Goal: Task Accomplishment & Management: Manage account settings

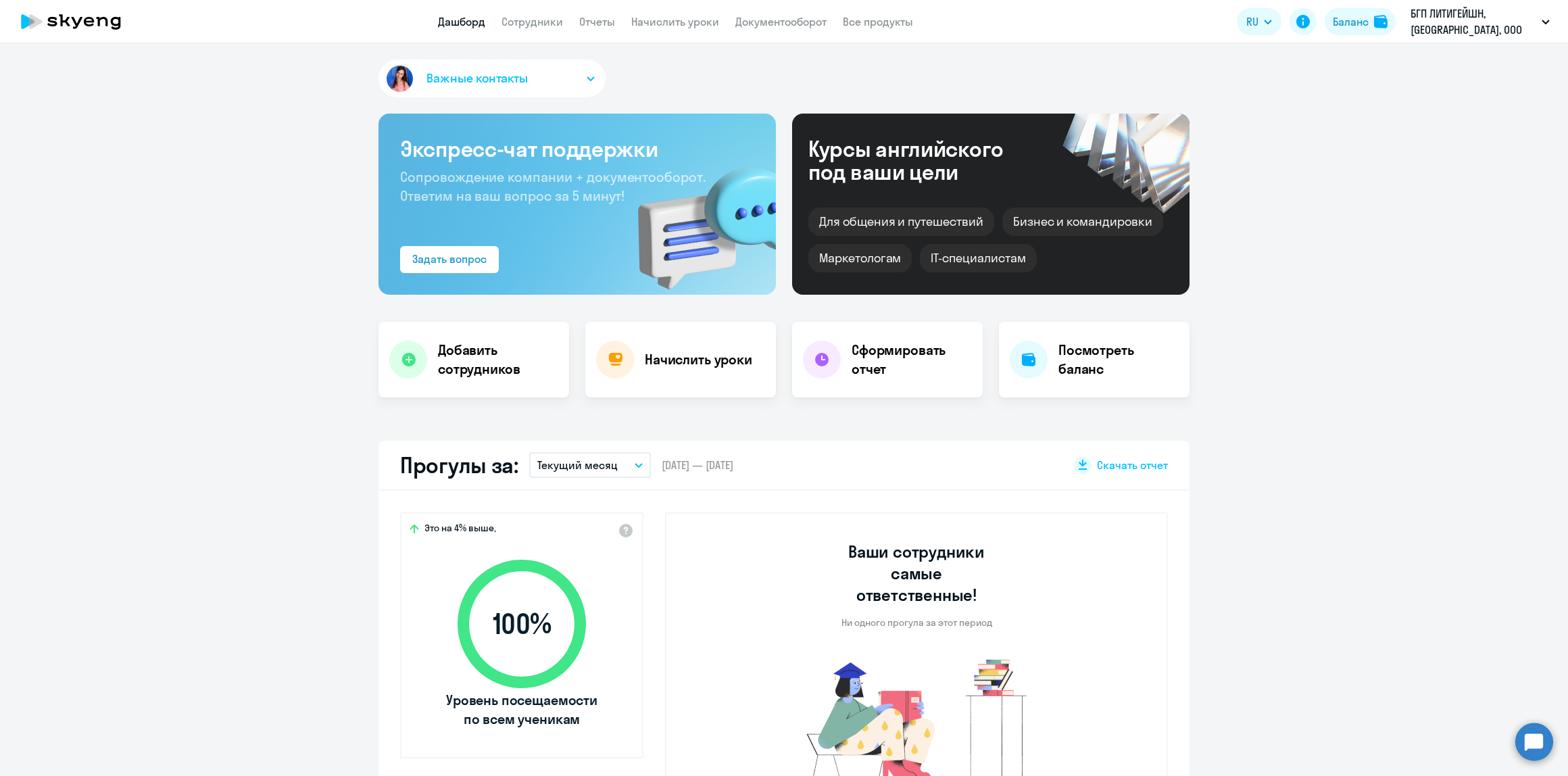
select select "30"
click at [522, 21] on link "Сотрудники" at bounding box center [532, 21] width 61 height 14
select select "30"
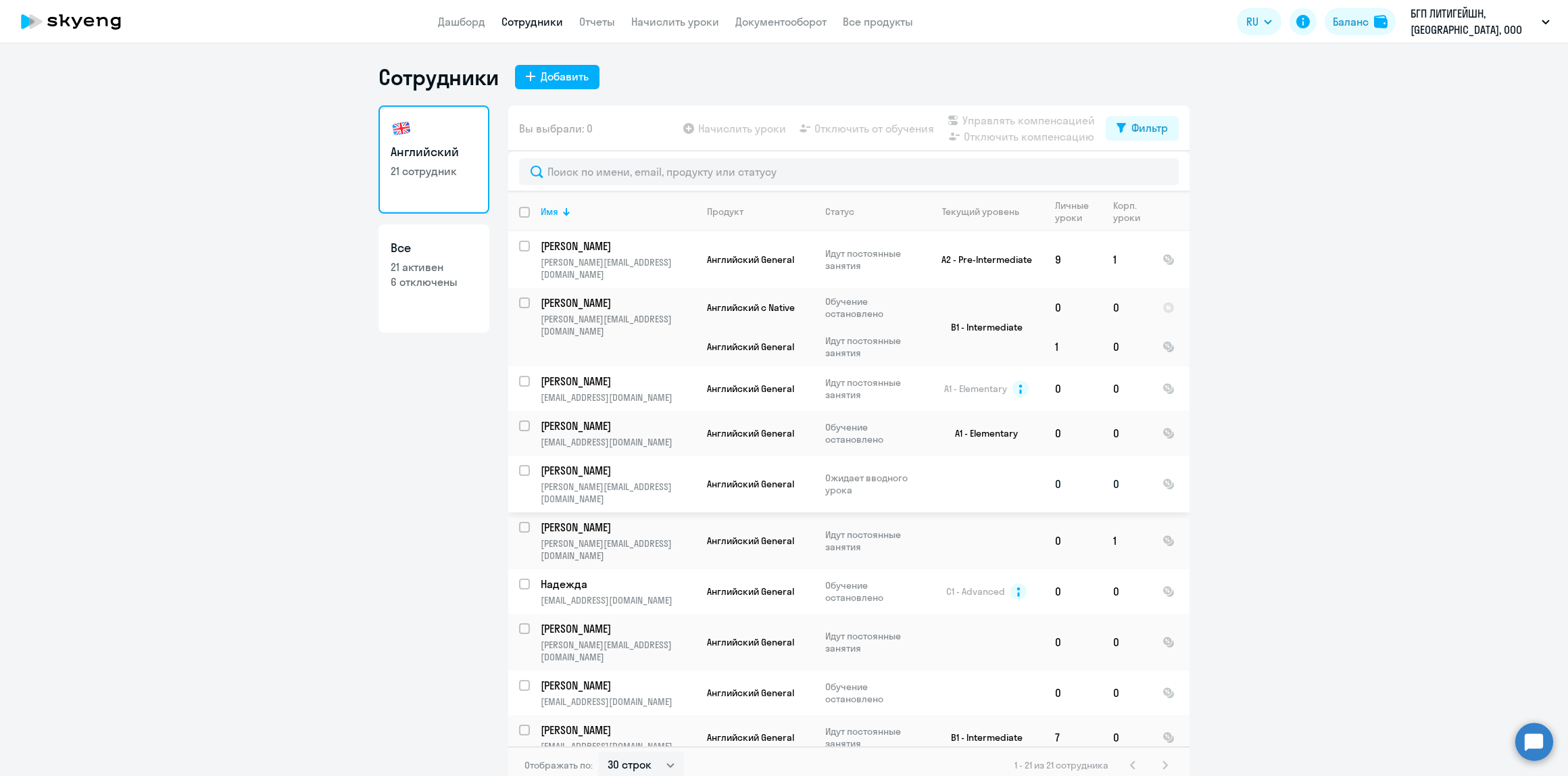
click at [610, 463] on p "[PERSON_NAME]" at bounding box center [617, 471] width 153 height 15
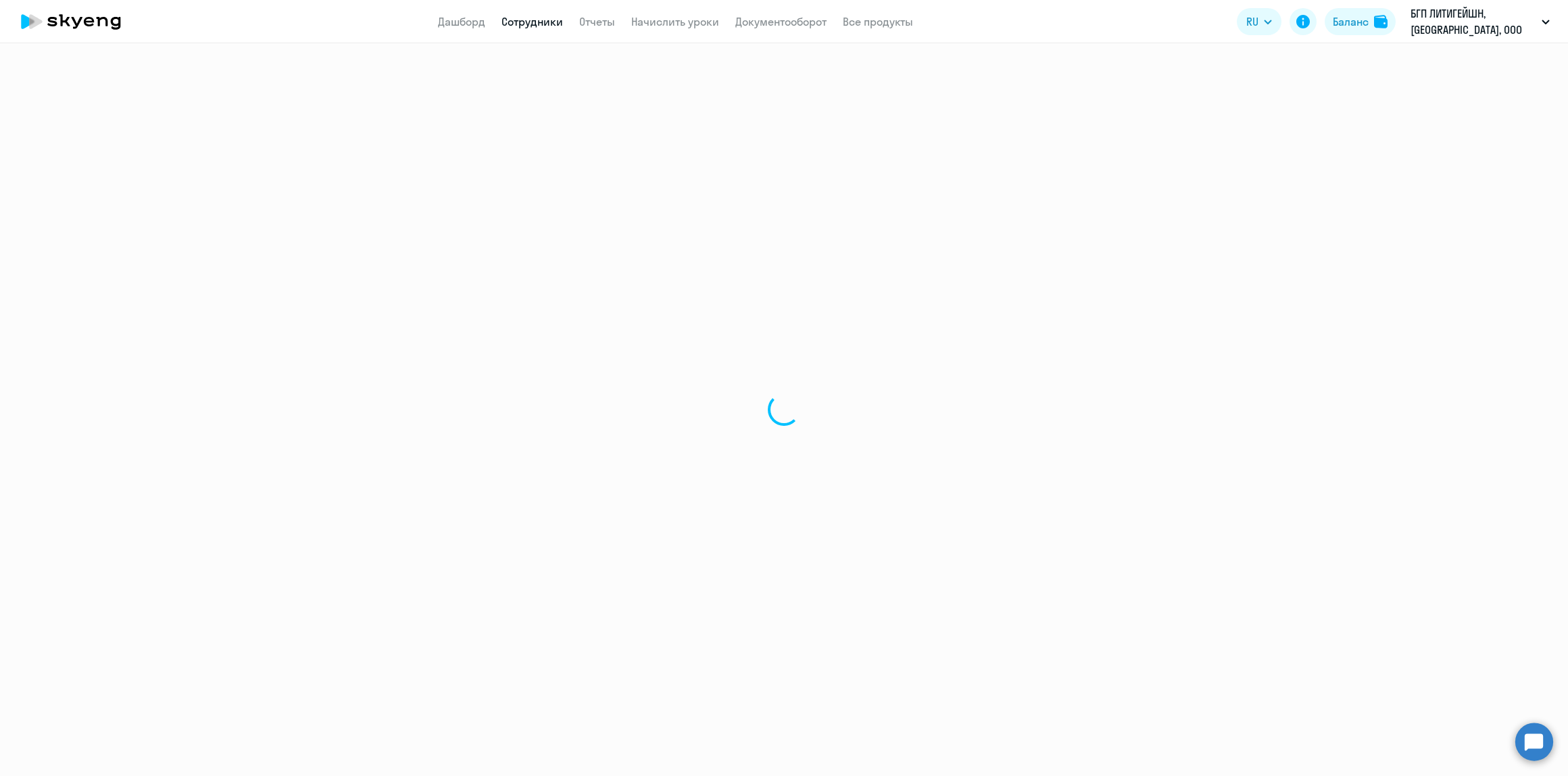
select select "english"
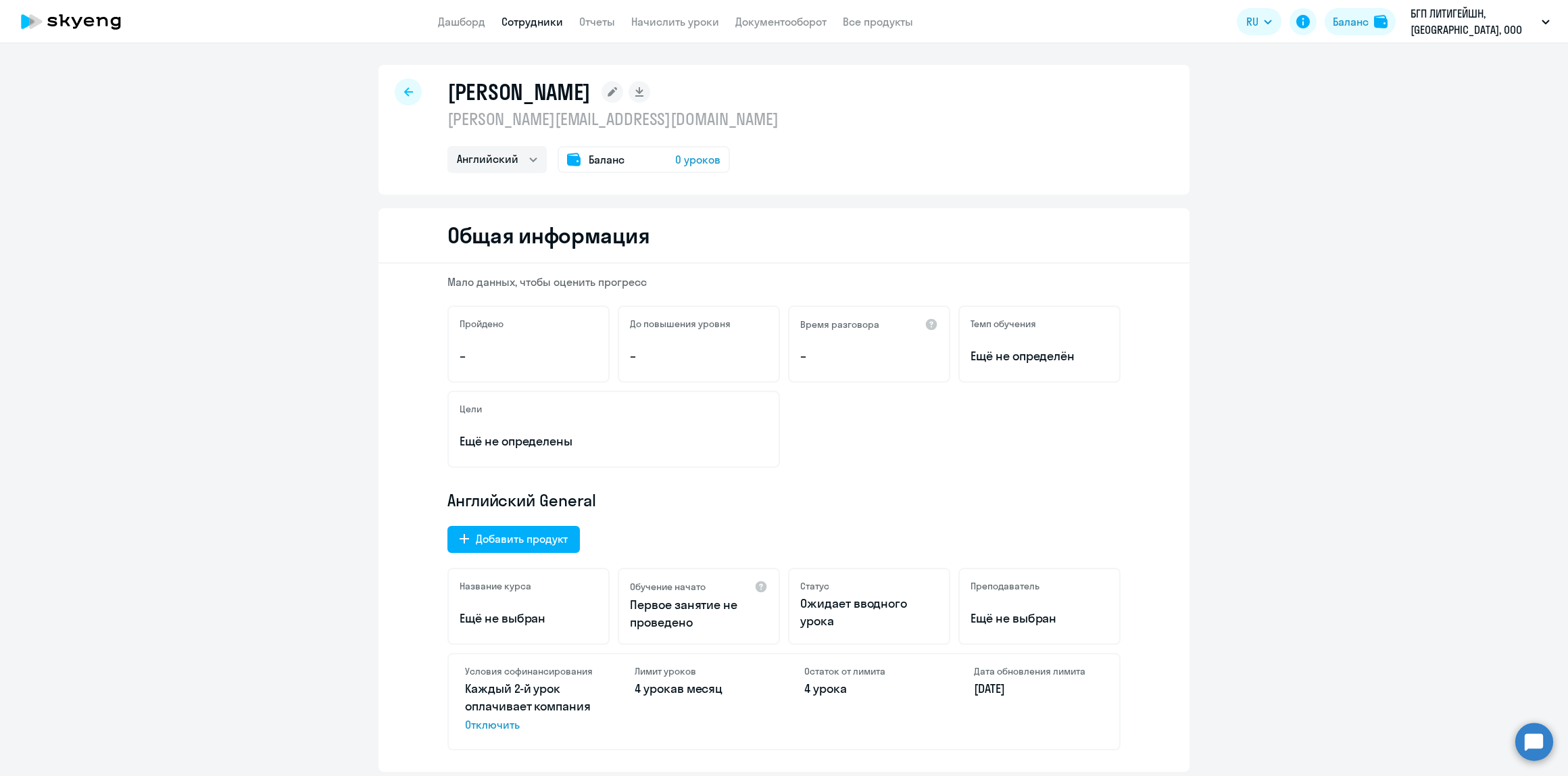
click at [609, 96] on rect at bounding box center [612, 91] width 21 height 21
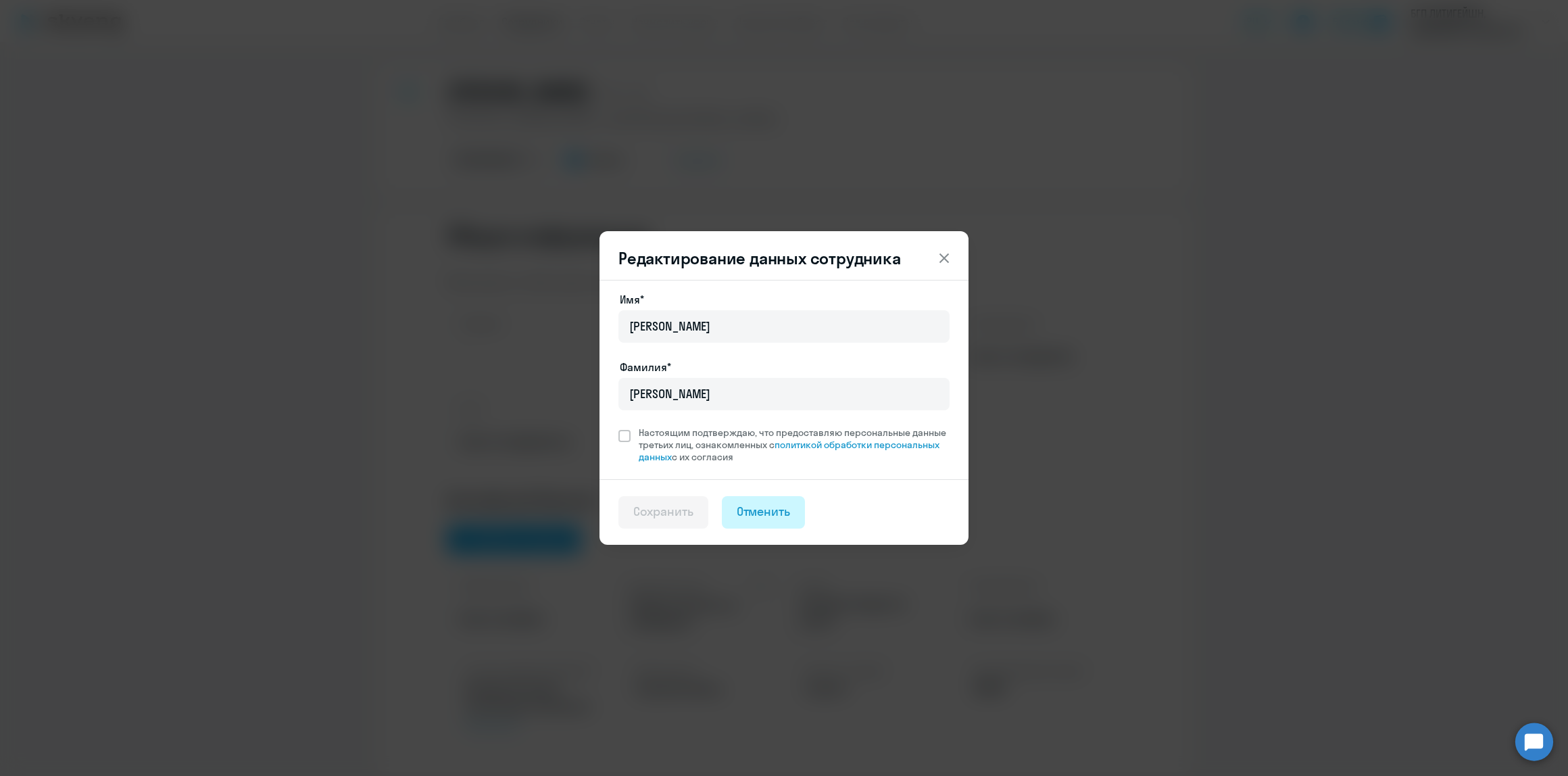
click at [771, 506] on div "Отменить" at bounding box center [764, 512] width 54 height 18
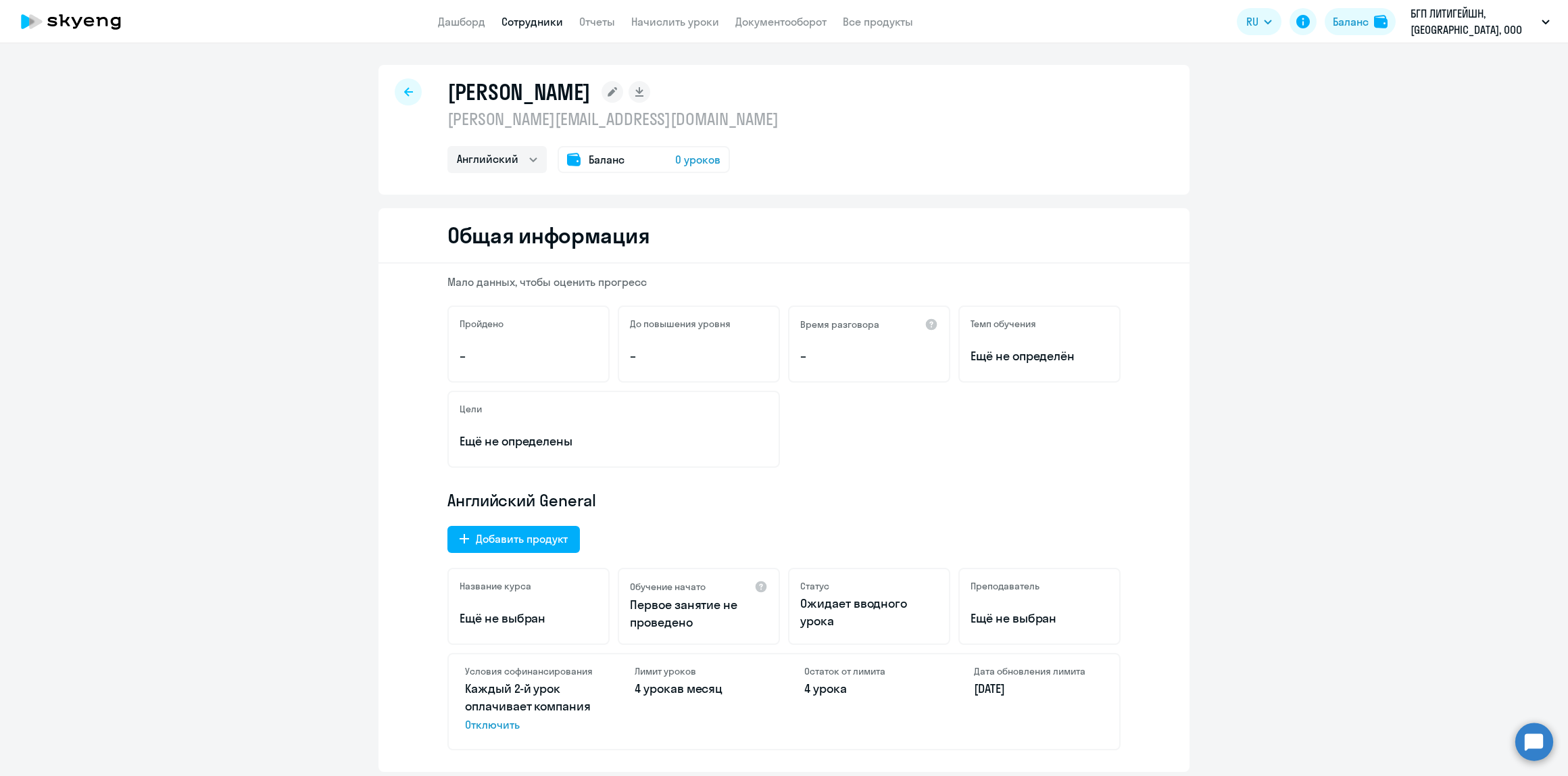
click at [555, 123] on p "[PERSON_NAME][EMAIL_ADDRESS][DOMAIN_NAME]" at bounding box center [613, 118] width 331 height 21
click at [405, 91] on icon at bounding box center [408, 91] width 8 height 8
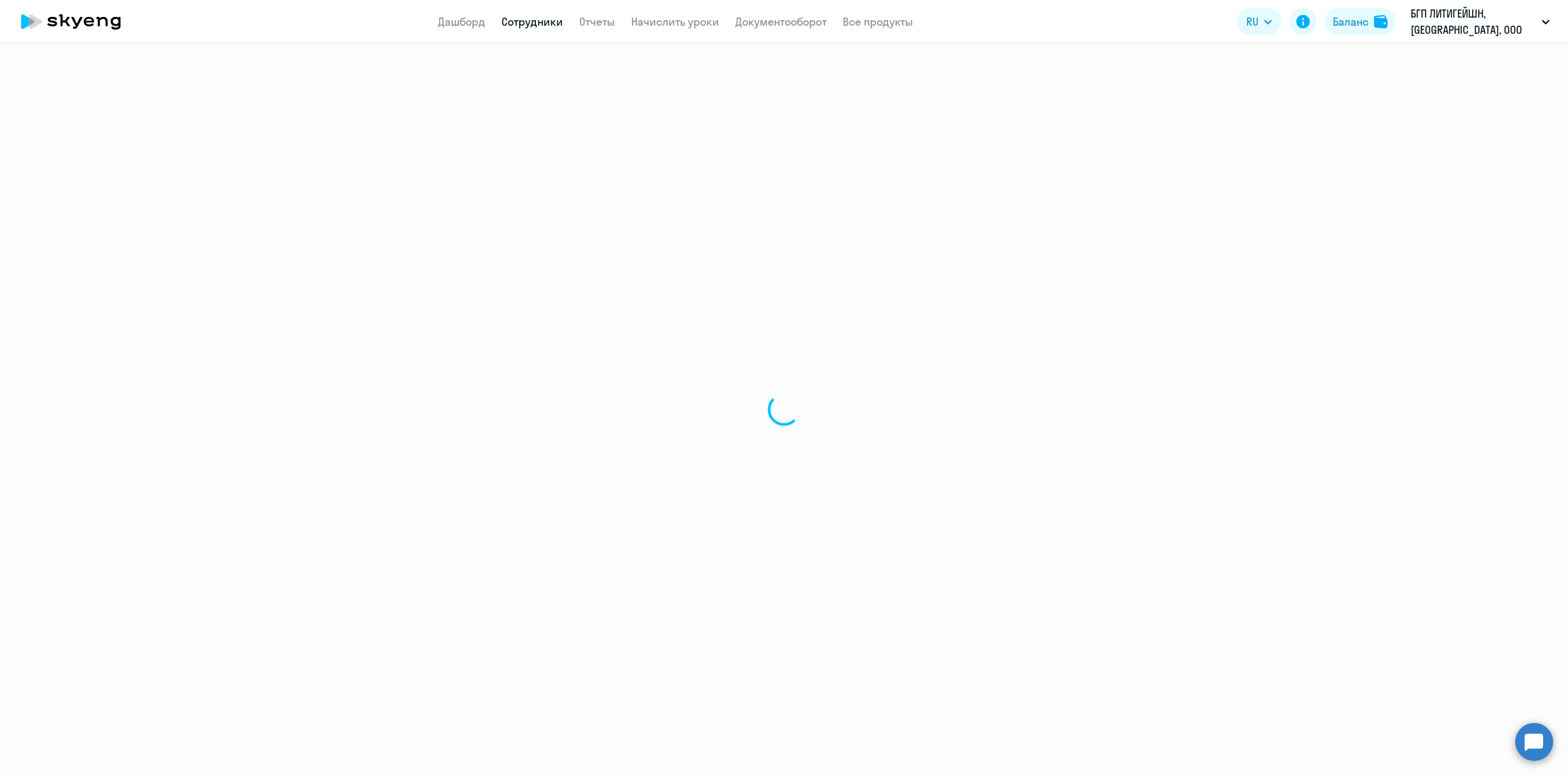
select select "30"
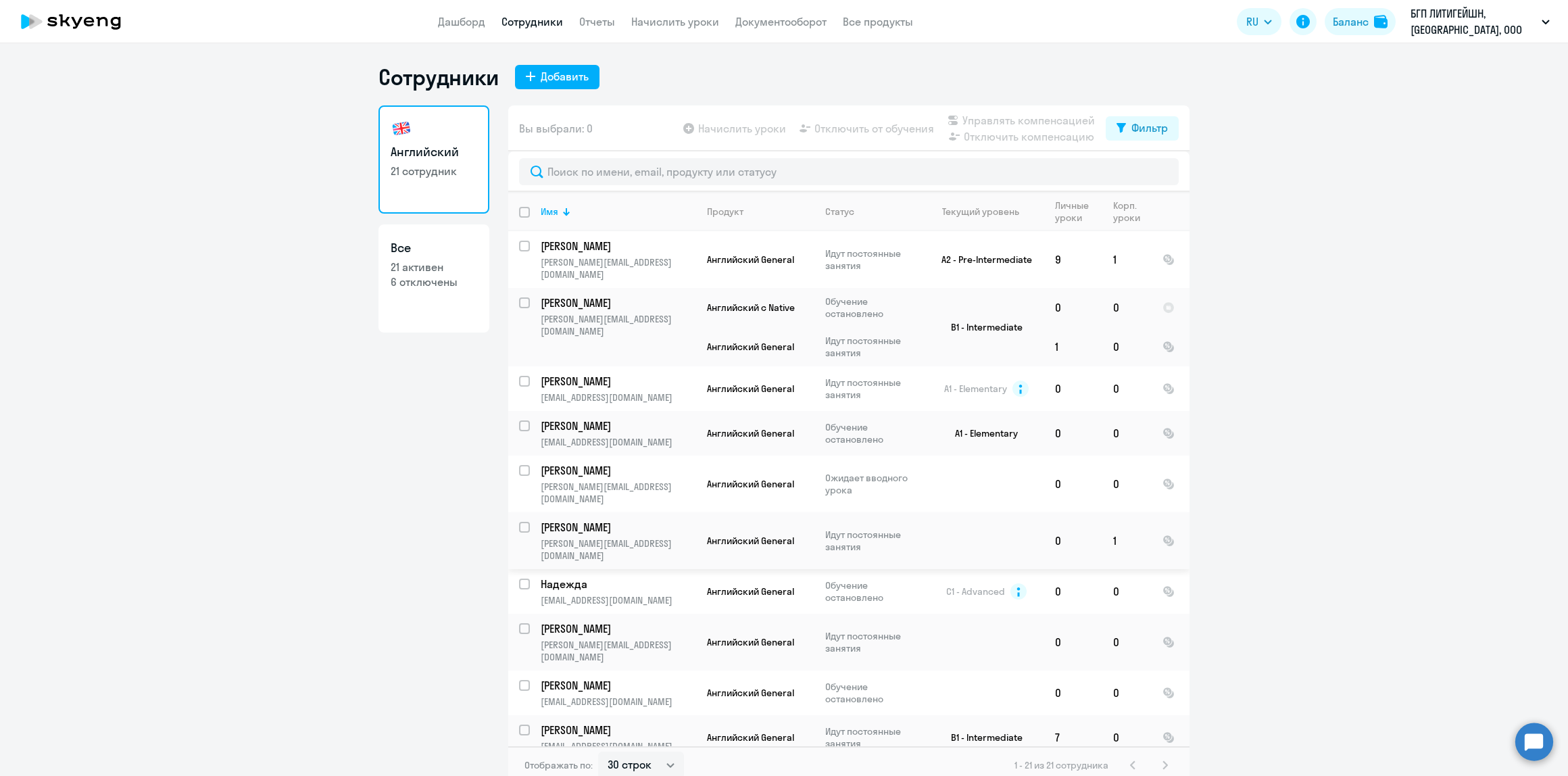
scroll to position [90, 0]
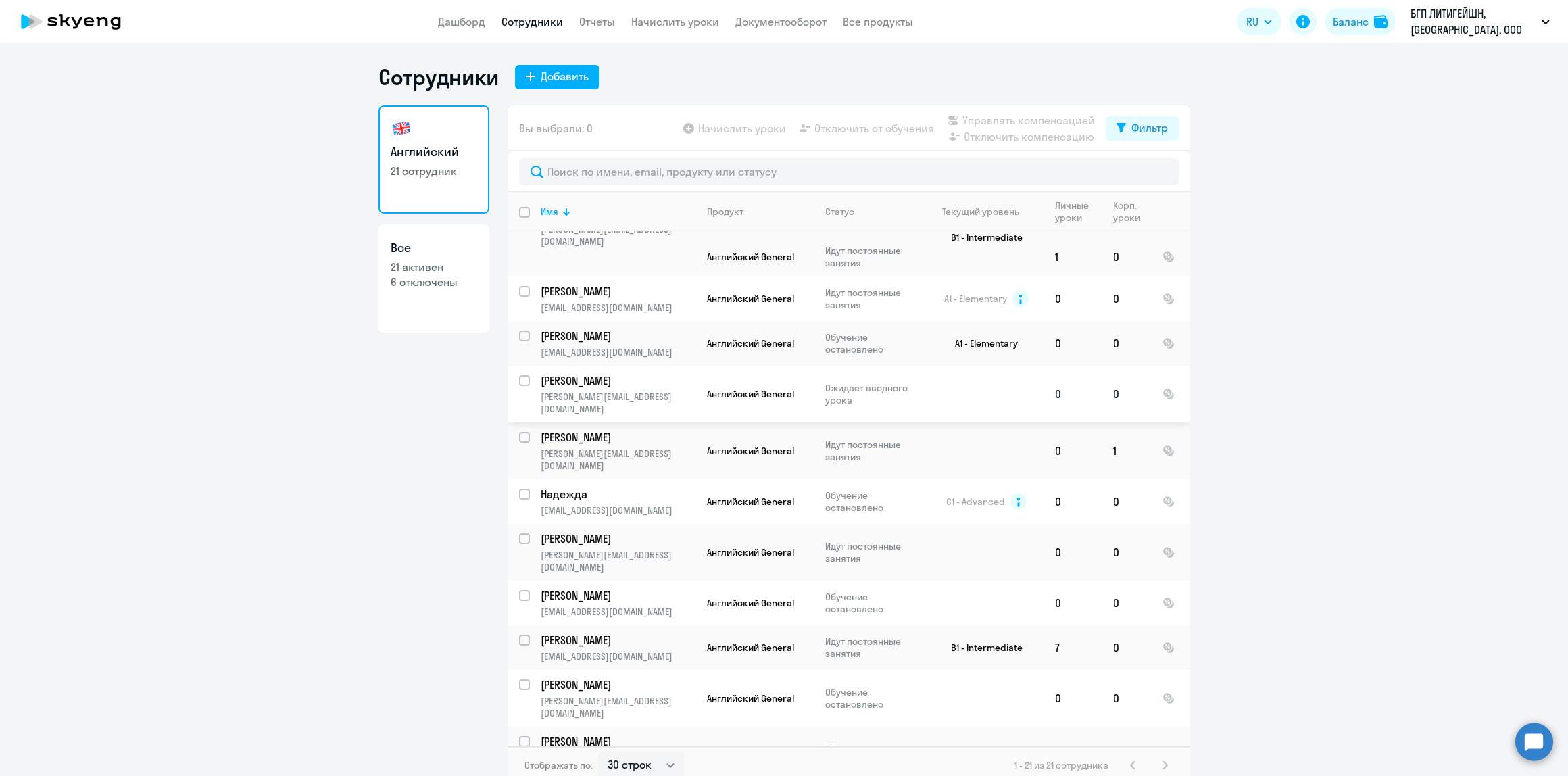
click at [581, 374] on td "[PERSON_NAME] [PERSON_NAME][EMAIL_ADDRESS][DOMAIN_NAME]" at bounding box center [613, 394] width 166 height 57
select select "english"
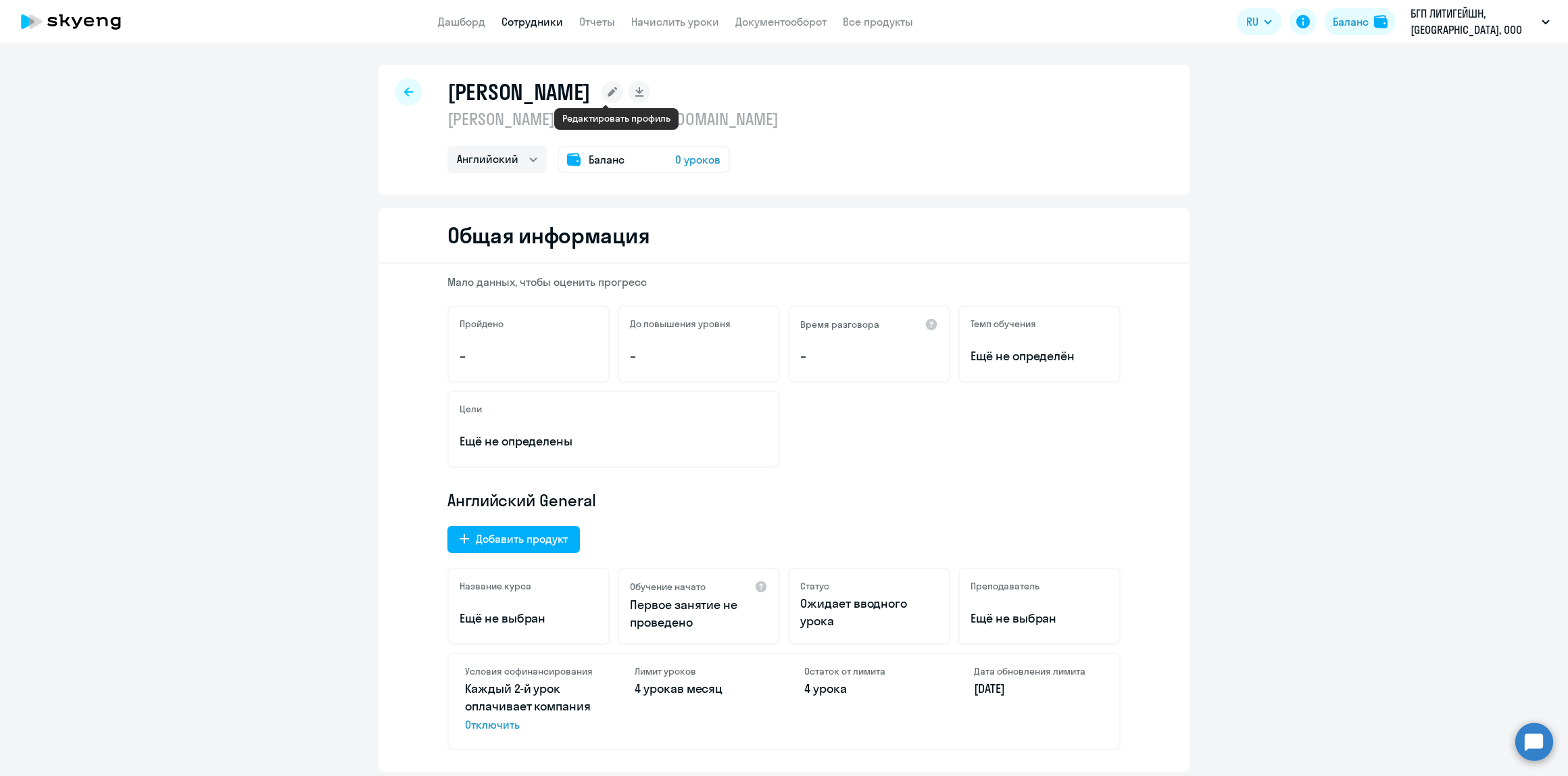
click at [614, 86] on rect at bounding box center [612, 91] width 21 height 21
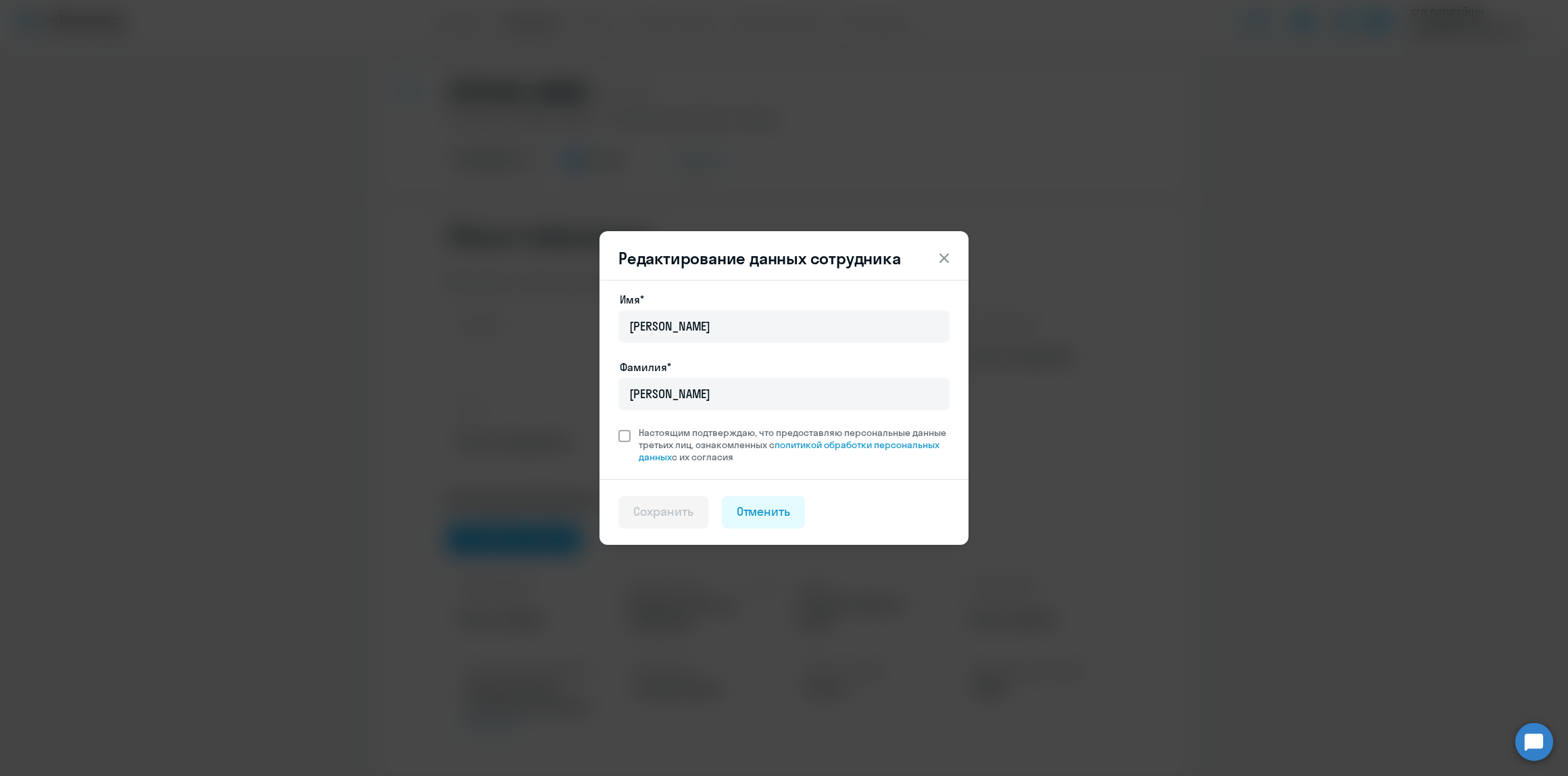
click at [630, 437] on span at bounding box center [624, 435] width 12 height 12
click at [618, 427] on input "Настоящим подтверждаю, что предоставляю персональные данные третьих лиц, ознако…" at bounding box center [618, 426] width 1 height 1
checkbox input "true"
click at [684, 521] on button "Сохранить" at bounding box center [663, 513] width 90 height 33
select select "english"
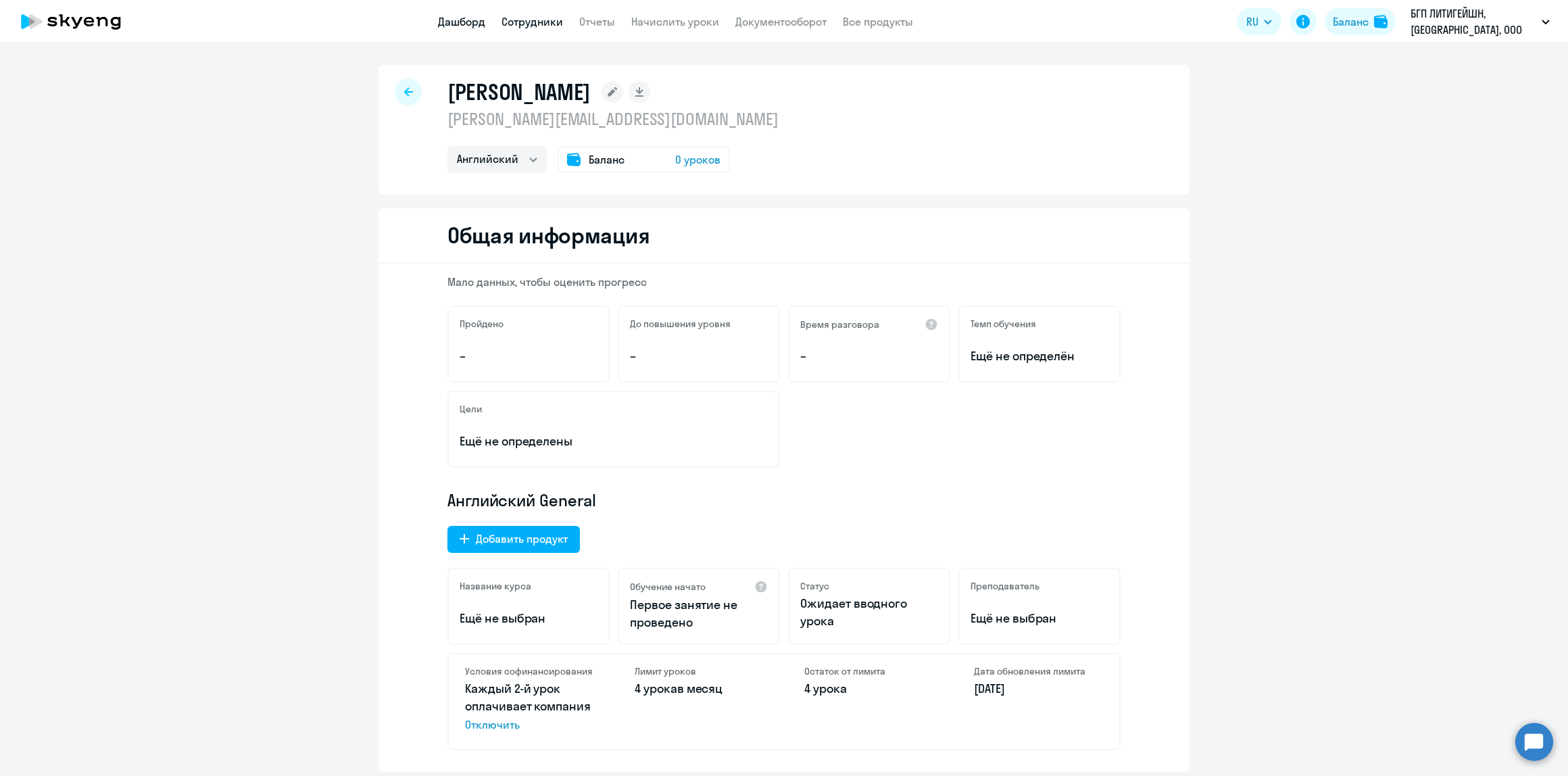
click at [461, 26] on link "Дашборд" at bounding box center [461, 21] width 47 height 14
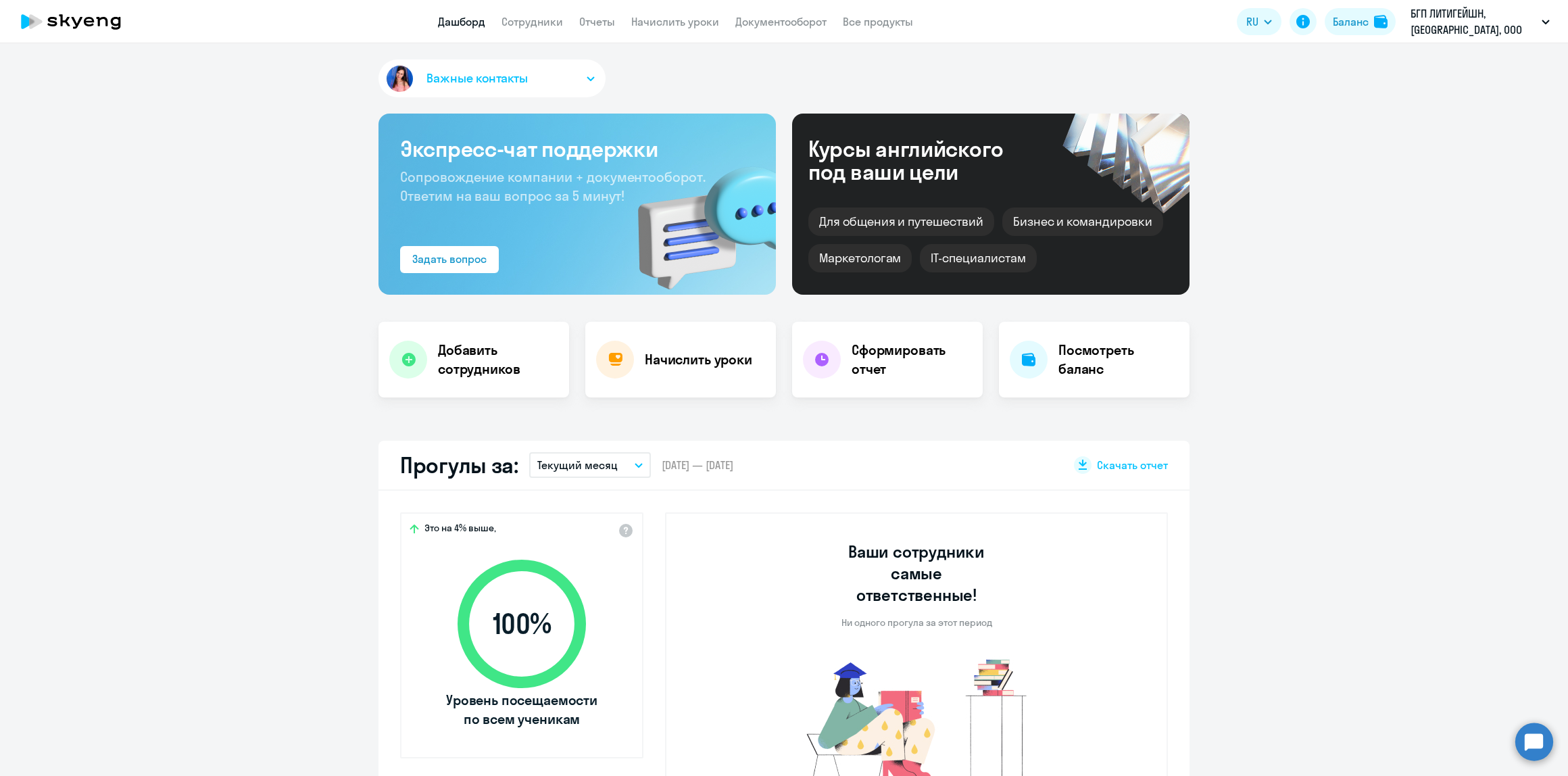
select select "30"
click at [777, 14] on app-menu-item-link "Документооборот" at bounding box center [781, 22] width 91 height 17
click at [776, 15] on link "Документооборот" at bounding box center [781, 21] width 91 height 14
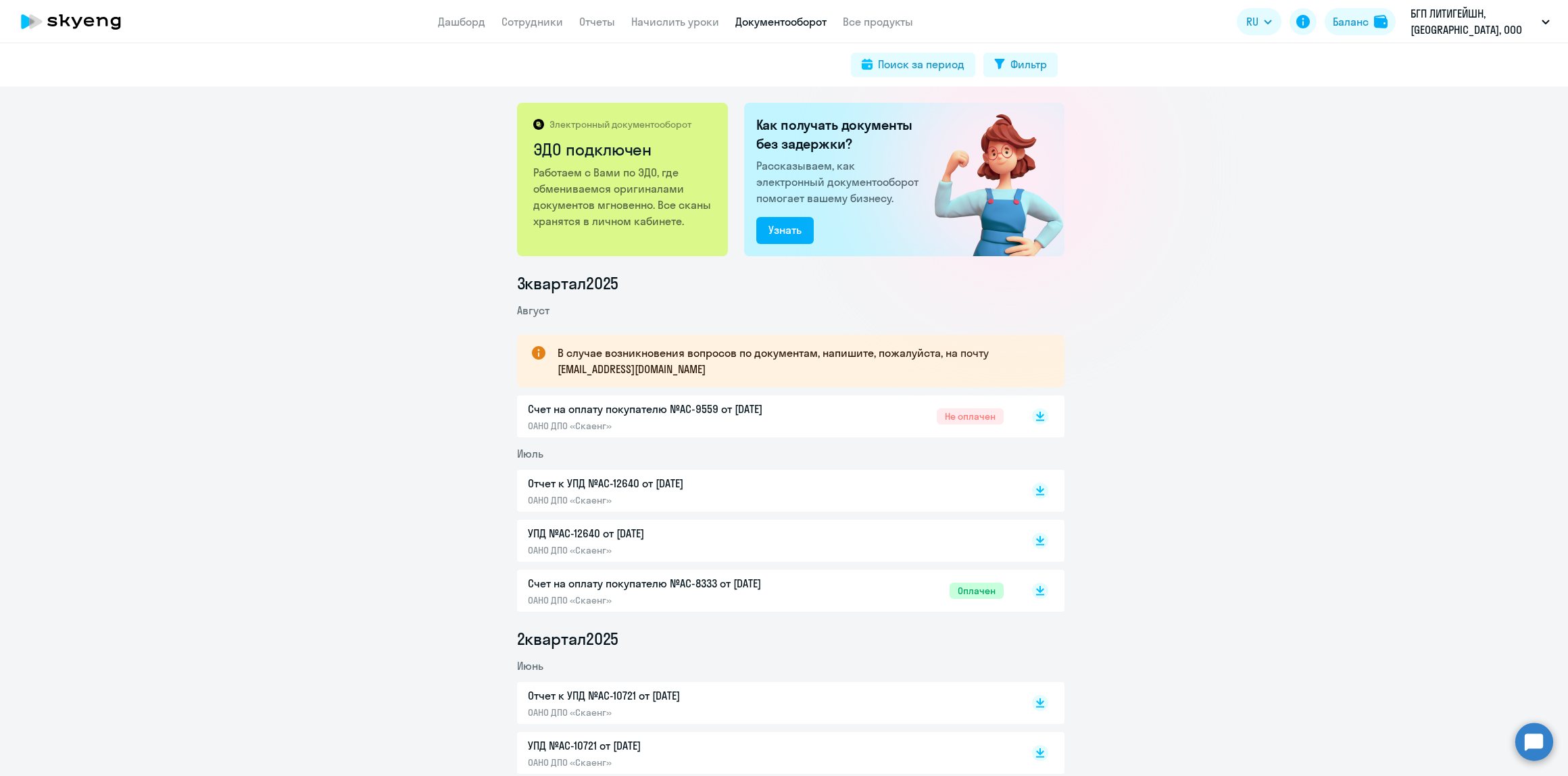
click at [778, 411] on p "Счет на оплату покупателю №AC-9559 от [DATE]" at bounding box center [670, 408] width 284 height 16
click at [618, 484] on p "Отчет к УПД №AC-12640 от [DATE]" at bounding box center [670, 483] width 284 height 16
click at [668, 544] on p "ОАНО ДПО «Скаенг»" at bounding box center [670, 550] width 284 height 12
click at [552, 21] on link "Сотрудники" at bounding box center [532, 21] width 61 height 14
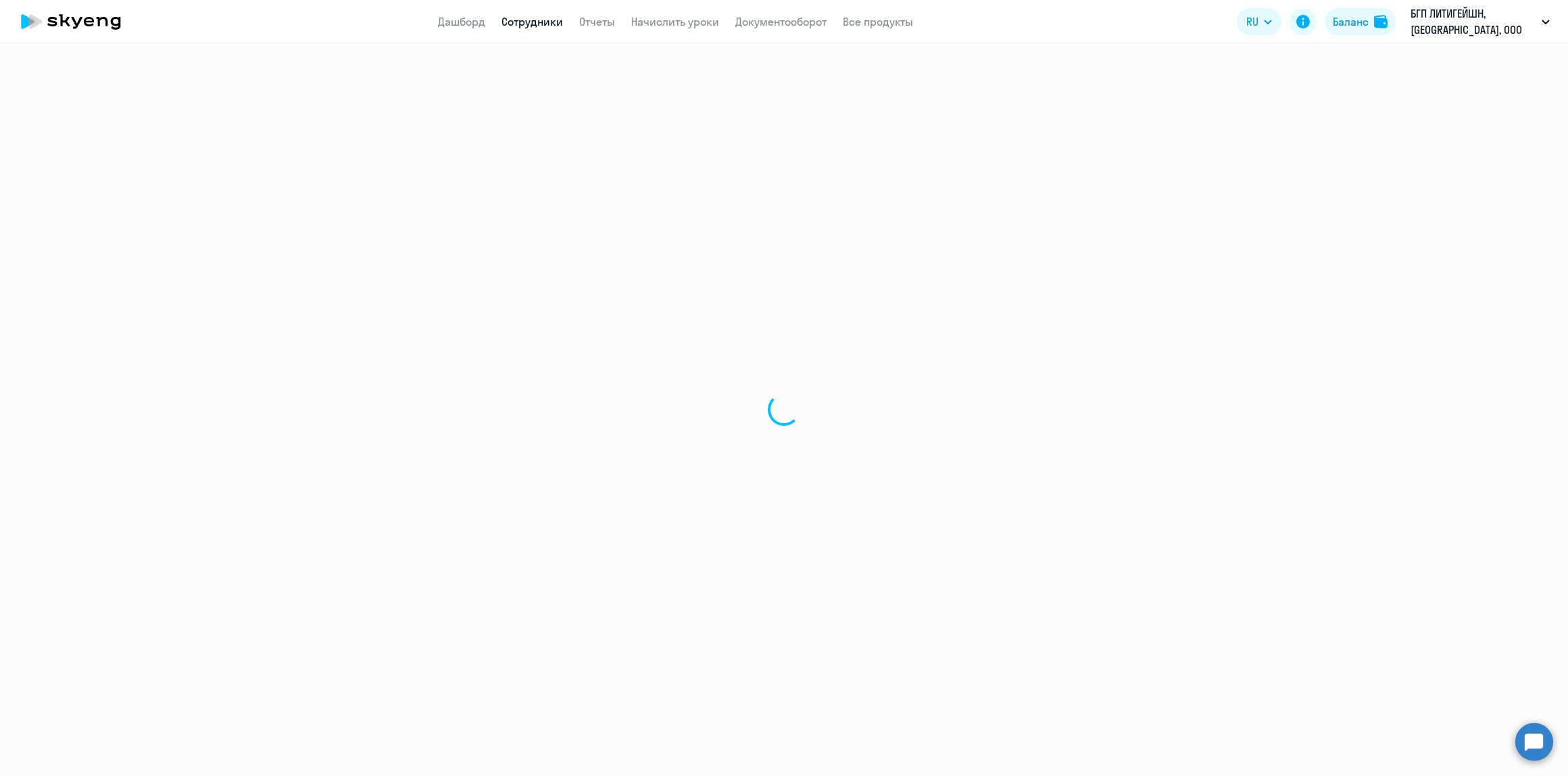
select select "30"
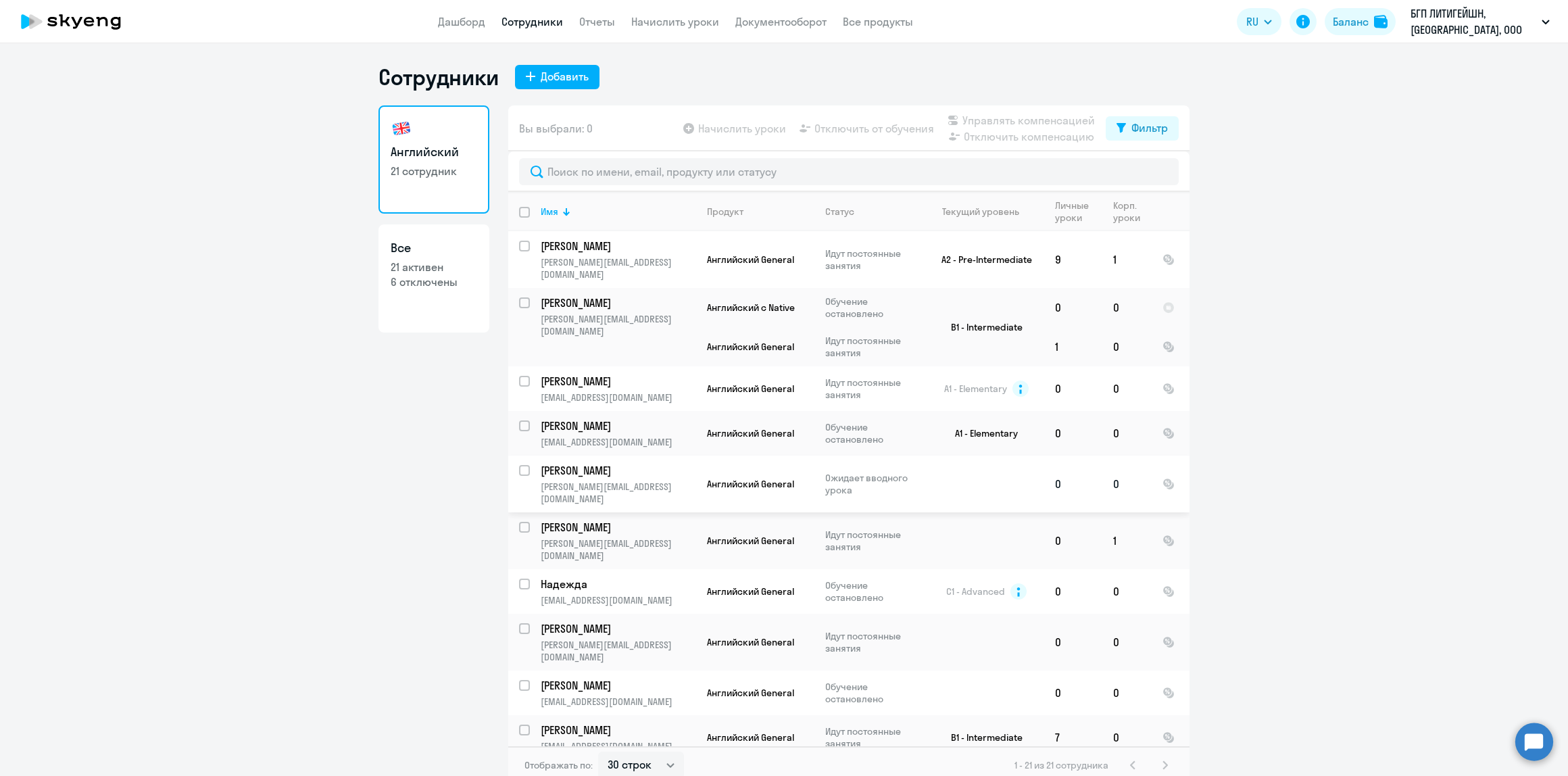
click at [612, 481] on p "[PERSON_NAME][EMAIL_ADDRESS][DOMAIN_NAME]" at bounding box center [618, 493] width 154 height 24
select select "english"
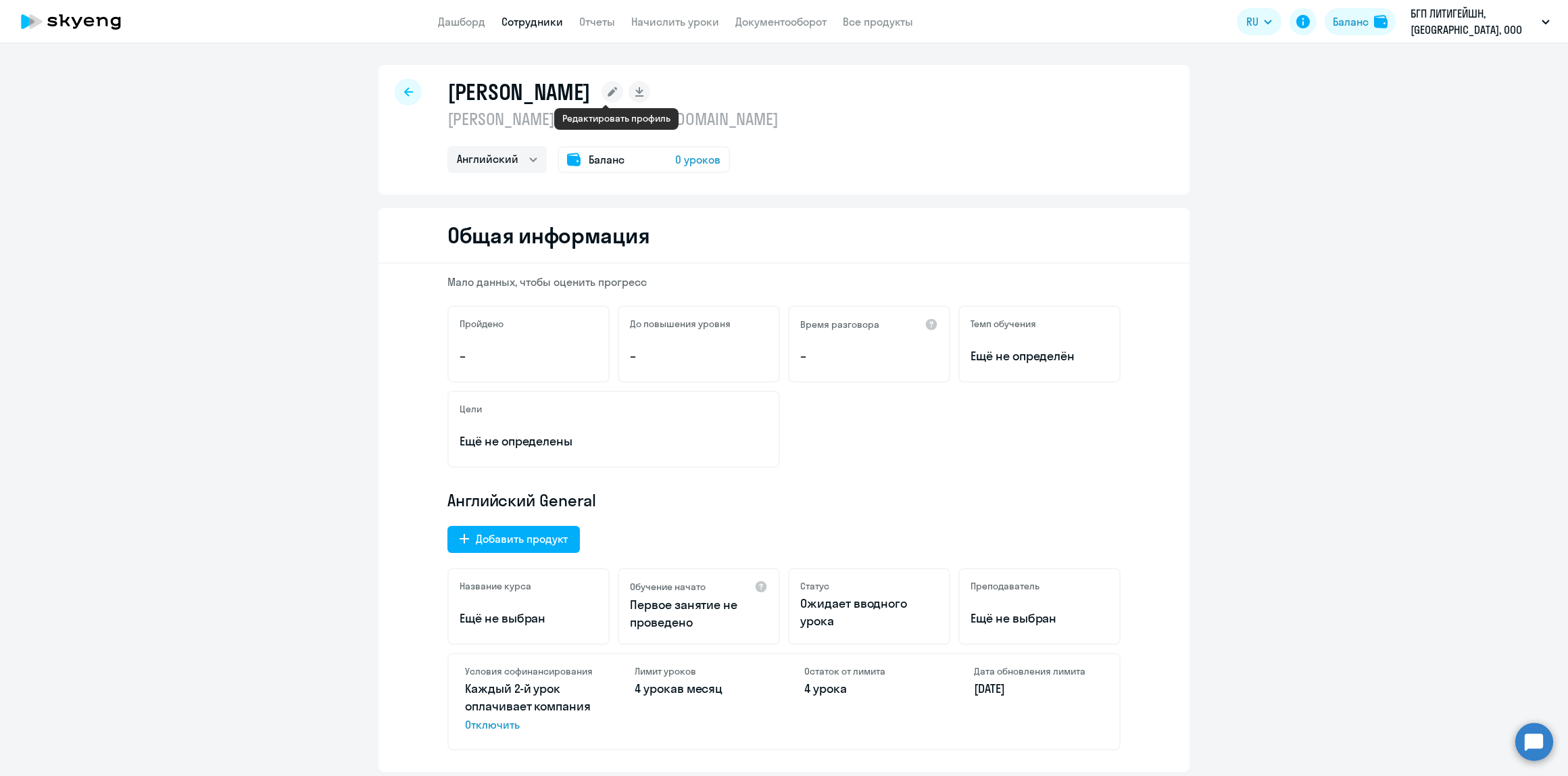
click at [617, 90] on icon at bounding box center [612, 92] width 9 height 9
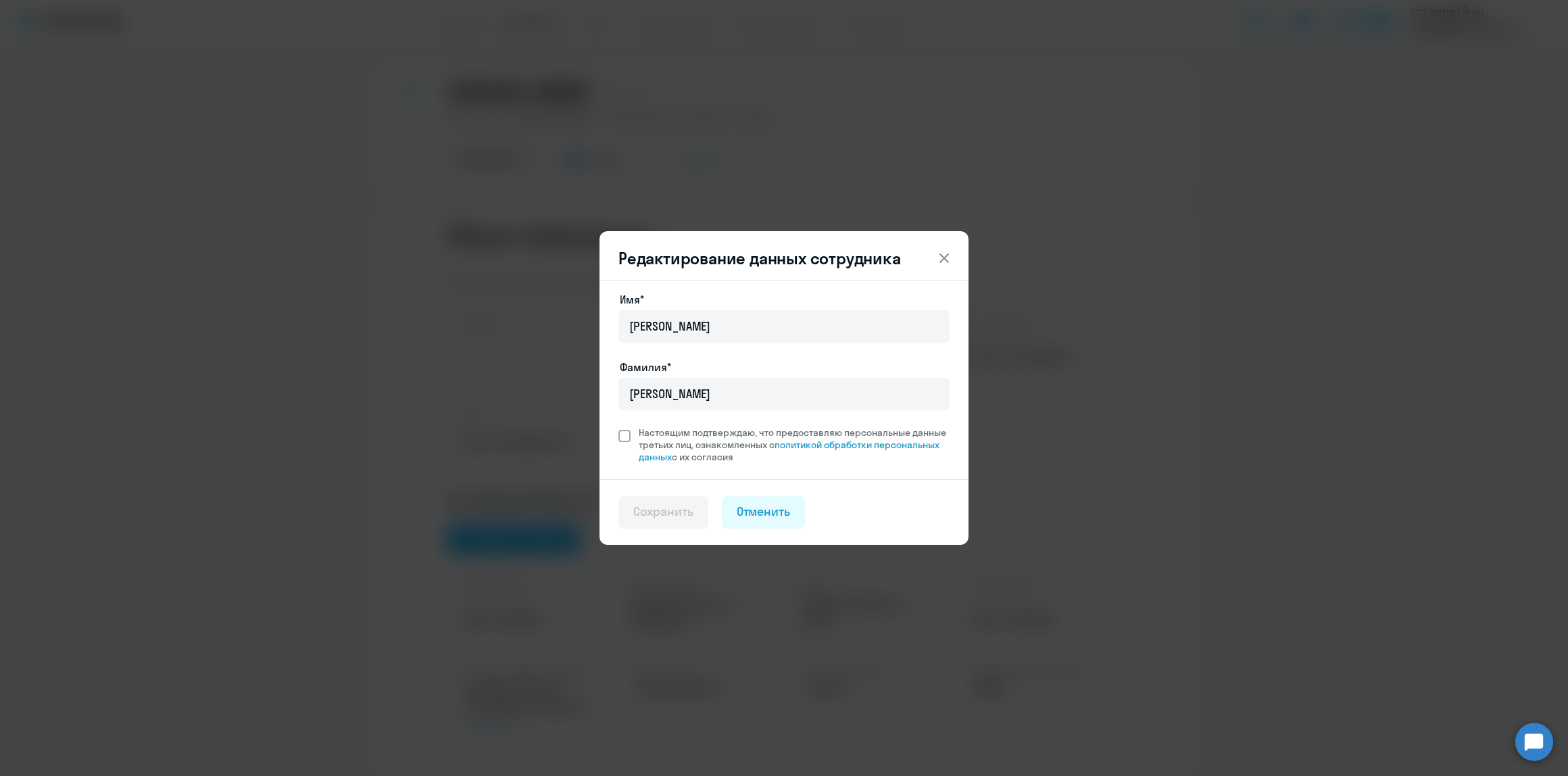
click at [630, 439] on span at bounding box center [624, 435] width 12 height 12
click at [618, 427] on input "Настоящим подтверждаю, что предоставляю персональные данные третьих лиц, ознако…" at bounding box center [618, 426] width 1 height 1
checkbox input "true"
click at [659, 522] on button "Сохранить" at bounding box center [663, 513] width 90 height 33
select select "english"
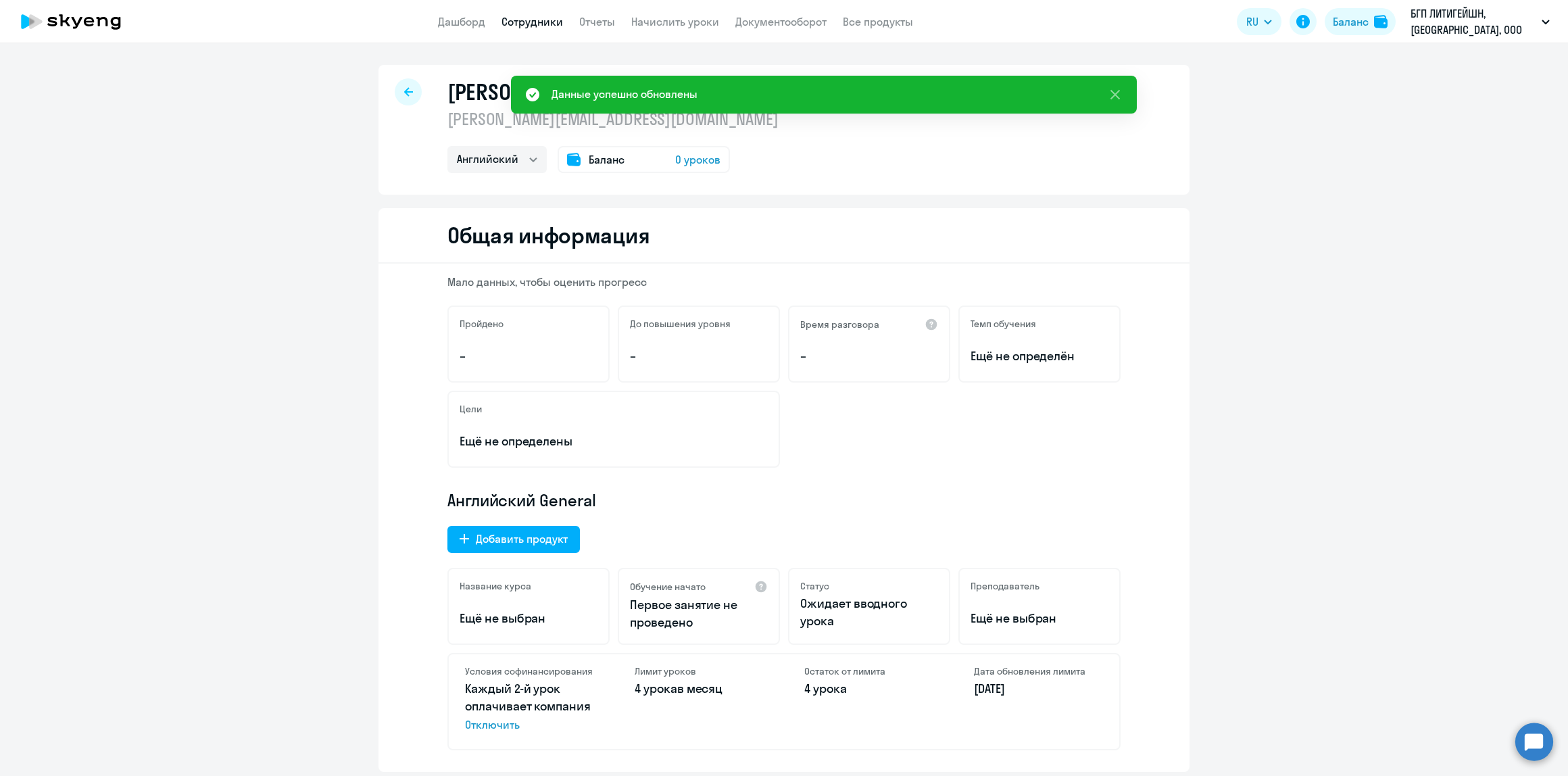
click at [440, 22] on app-header "Дашборд Сотрудники Отчеты Начислить уроки Документооборот Все продукты Дашборд …" at bounding box center [784, 21] width 1568 height 44
click at [478, 7] on app-header "Дашборд Сотрудники Отчеты Начислить уроки Документооборот Все продукты Дашборд …" at bounding box center [784, 21] width 1568 height 44
click at [474, 17] on link "Дашборд" at bounding box center [461, 21] width 47 height 14
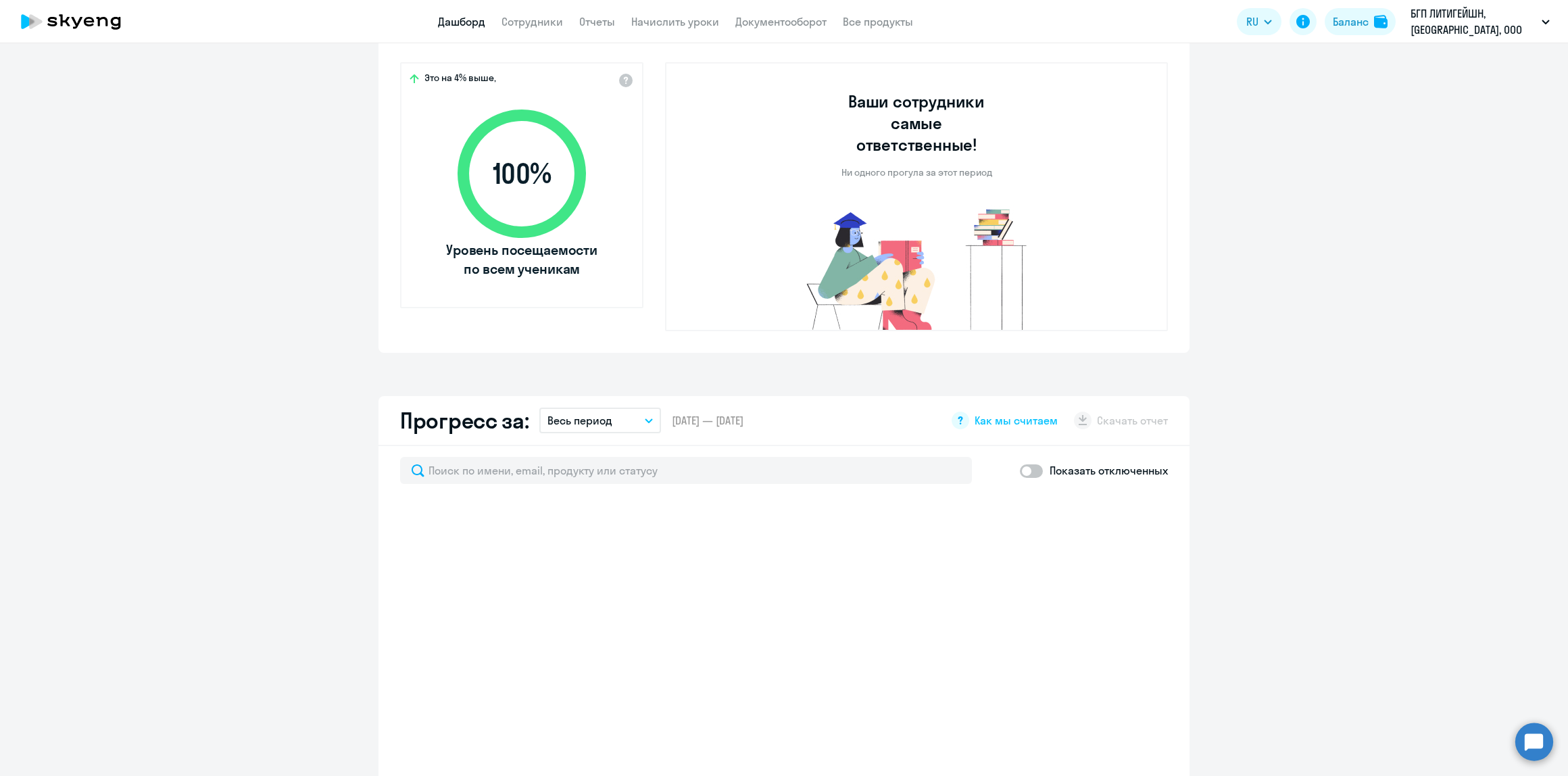
scroll to position [721, 0]
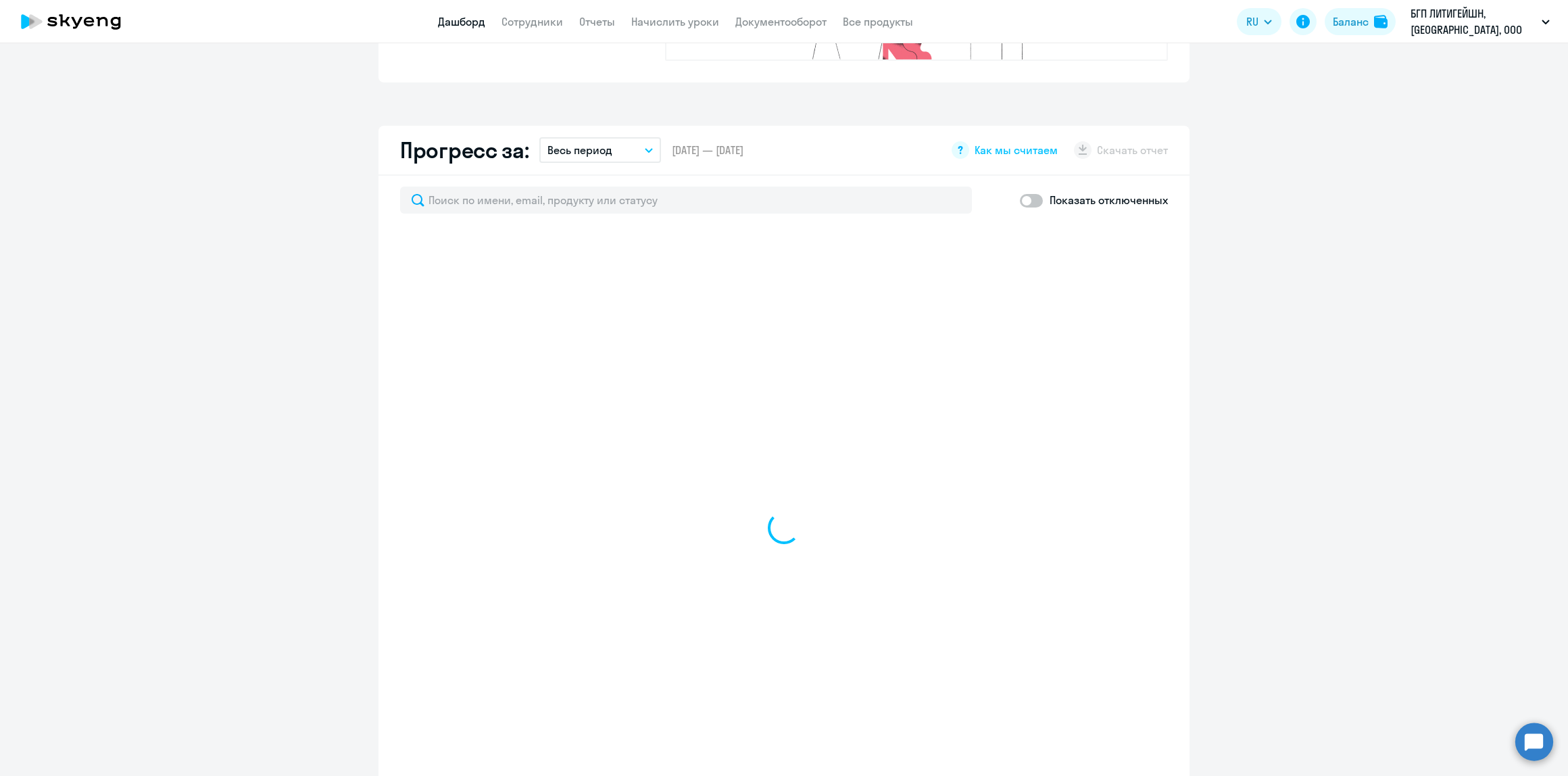
select select "30"
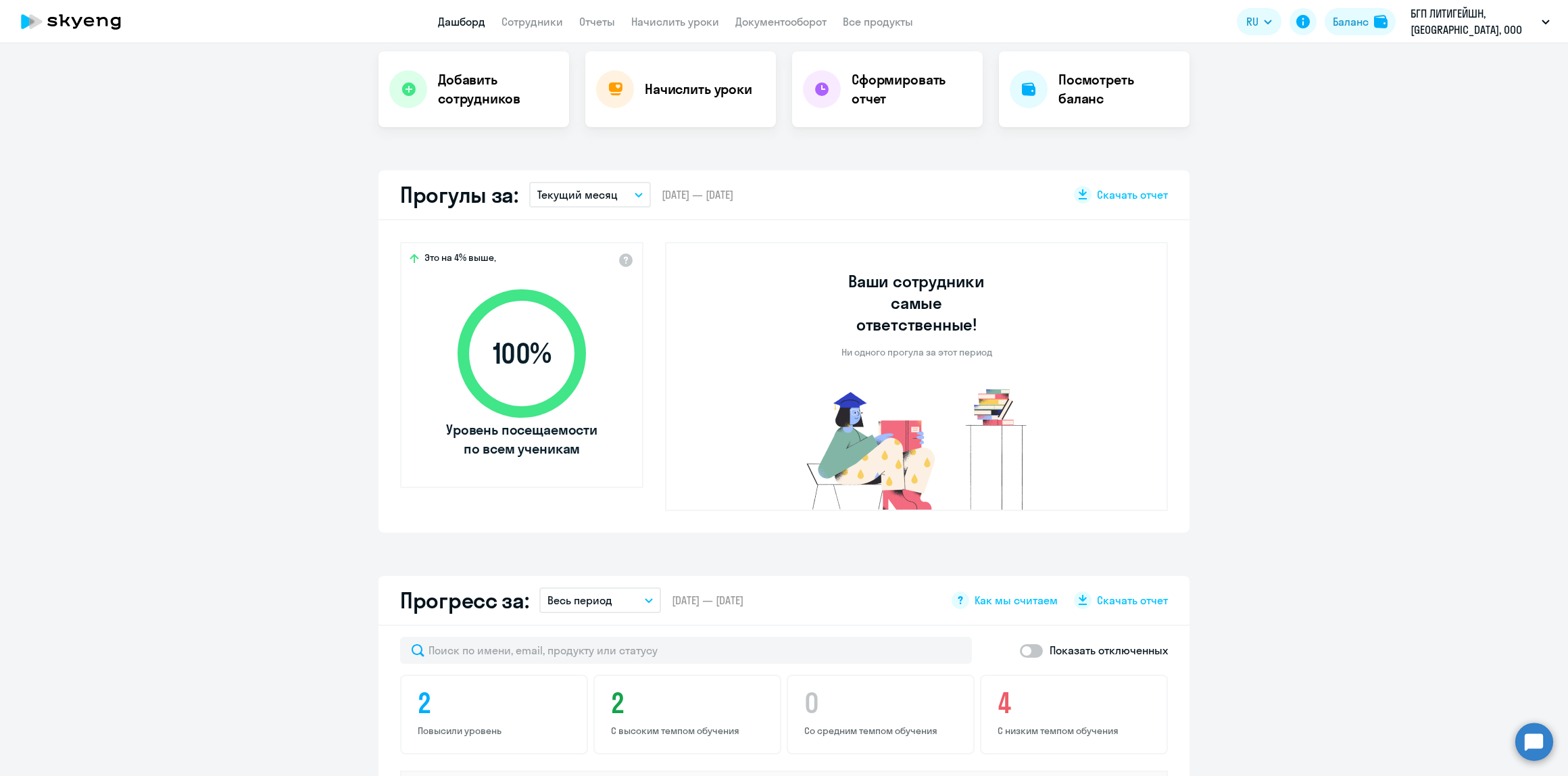
scroll to position [0, 0]
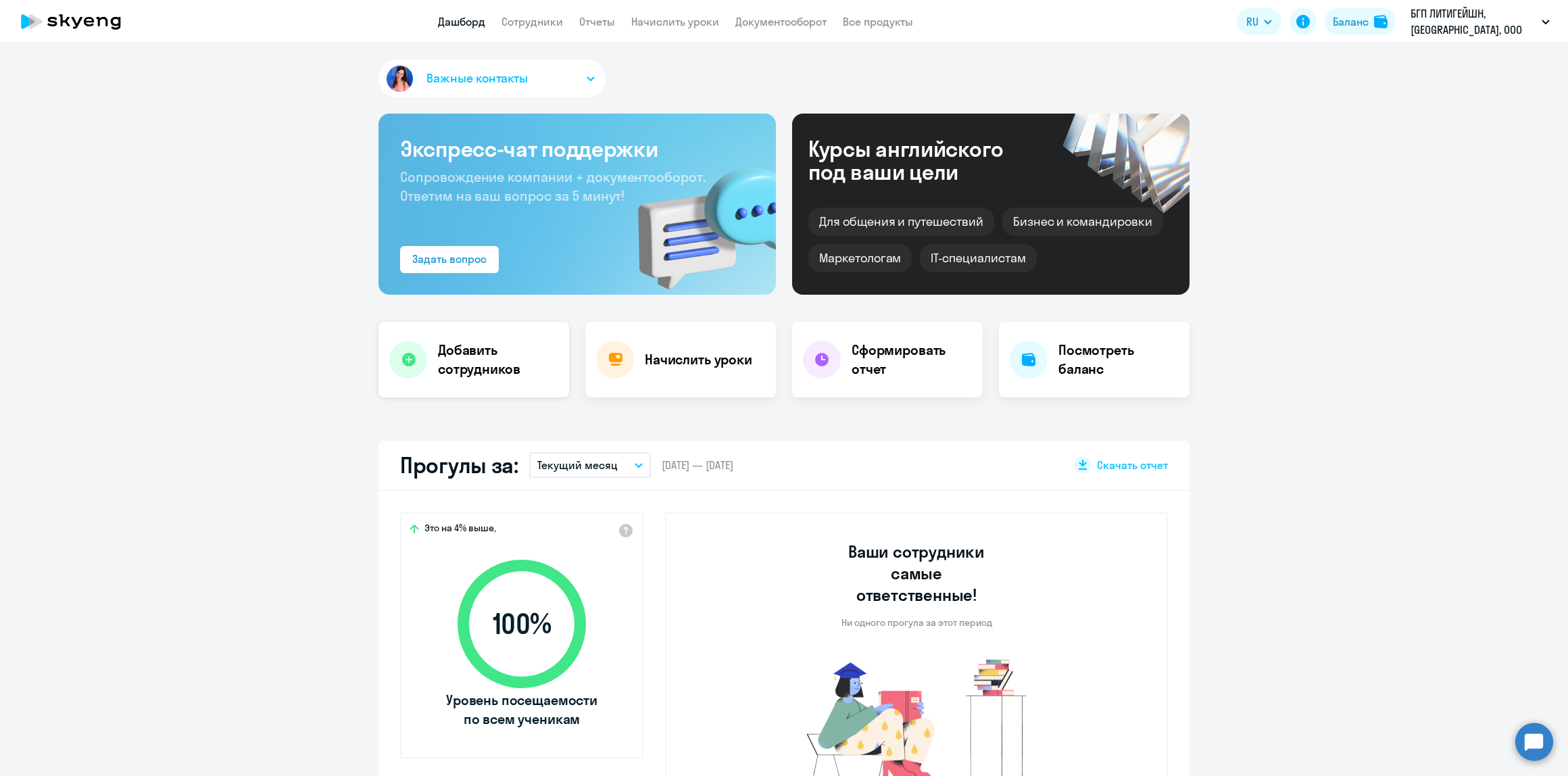
click at [448, 356] on h4 "Добавить сотрудников" at bounding box center [498, 359] width 120 height 38
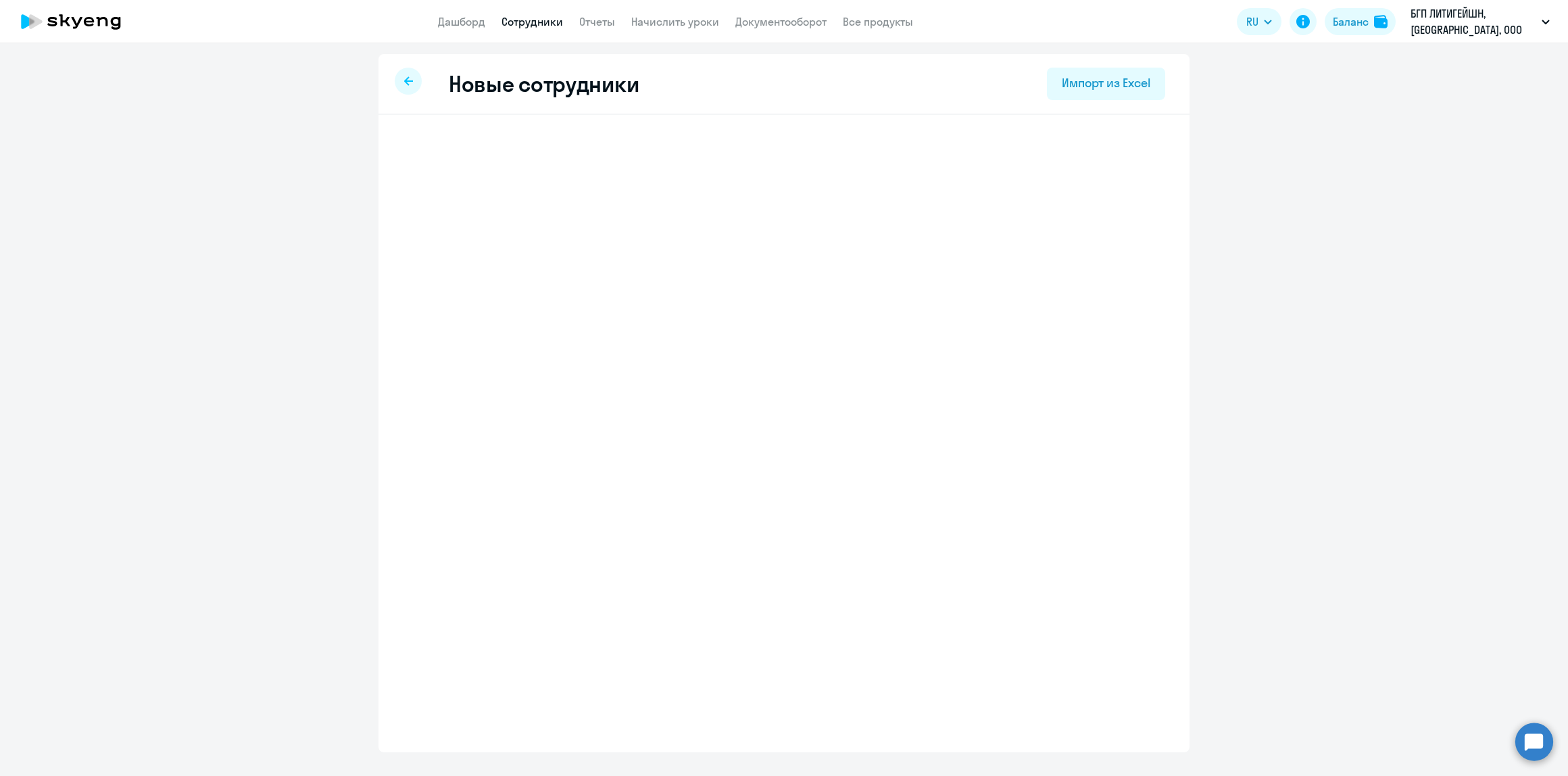
select select "english_adult_not_native_speaker"
select select "3"
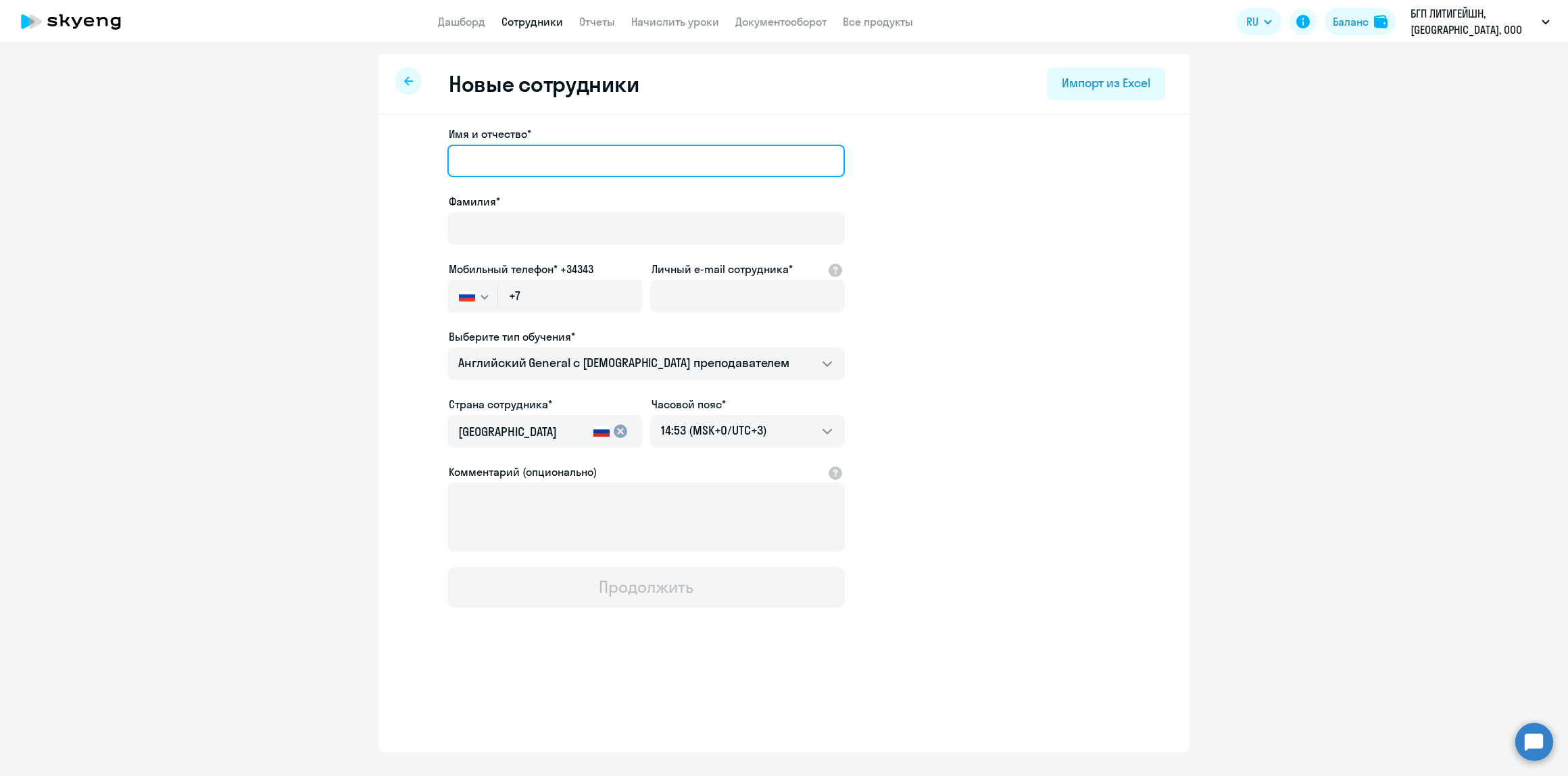
click at [515, 154] on input "Имя и отчество*" at bounding box center [645, 161] width 397 height 33
type input "[PERSON_NAME]"
click at [541, 229] on input "Фамилия*" at bounding box center [645, 228] width 397 height 33
type input "[PERSON_NAME]"
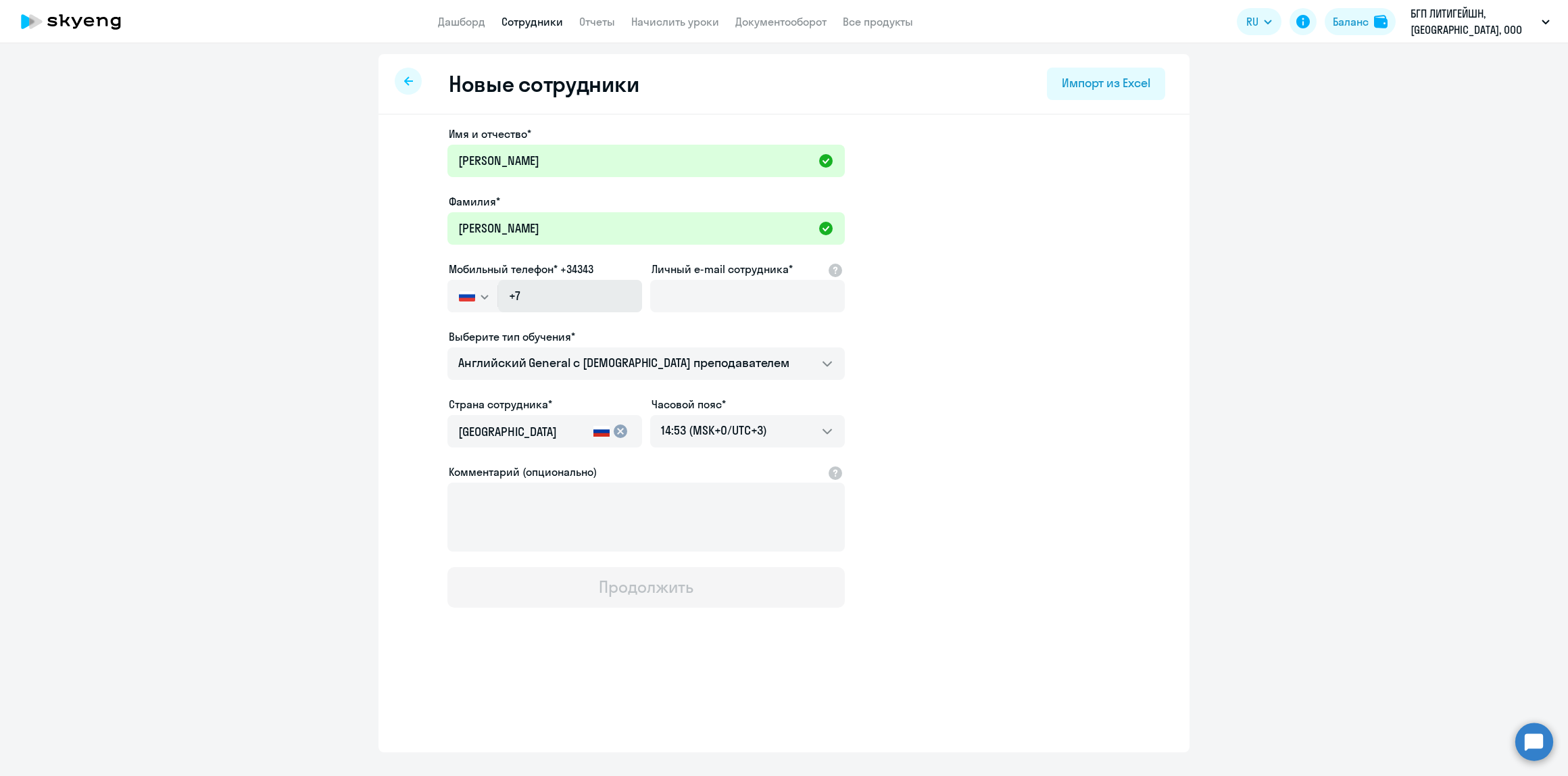
drag, startPoint x: 558, startPoint y: 312, endPoint x: 563, endPoint y: 306, distance: 7.8
click at [558, 313] on div at bounding box center [544, 315] width 194 height 6
click at [568, 299] on input "+7" at bounding box center [570, 296] width 144 height 33
paste input "[PHONE_NUMBER]"
type input "[PHONE_NUMBER]"
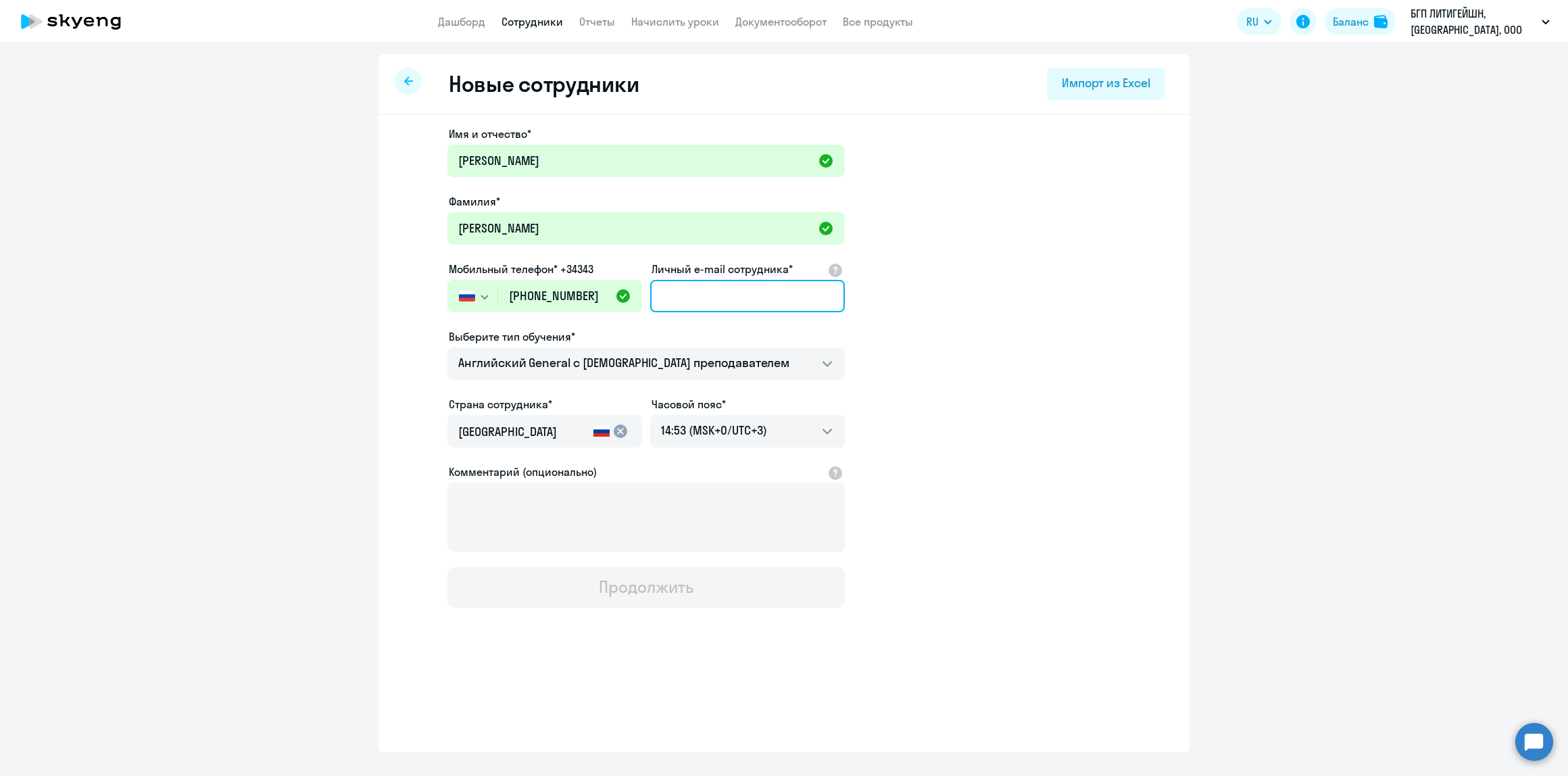
click at [778, 298] on input "Личный e-mail сотрудника*" at bounding box center [747, 296] width 194 height 33
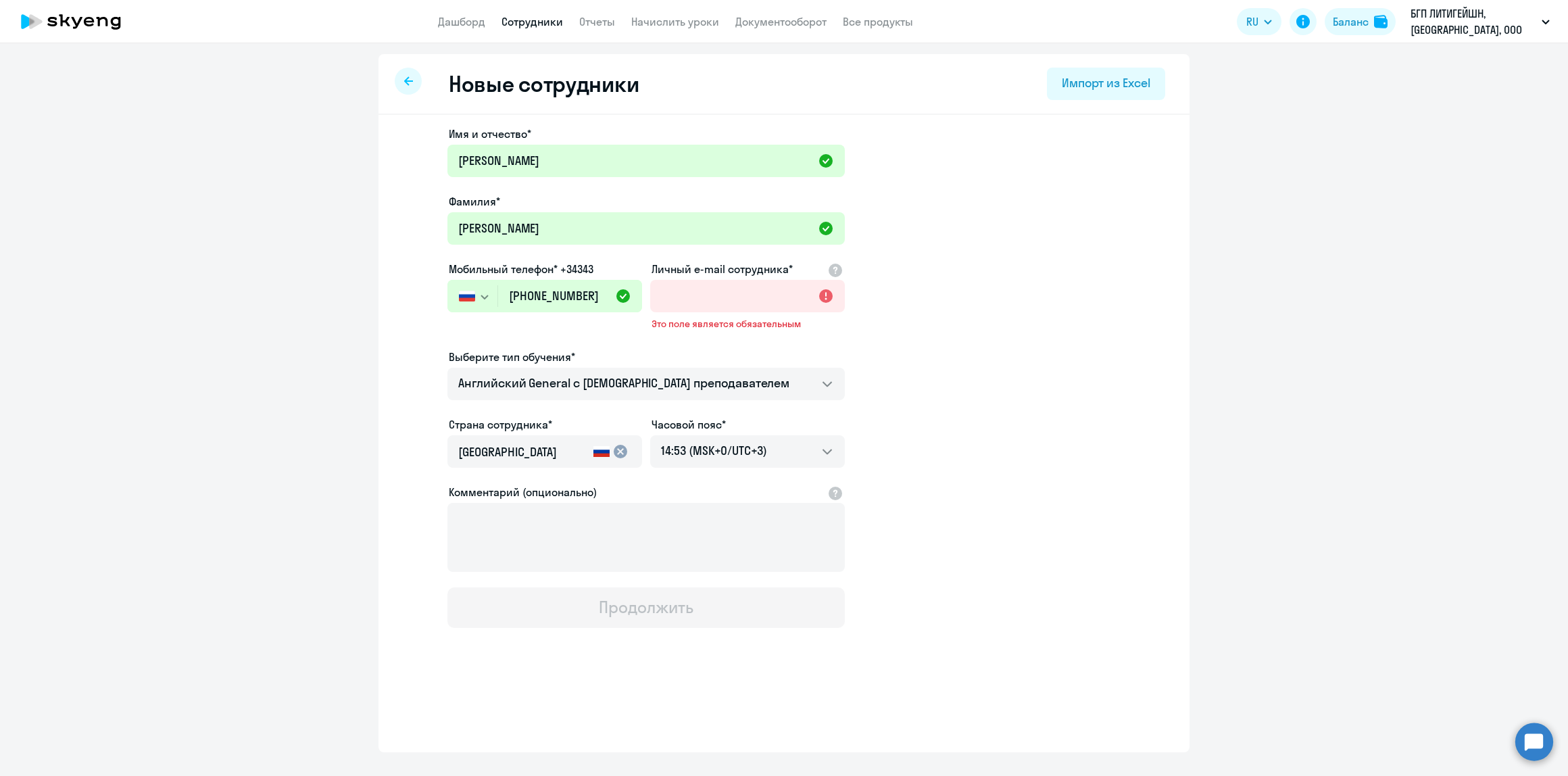
click at [718, 314] on div at bounding box center [747, 315] width 194 height 6
click at [724, 299] on input "Личный e-mail сотрудника*" at bounding box center [747, 296] width 194 height 33
paste input "[PERSON_NAME][EMAIL_ADDRESS][DOMAIN_NAME]"
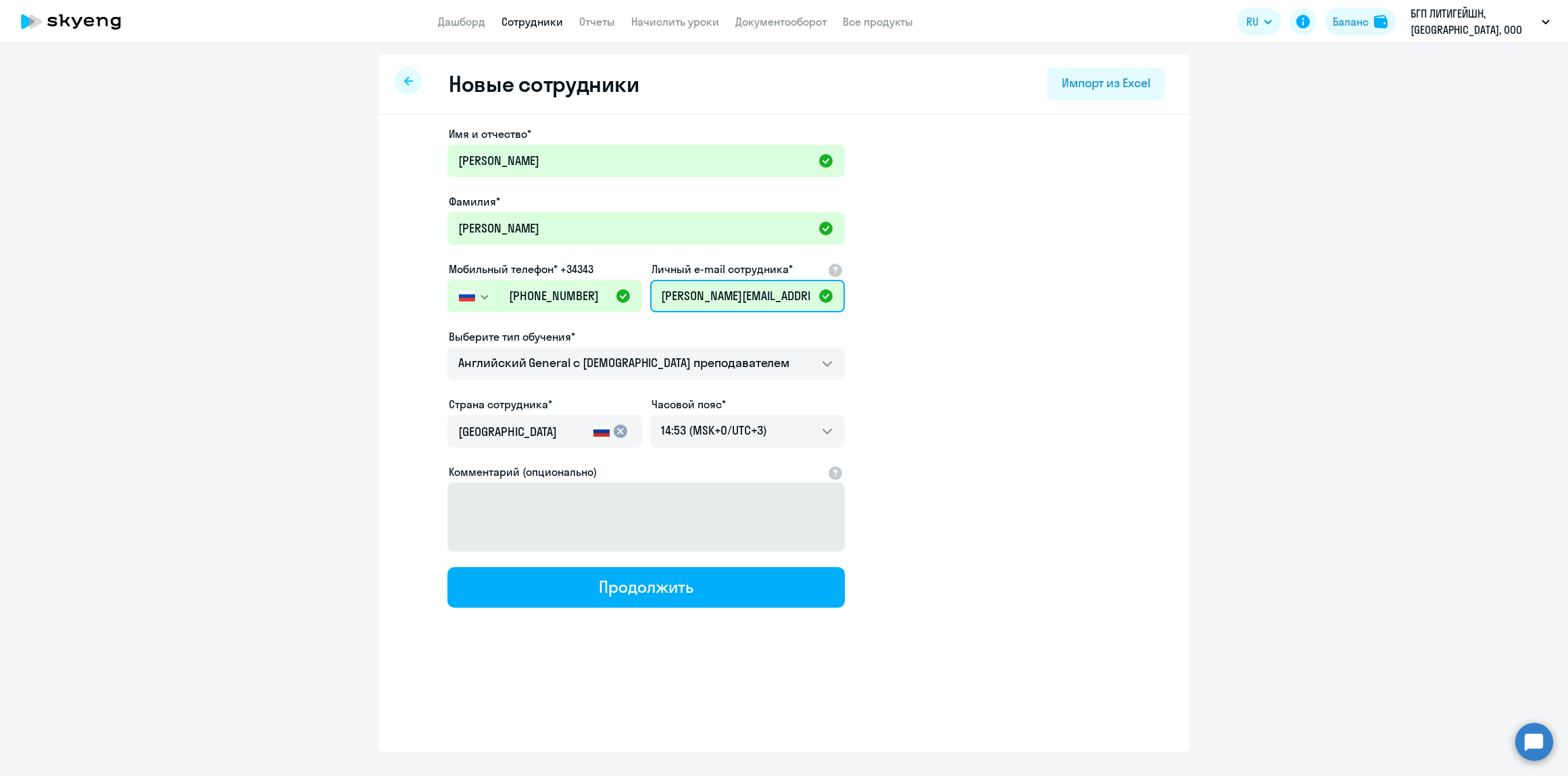
scroll to position [0, 7]
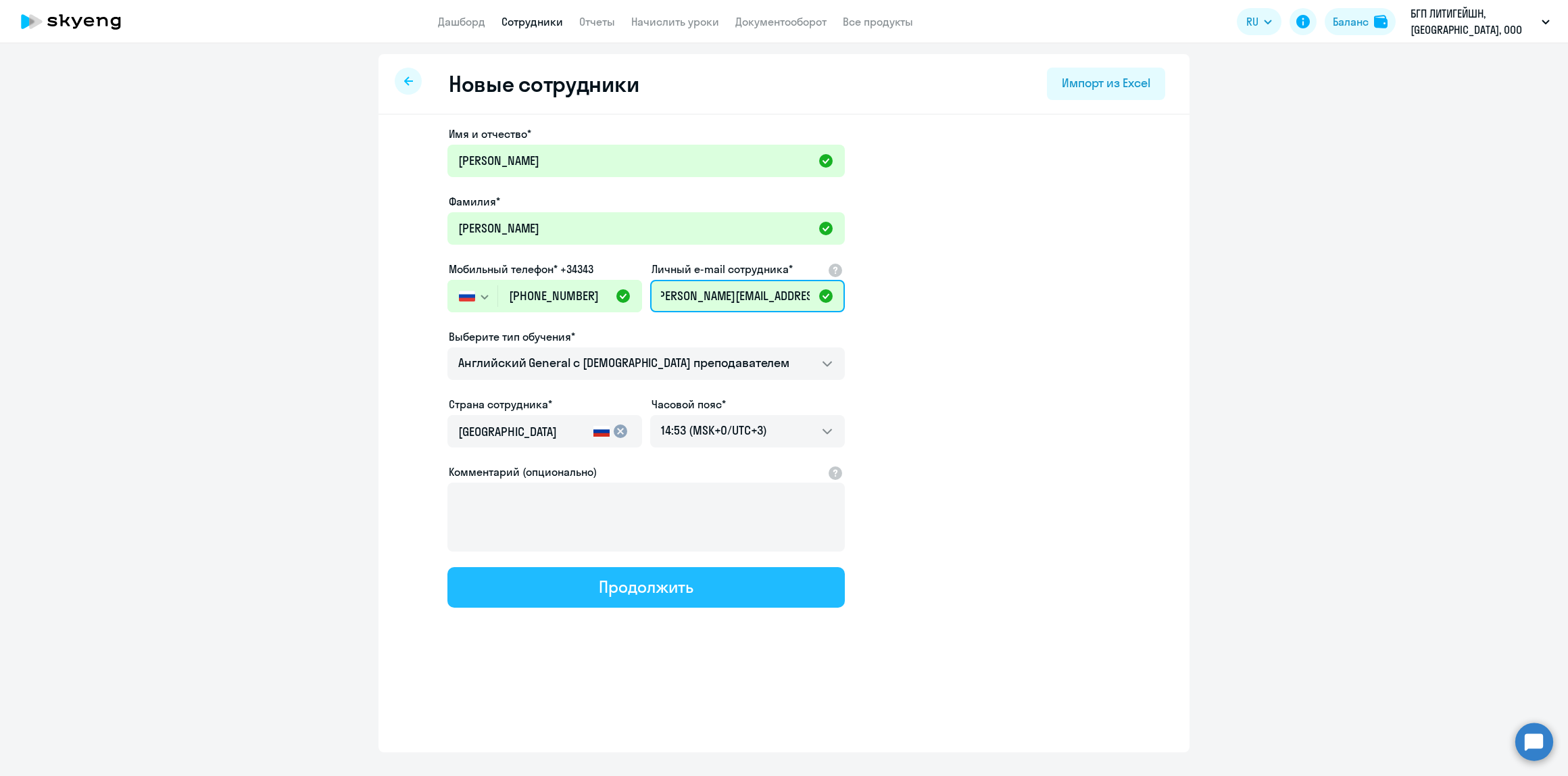
type input "[PERSON_NAME][EMAIL_ADDRESS][DOMAIN_NAME]"
click at [595, 602] on button "Продолжить" at bounding box center [645, 588] width 397 height 41
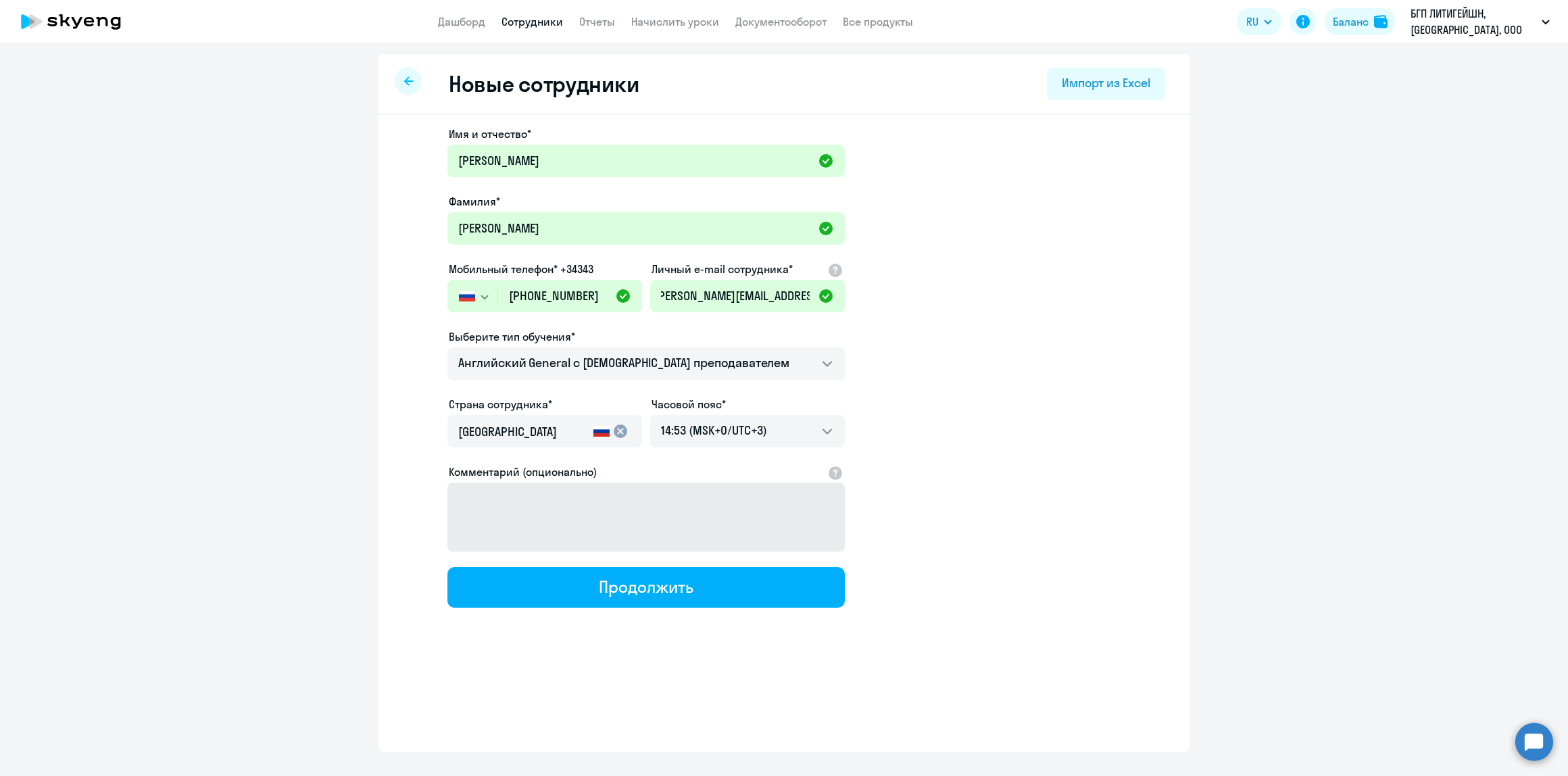
select select "english_adult_not_native_speaker"
select select "3"
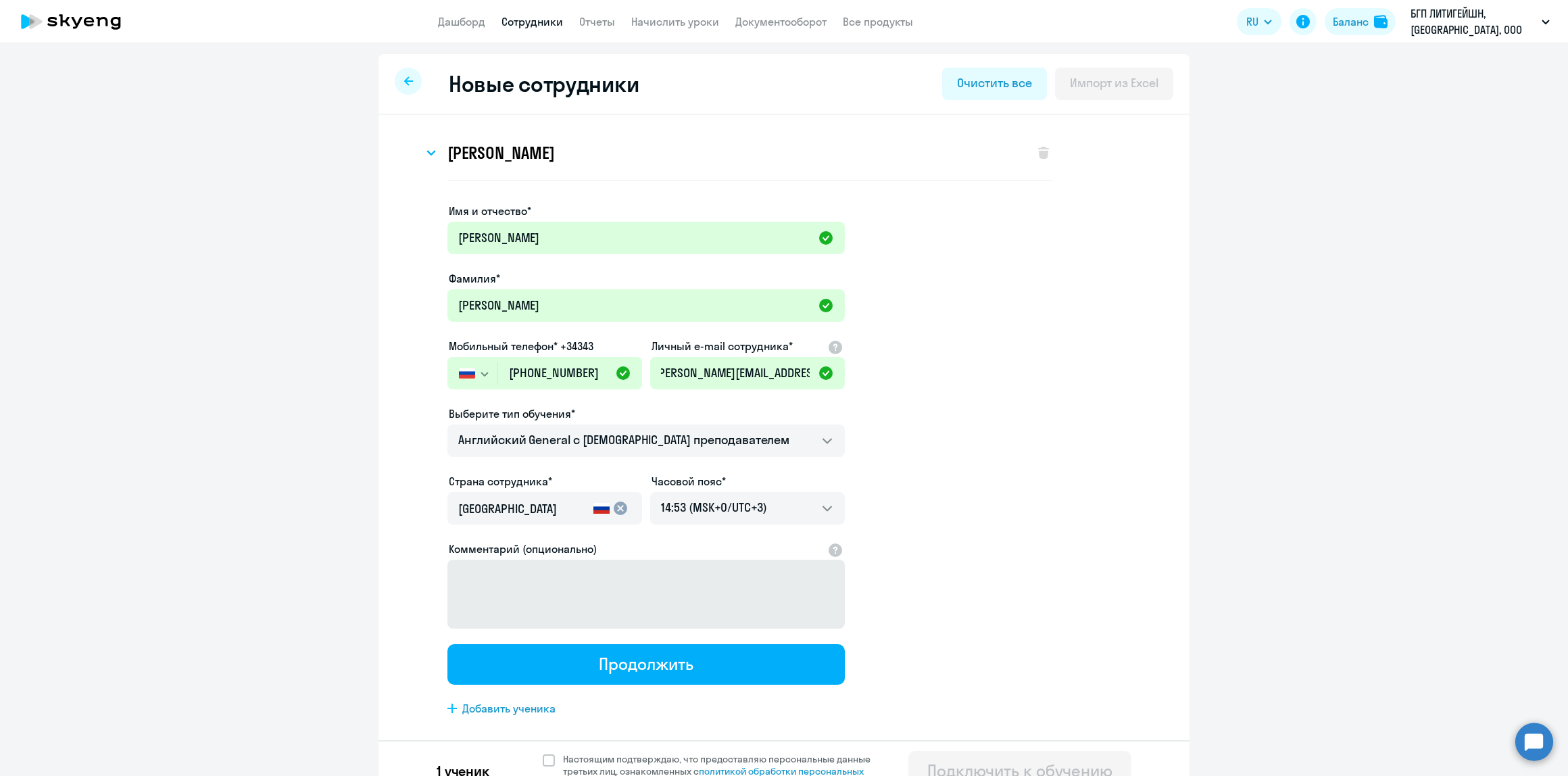
scroll to position [0, 0]
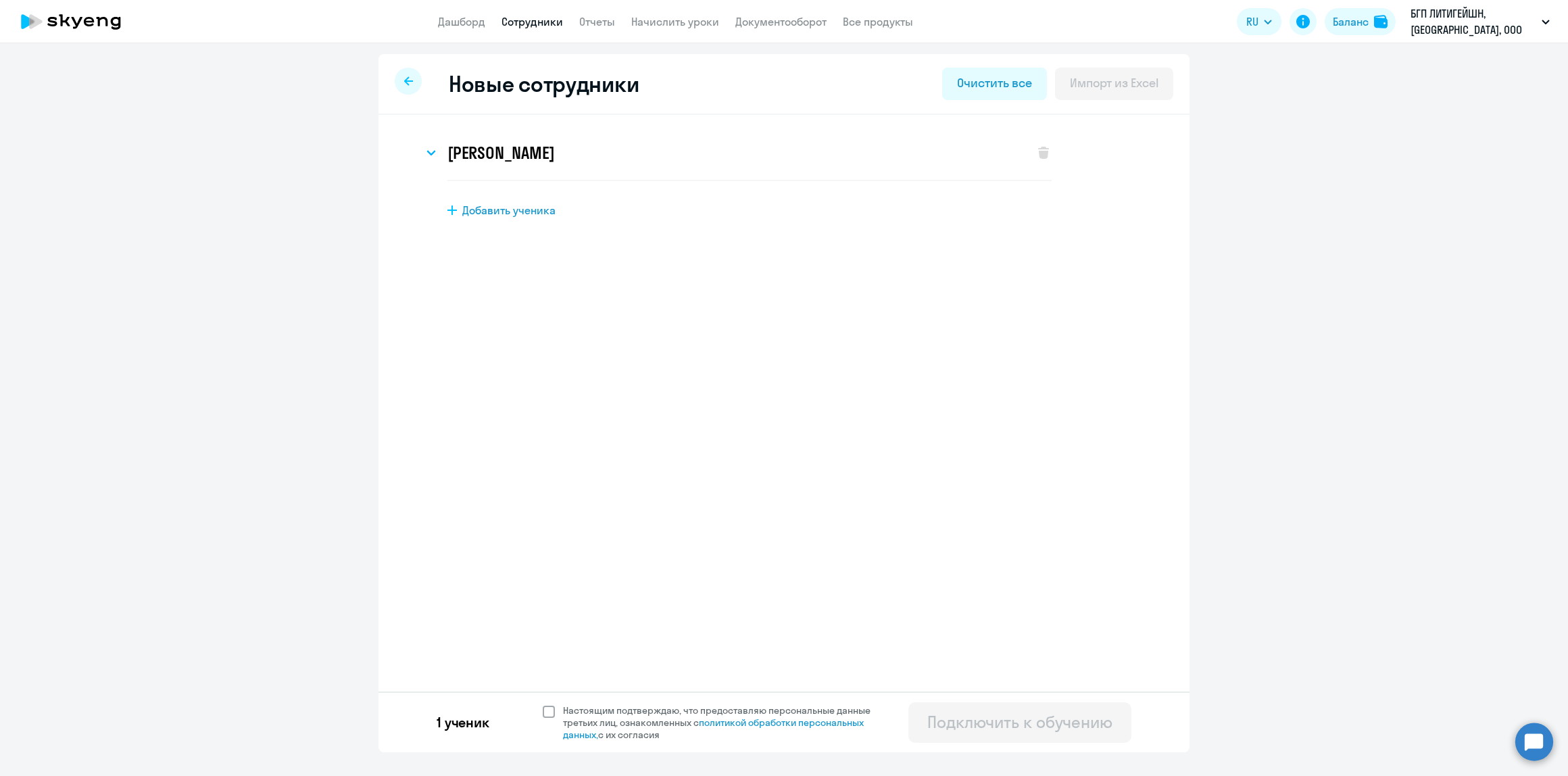
click at [548, 714] on span at bounding box center [549, 712] width 12 height 12
click at [543, 704] on input "Настоящим подтверждаю, что предоставляю персональные данные третьих лиц, ознако…" at bounding box center [542, 704] width 1 height 1
checkbox input "true"
click at [1096, 716] on div "Подключить к обучению" at bounding box center [1019, 722] width 185 height 21
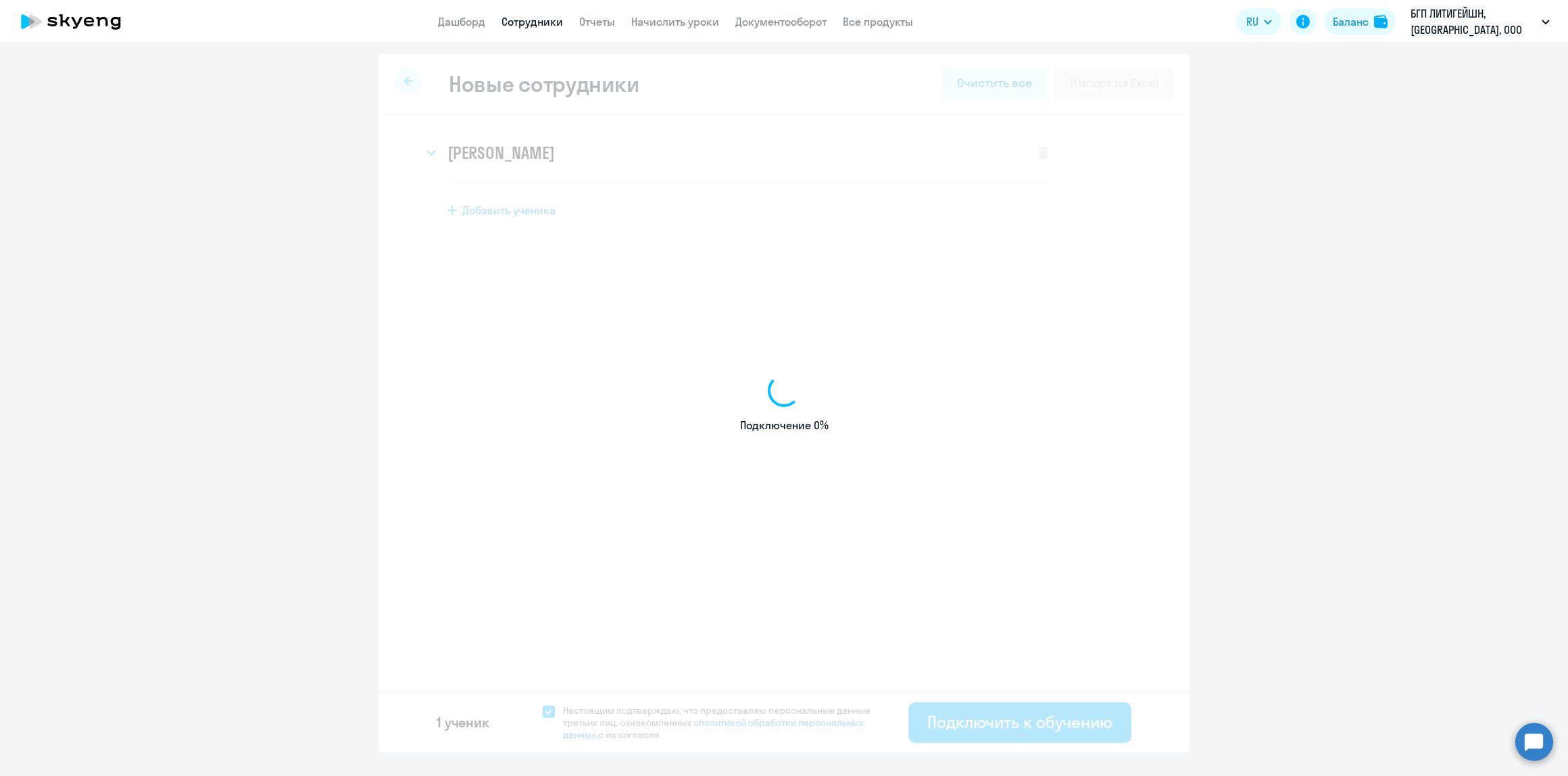
select select "english_adult_not_native_speaker"
select select "3"
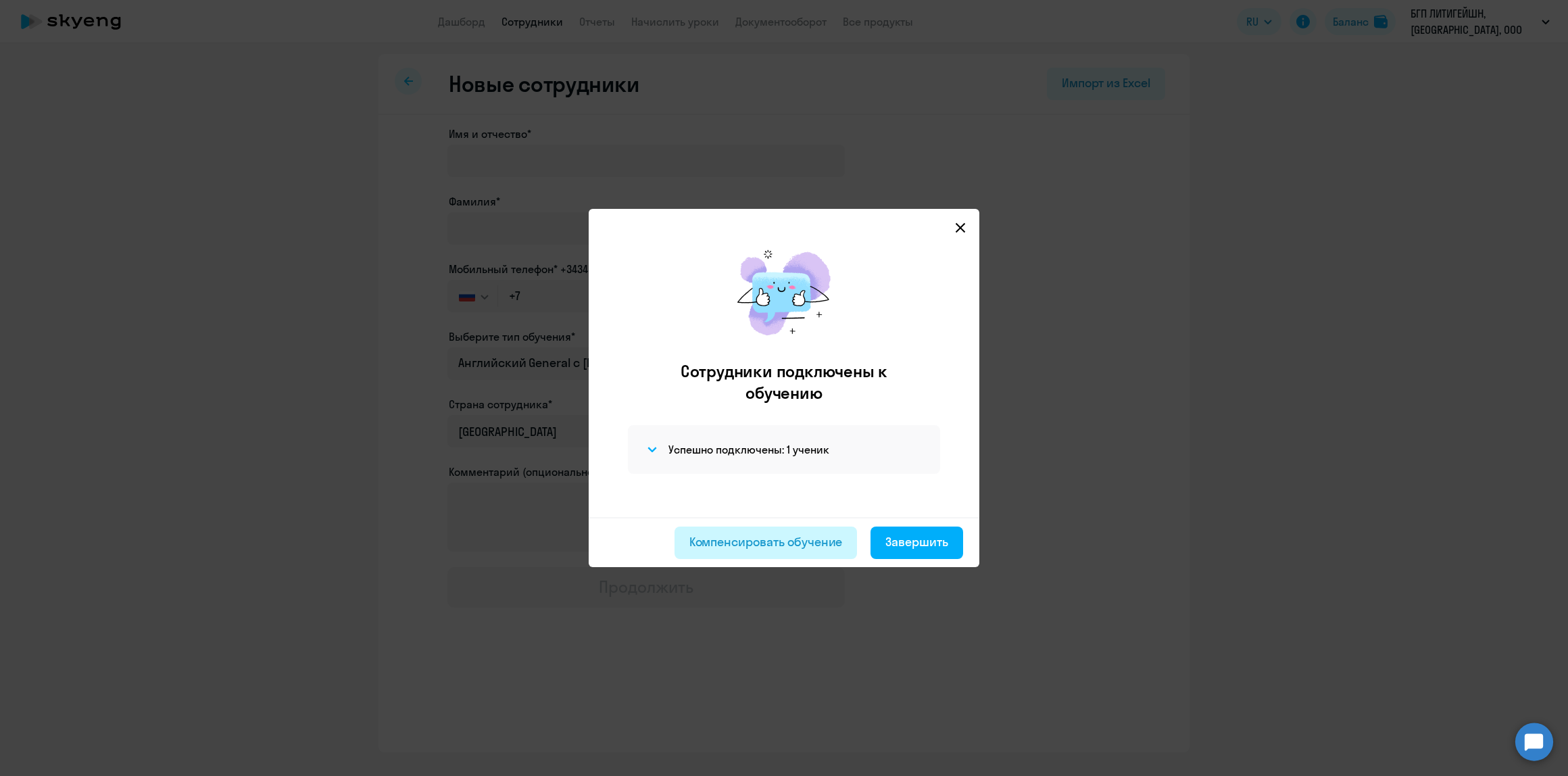
click at [761, 548] on div "Компенсировать обучение" at bounding box center [765, 542] width 153 height 18
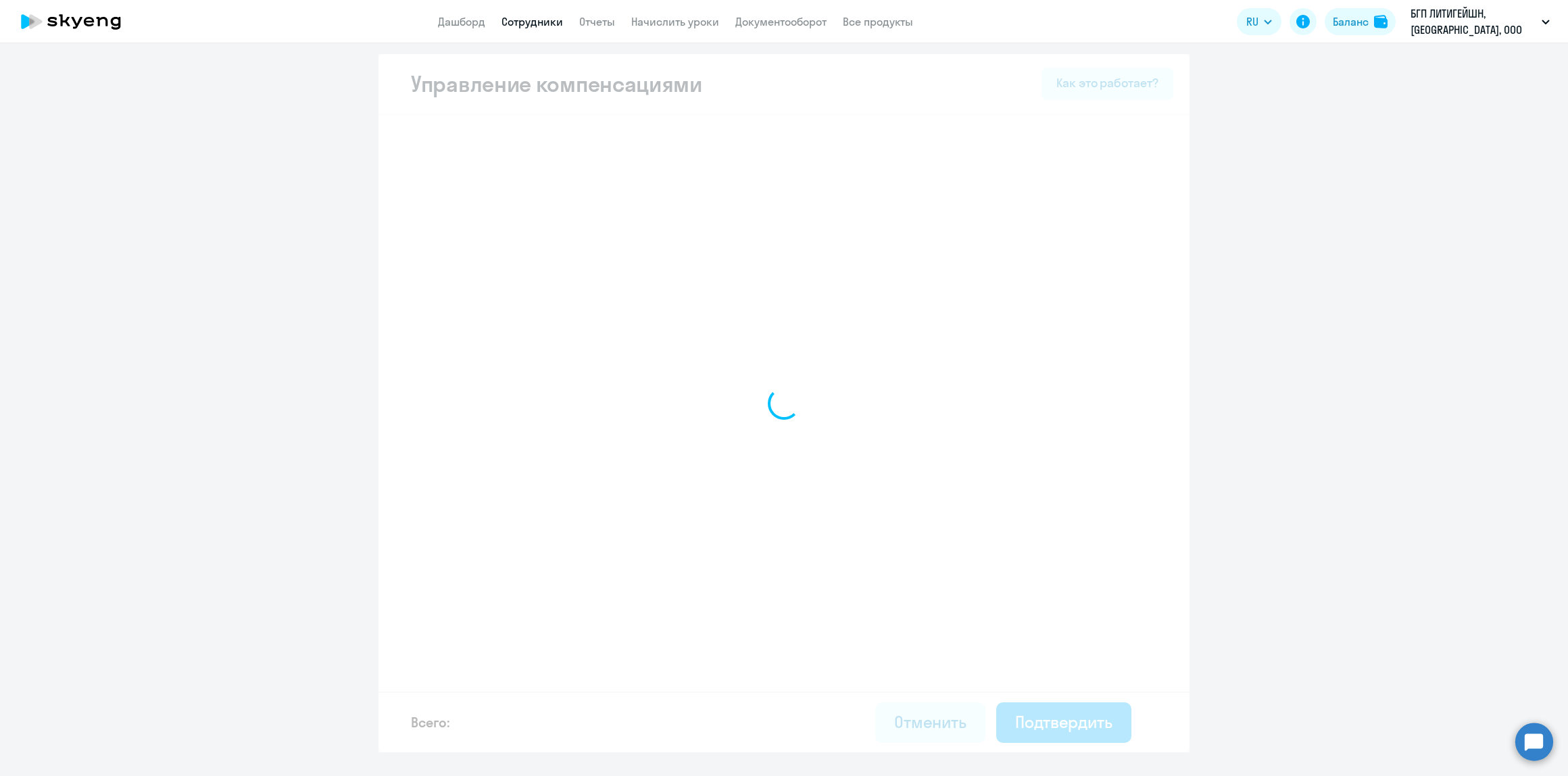
select select "MONTHLY"
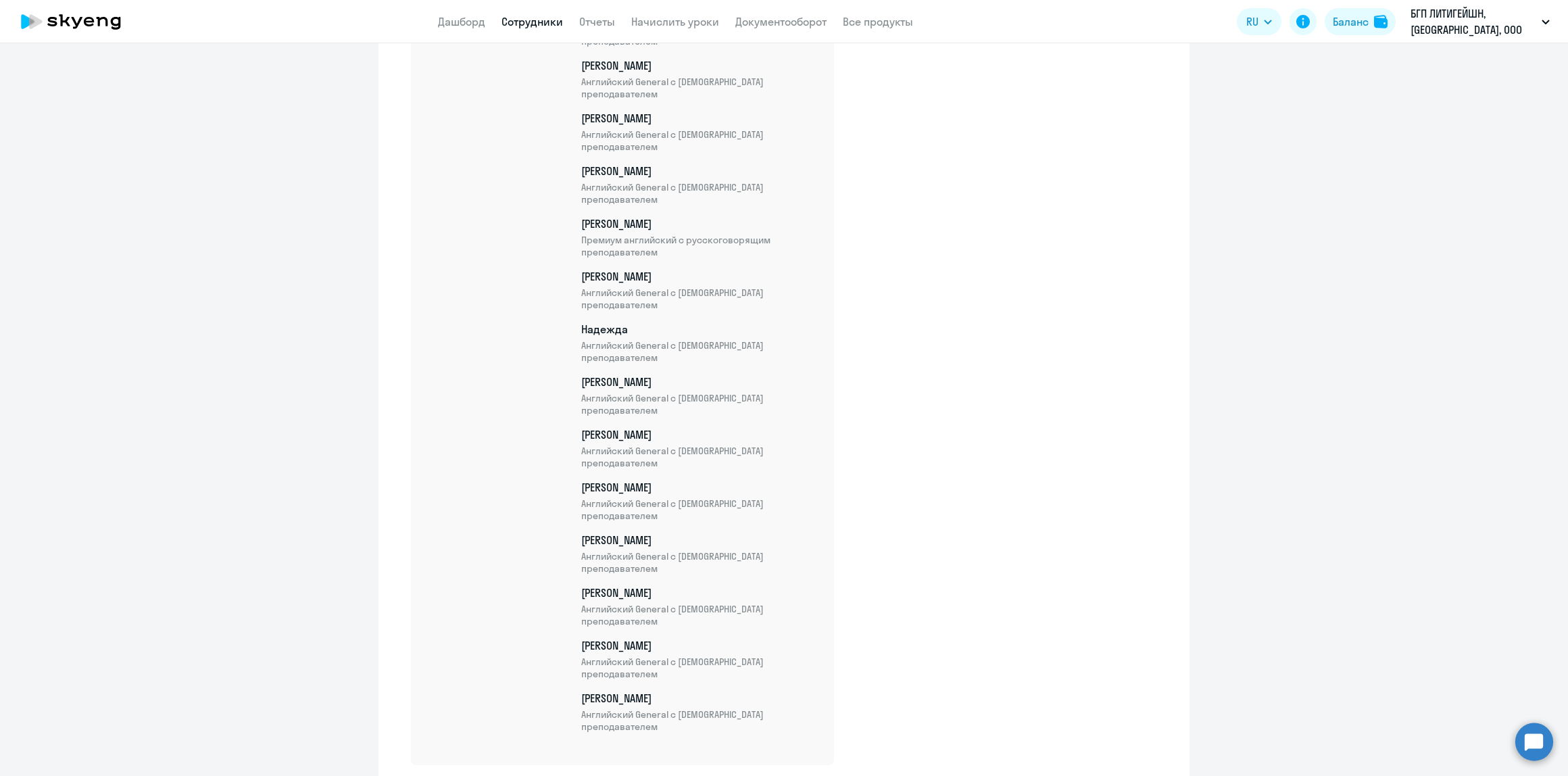
scroll to position [890, 0]
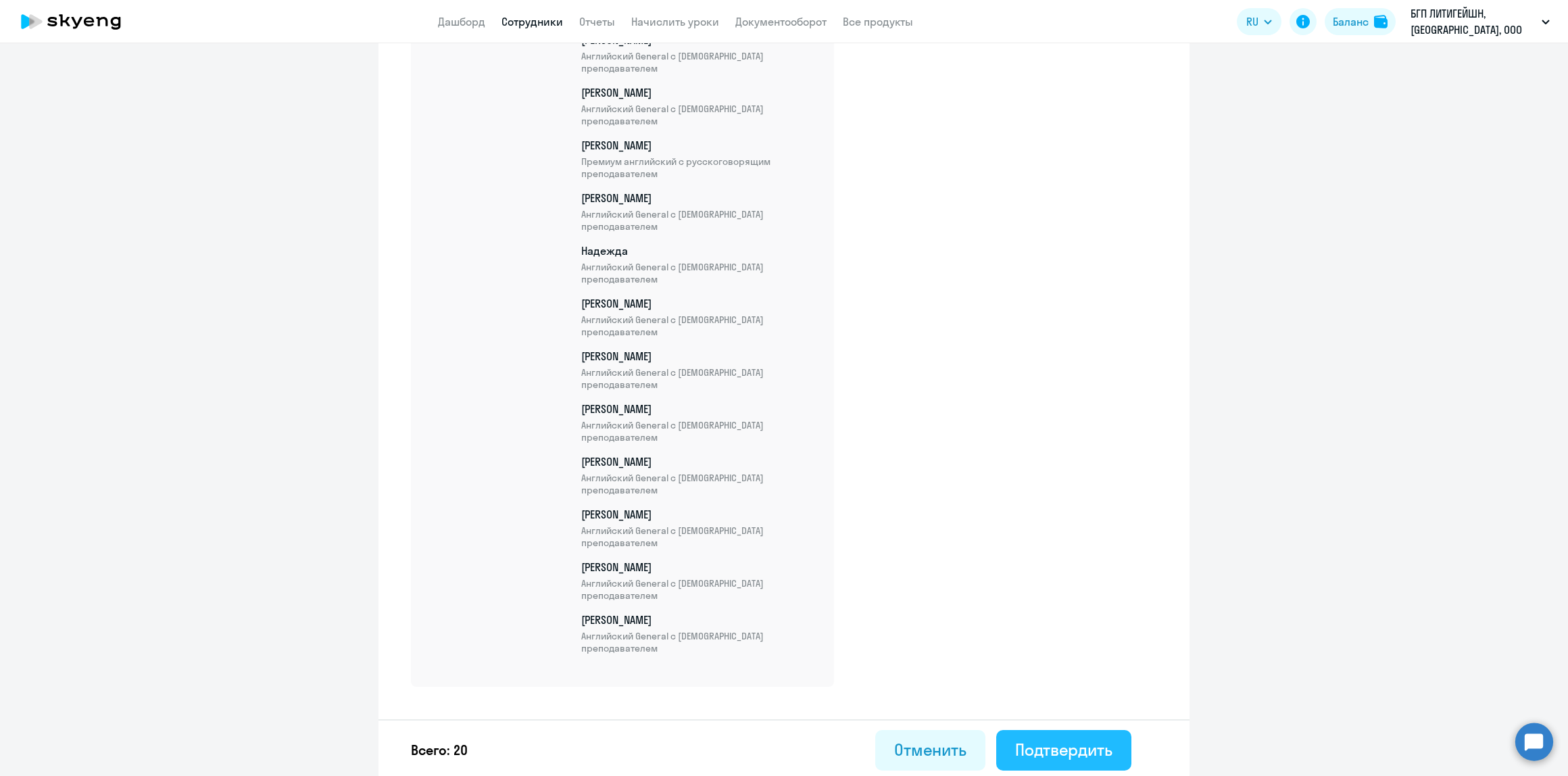
click at [1066, 742] on div "Подтвердить" at bounding box center [1064, 749] width 98 height 21
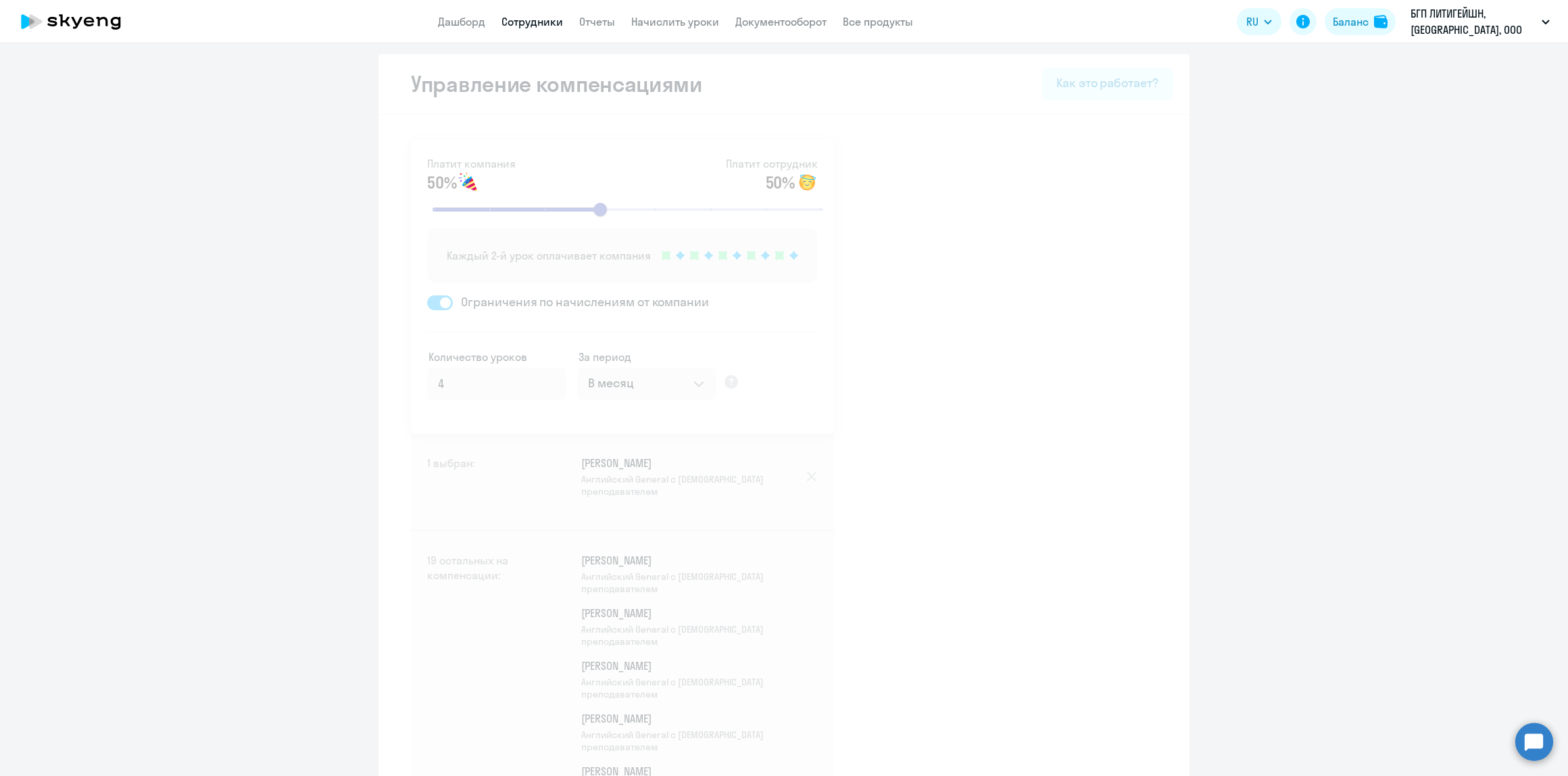
select select "30"
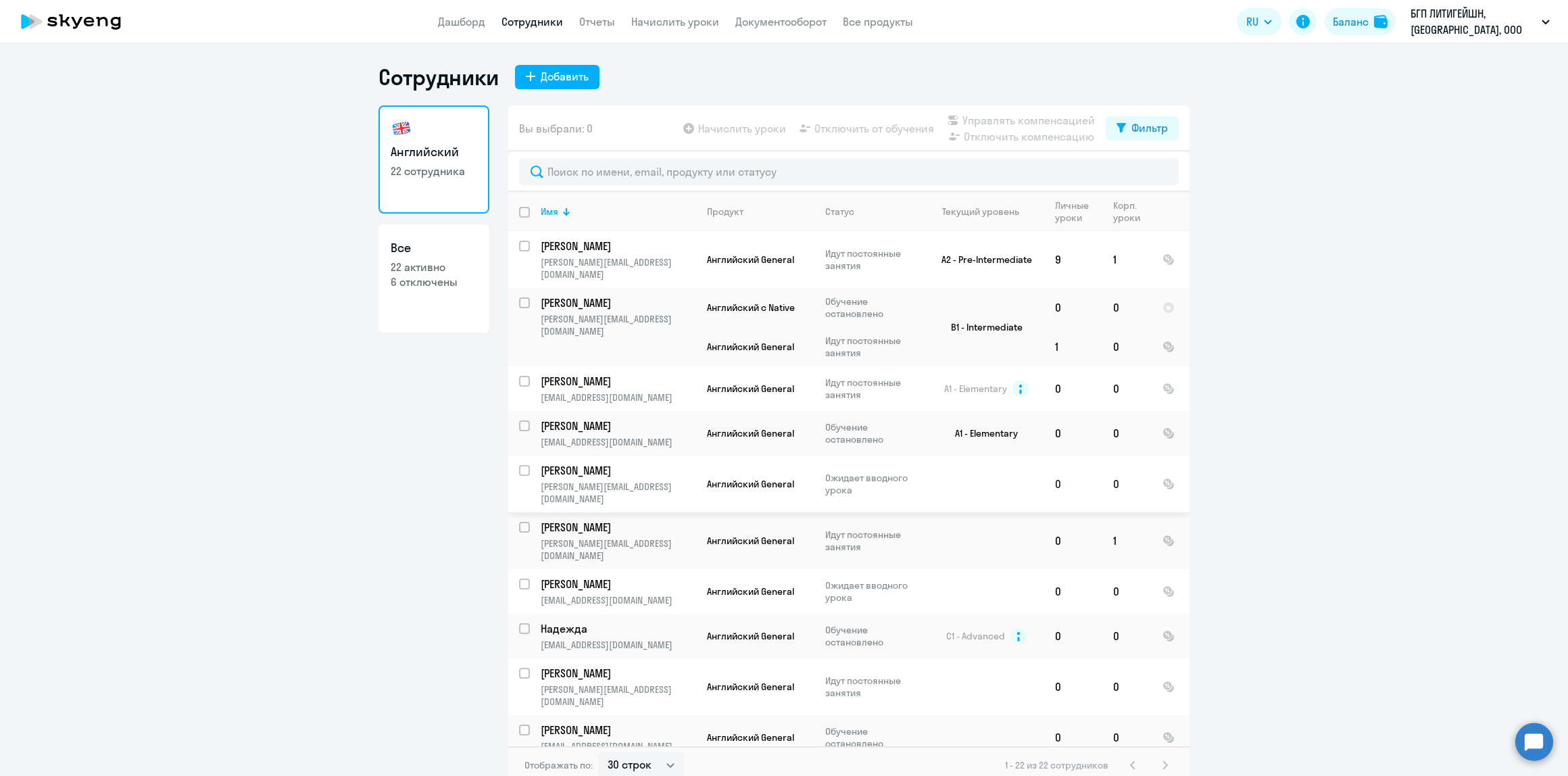
click at [619, 481] on p "[PERSON_NAME][EMAIL_ADDRESS][DOMAIN_NAME]" at bounding box center [618, 493] width 154 height 24
select select "english"
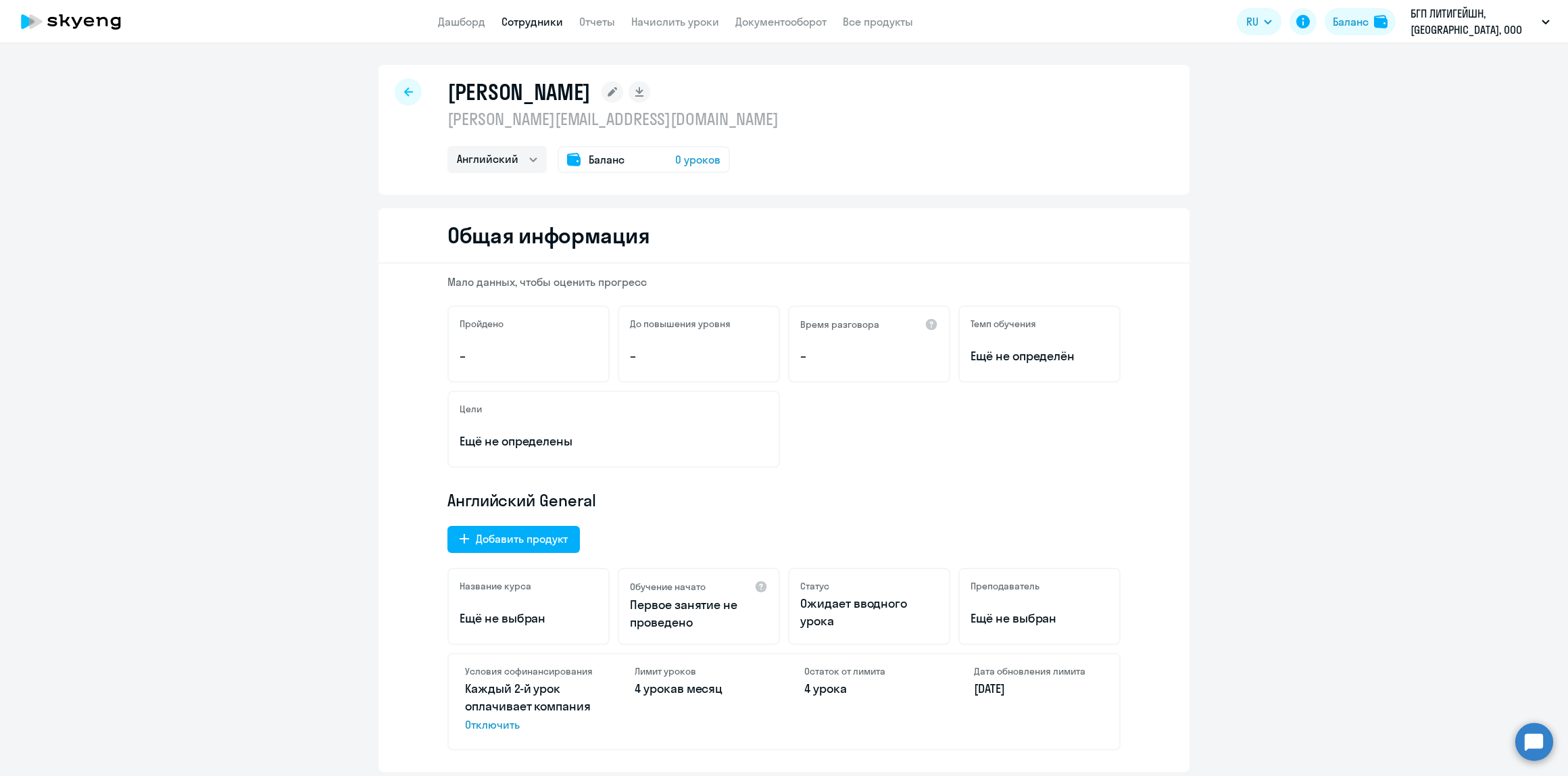
click at [1535, 739] on circle at bounding box center [1535, 742] width 38 height 38
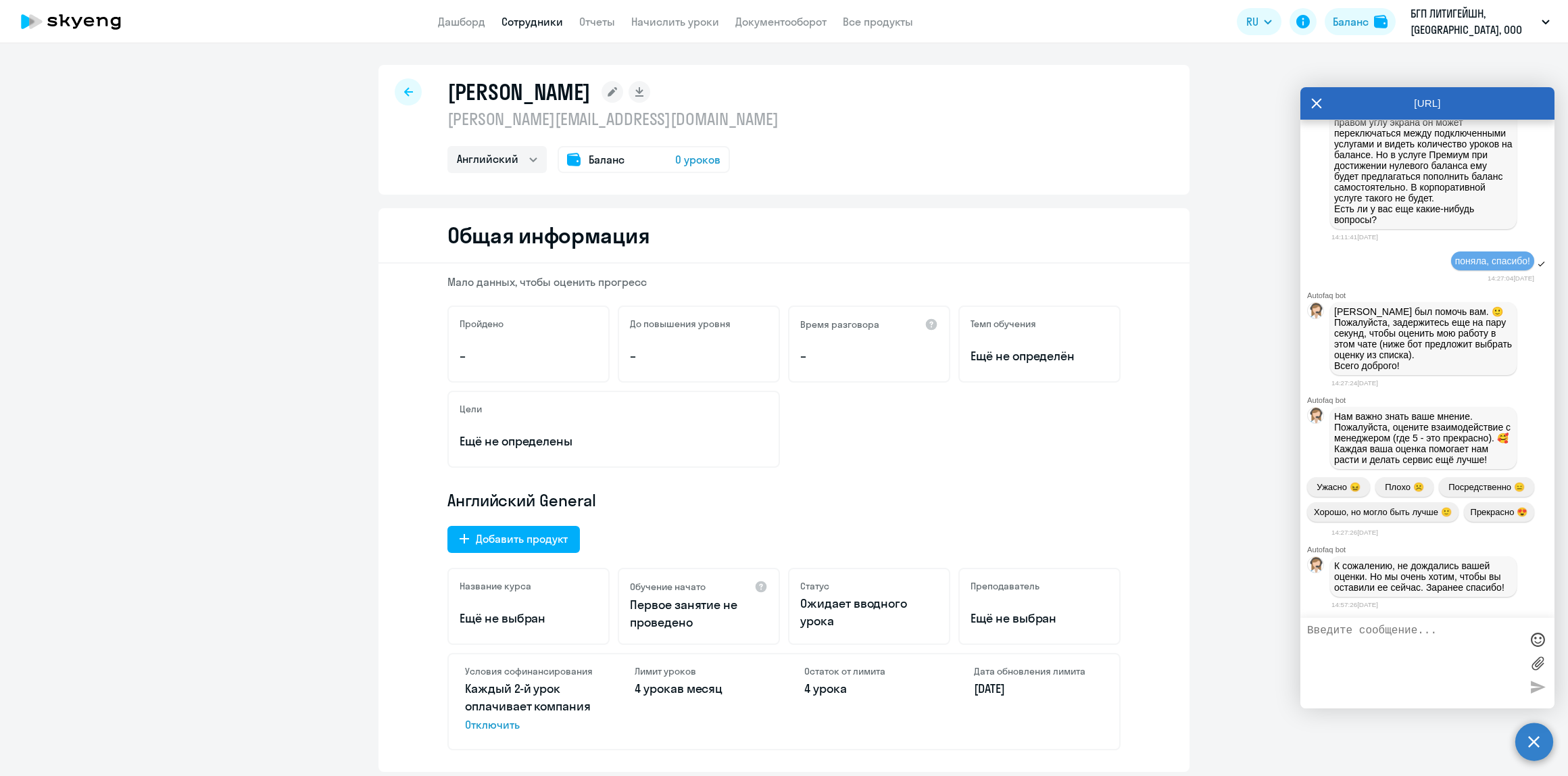
scroll to position [1502, 0]
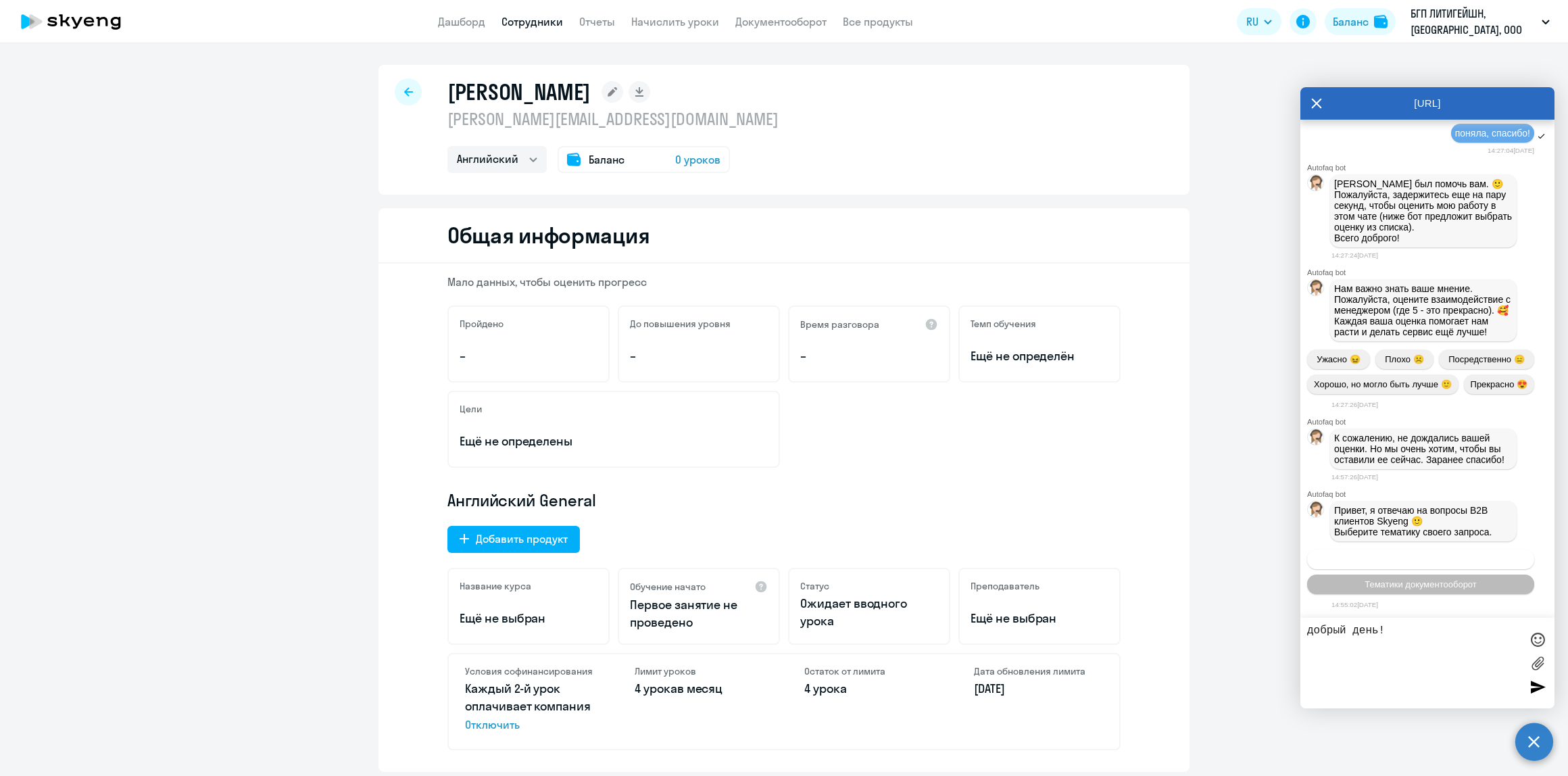
click at [1364, 560] on span "Операционное сопровождение" at bounding box center [1421, 559] width 127 height 10
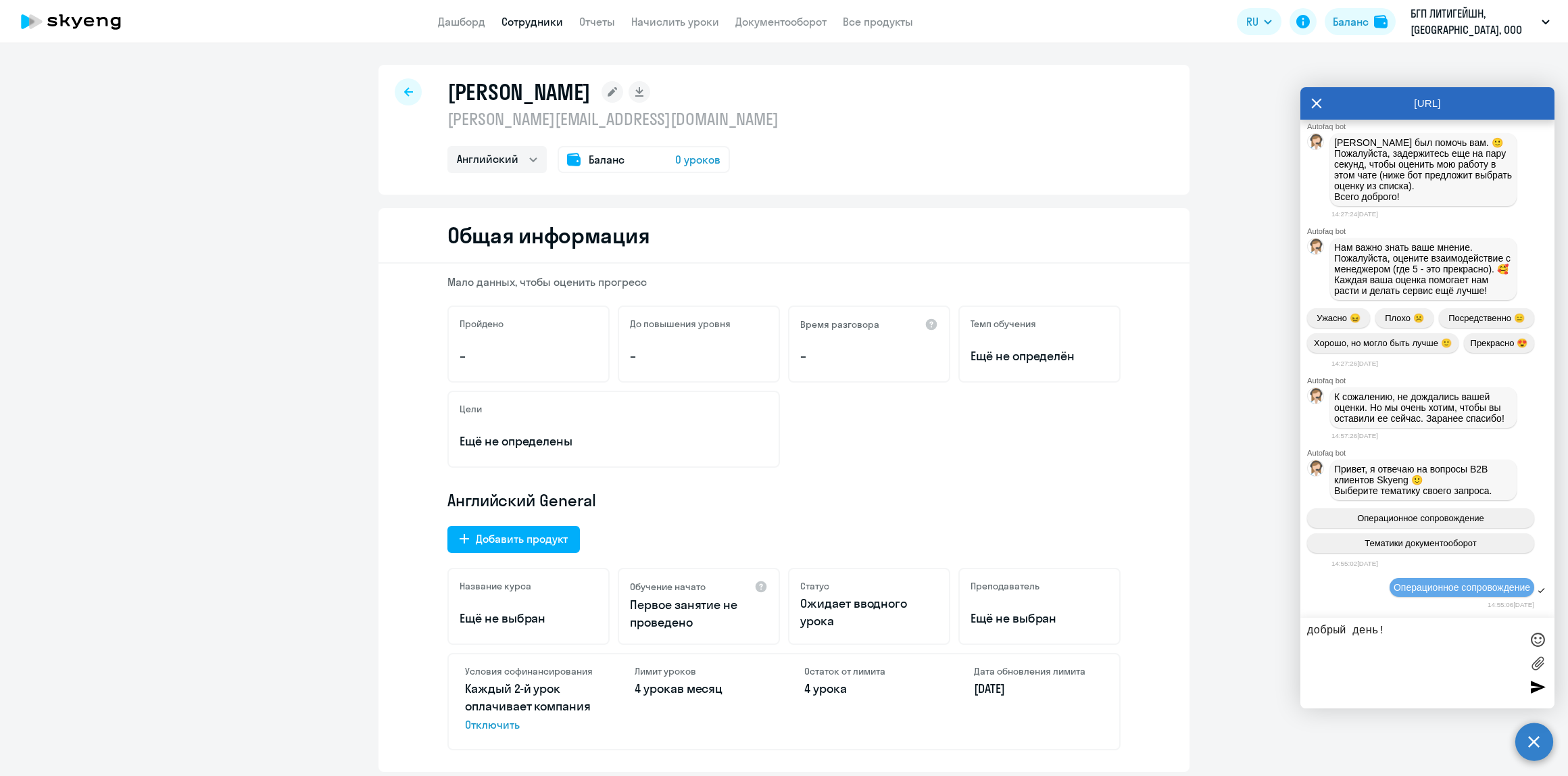
scroll to position [1543, 0]
click at [1398, 644] on textarea "добрый день!" at bounding box center [1415, 663] width 214 height 77
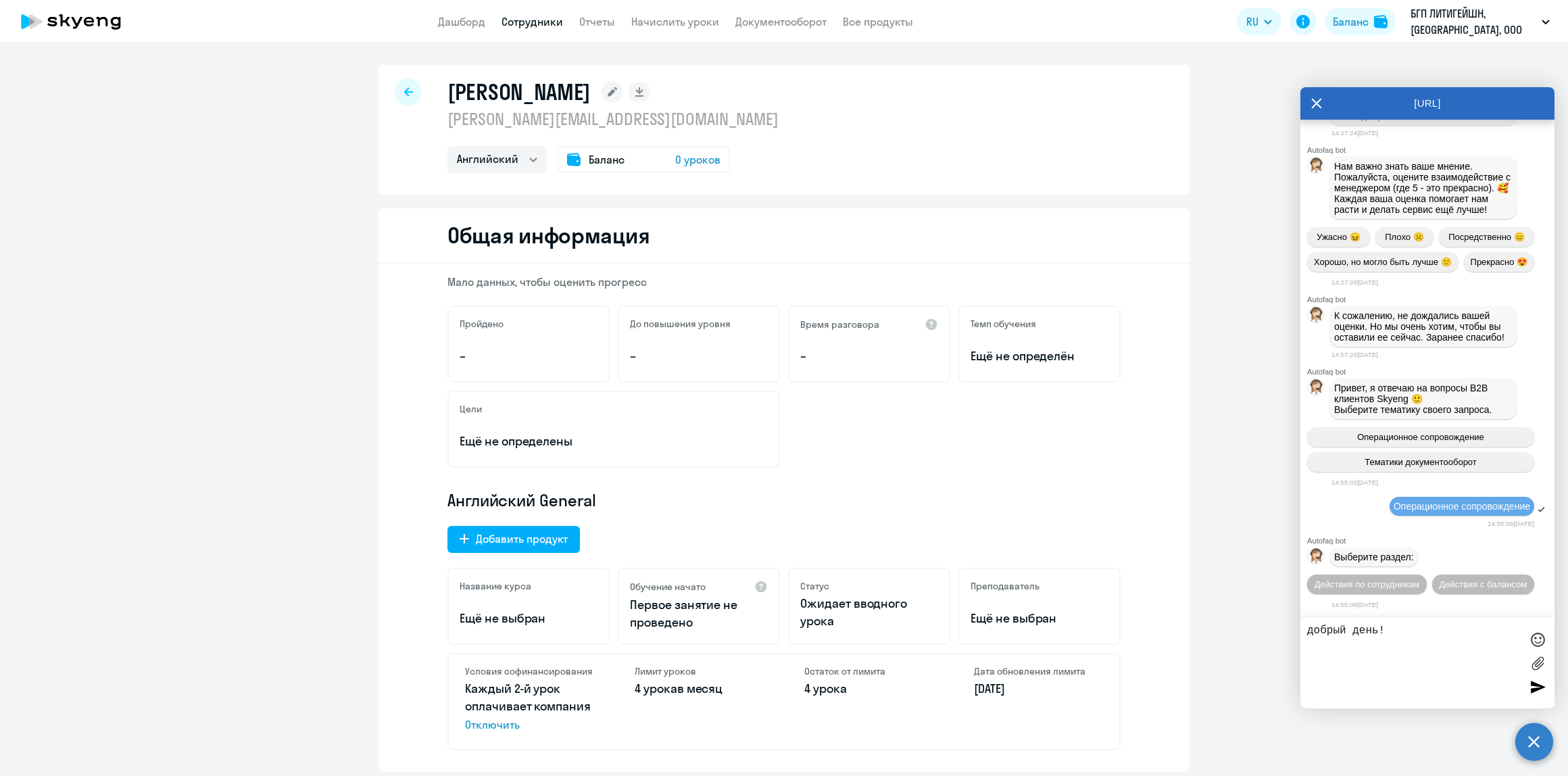
scroll to position [1648, 0]
click at [1427, 575] on button "Действия по сотрудникам" at bounding box center [1367, 584] width 120 height 20
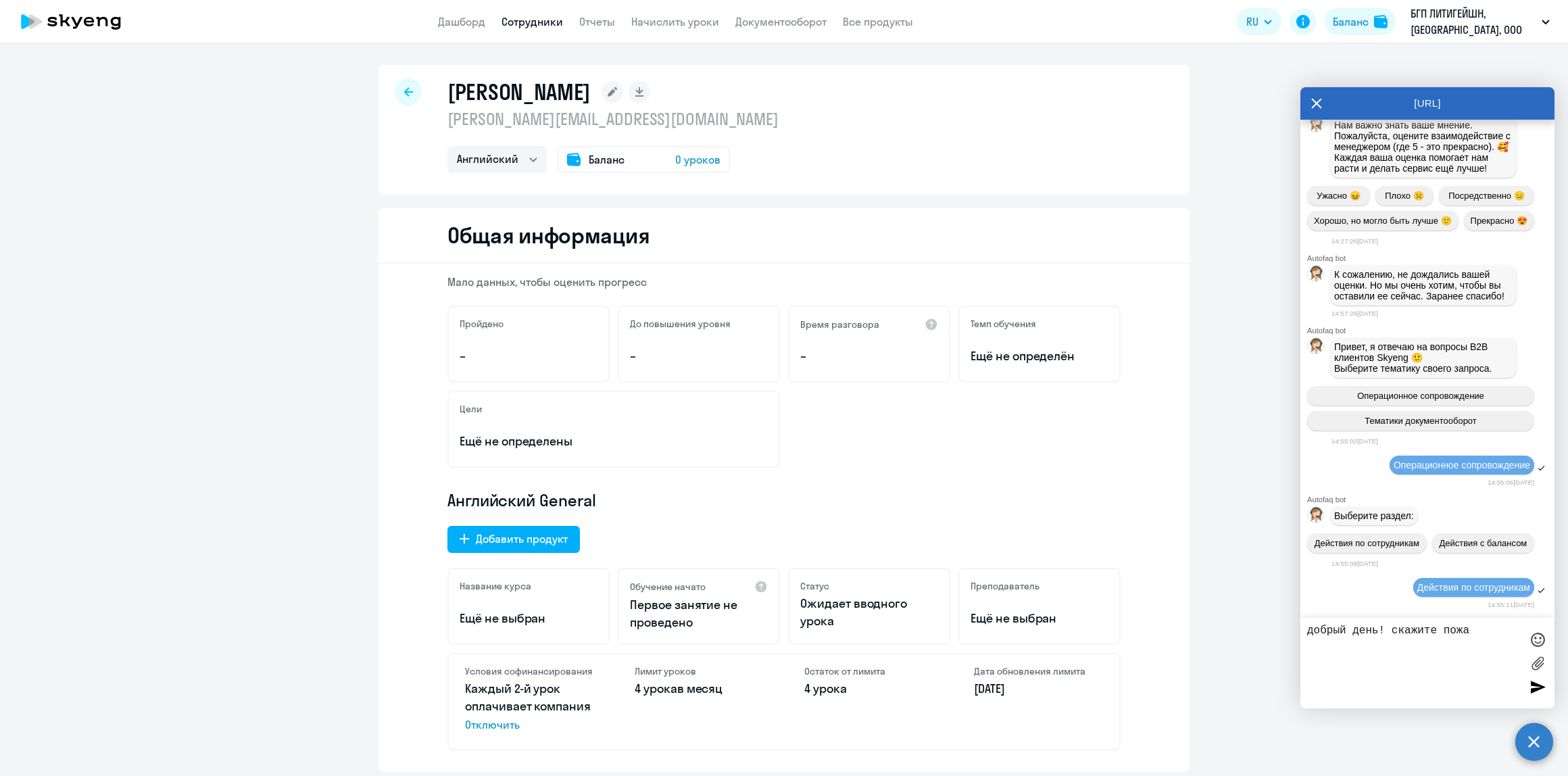
click at [1488, 636] on textarea "добрый день! скажите пожа" at bounding box center [1415, 663] width 214 height 77
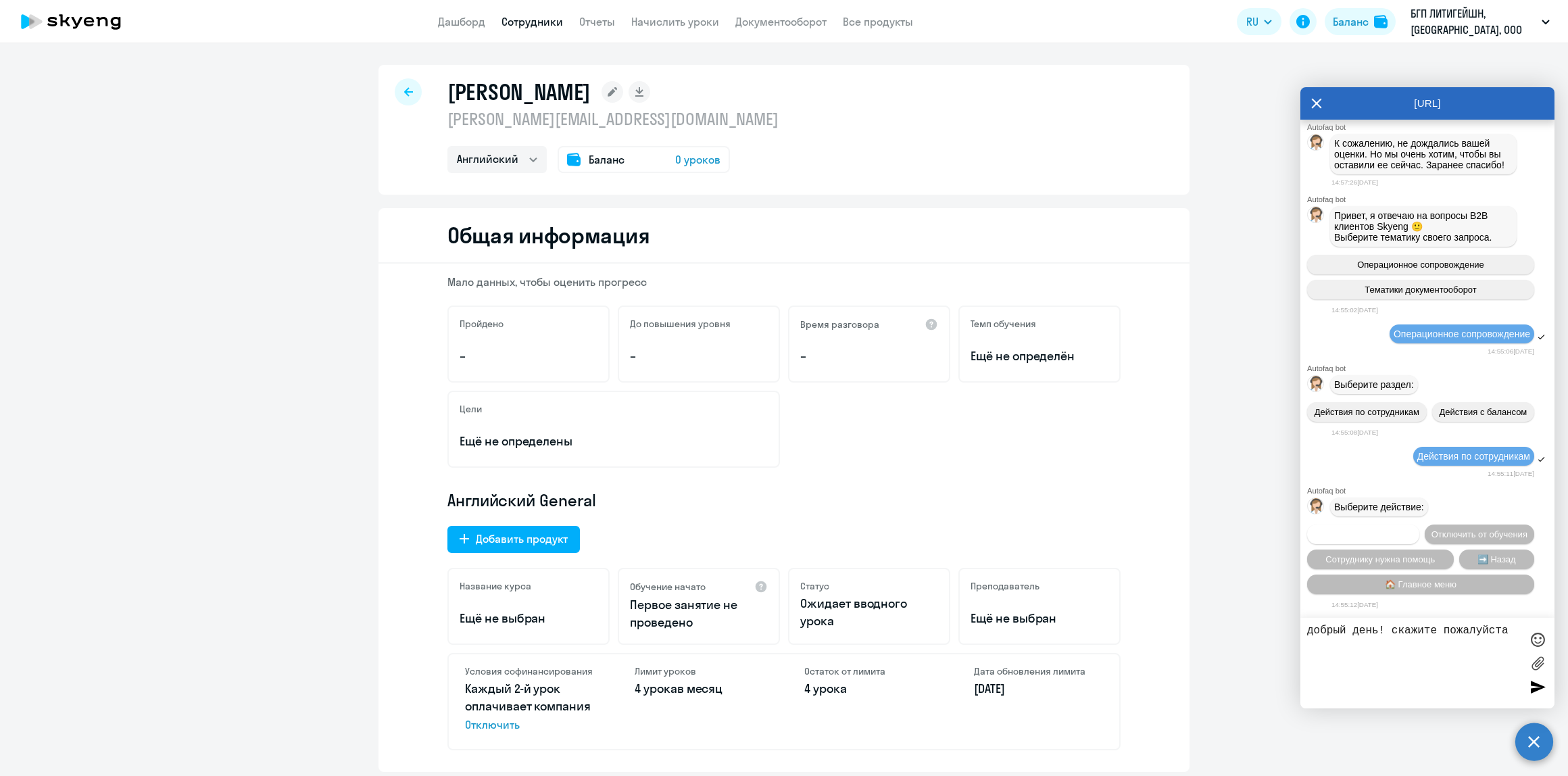
click at [1419, 525] on button "Подключить к обучению" at bounding box center [1363, 534] width 113 height 20
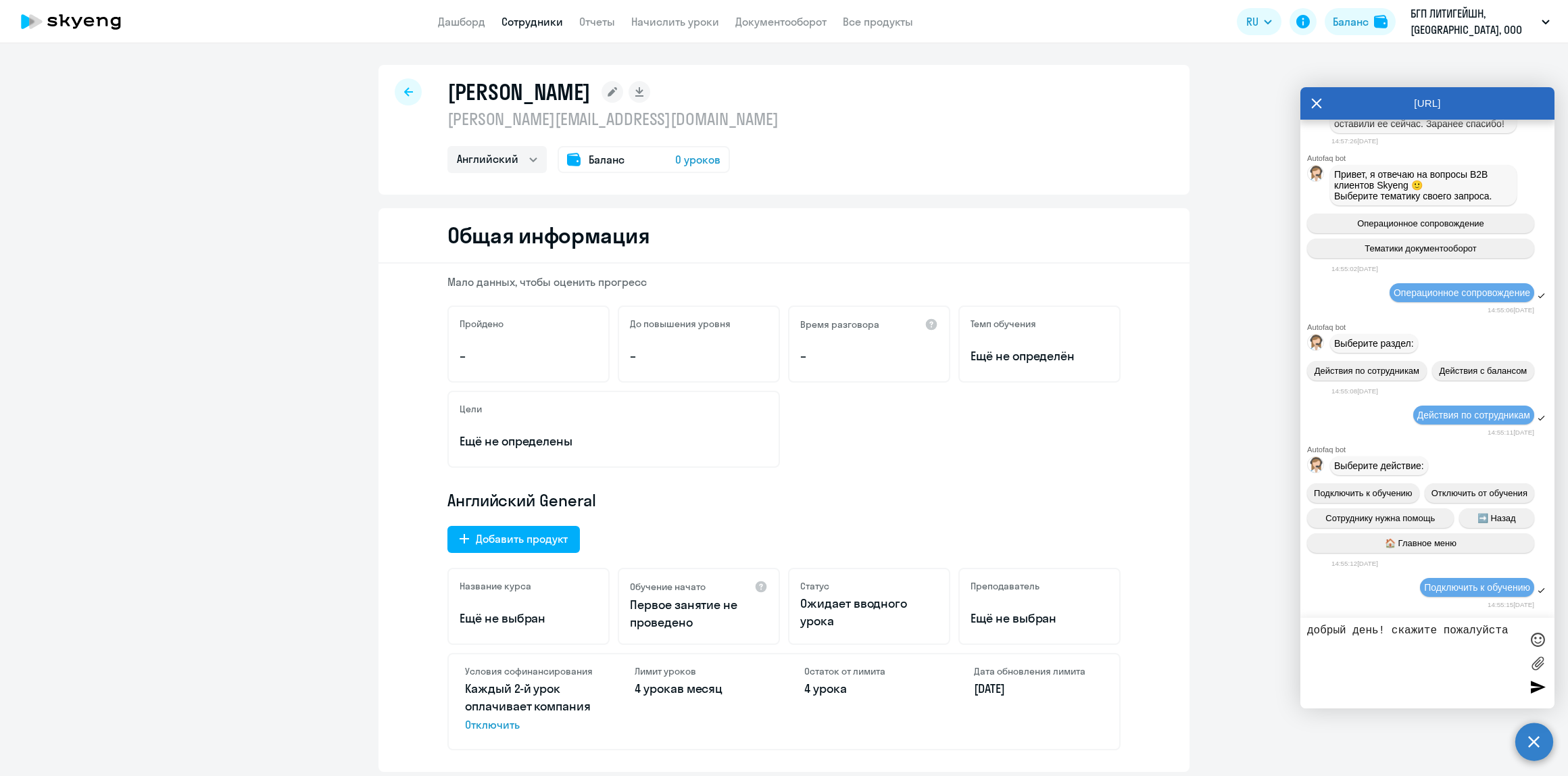
scroll to position [2022, 0]
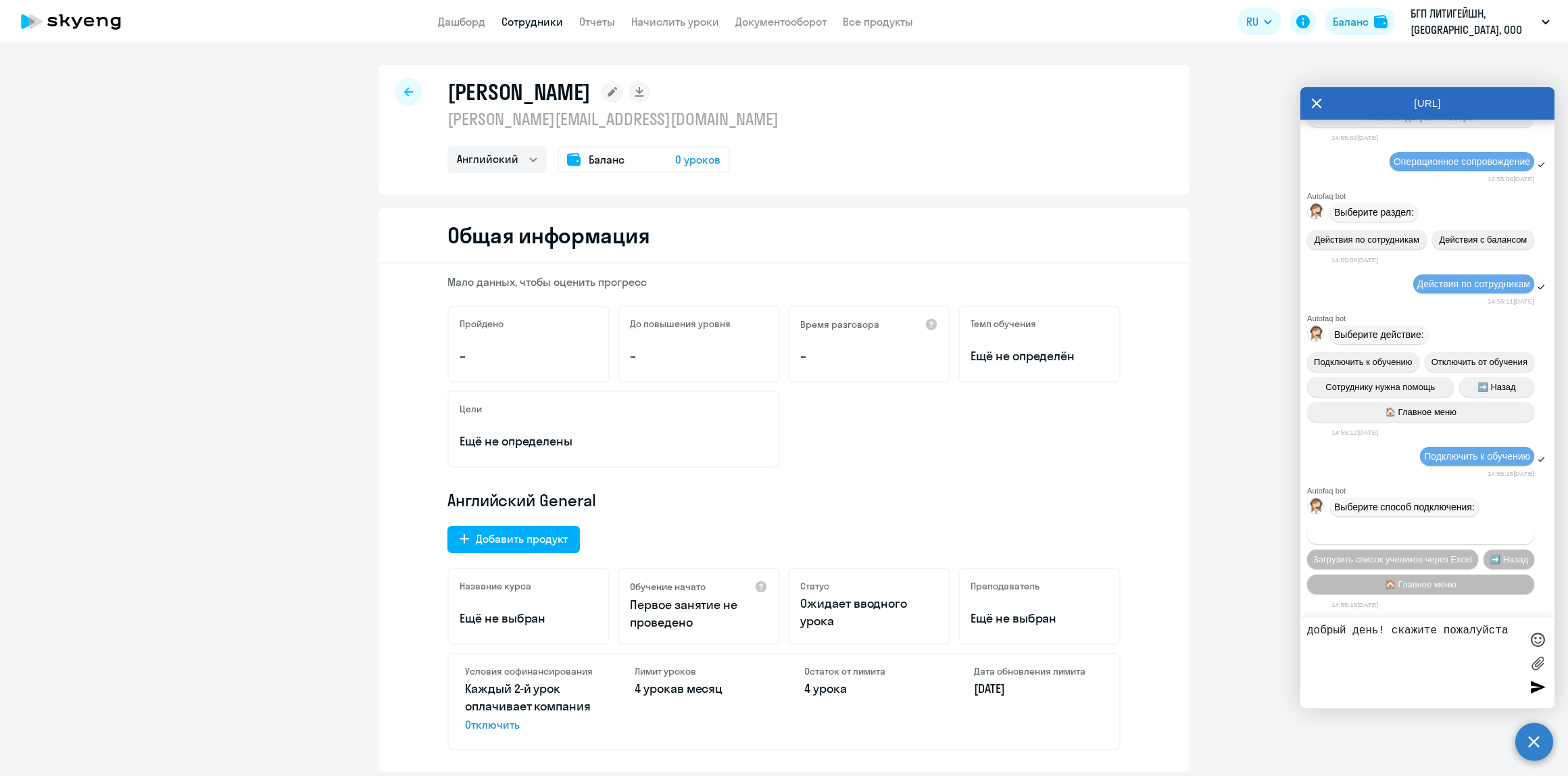
click at [1483, 532] on button "Добавить учеников вручную" at bounding box center [1421, 534] width 227 height 20
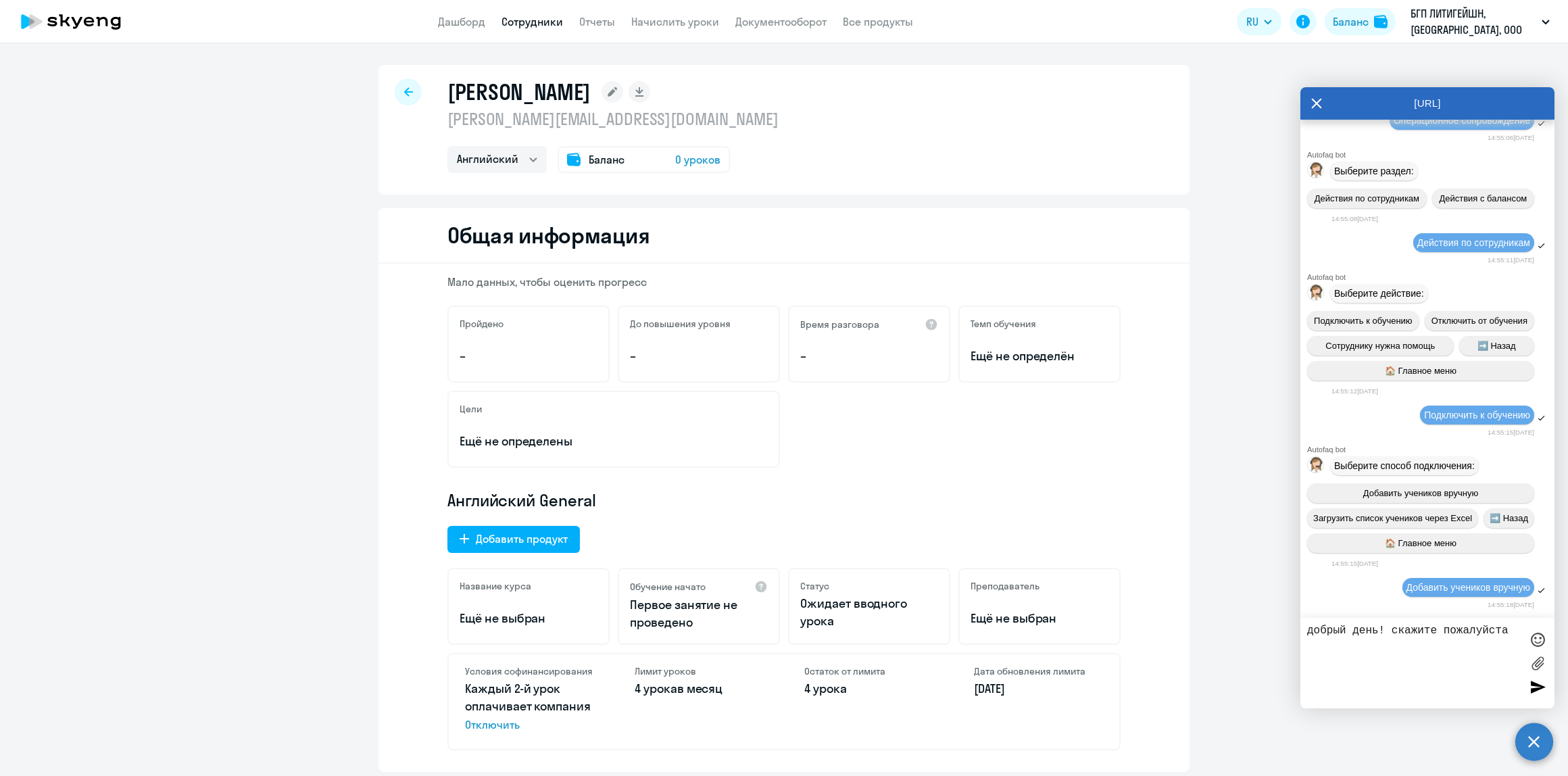
scroll to position [2666, 0]
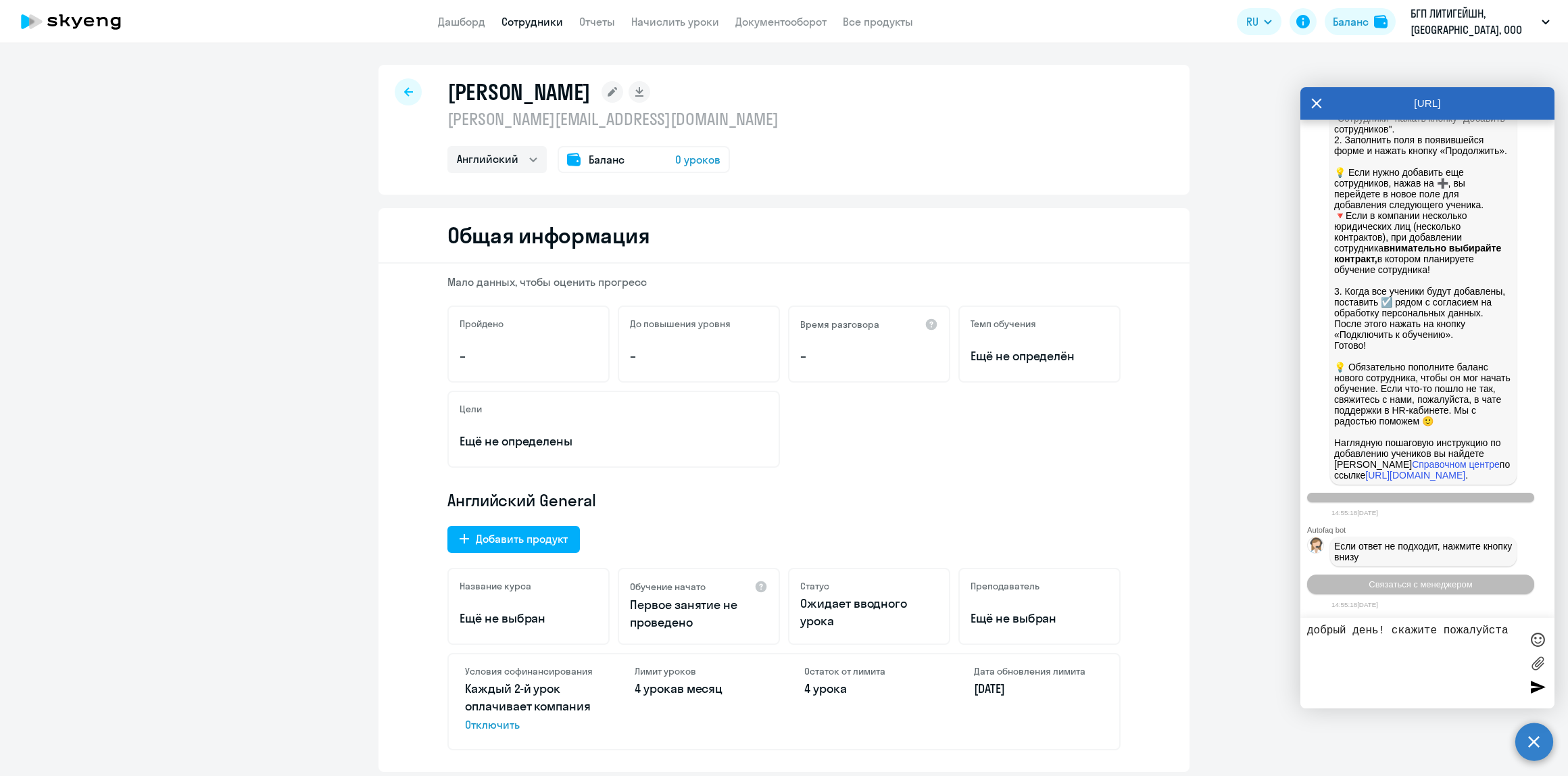
click at [1509, 635] on textarea "добрый день! скажите пожалуйста" at bounding box center [1415, 663] width 214 height 77
click at [1461, 585] on span "Связаться с менеджером" at bounding box center [1420, 584] width 103 height 10
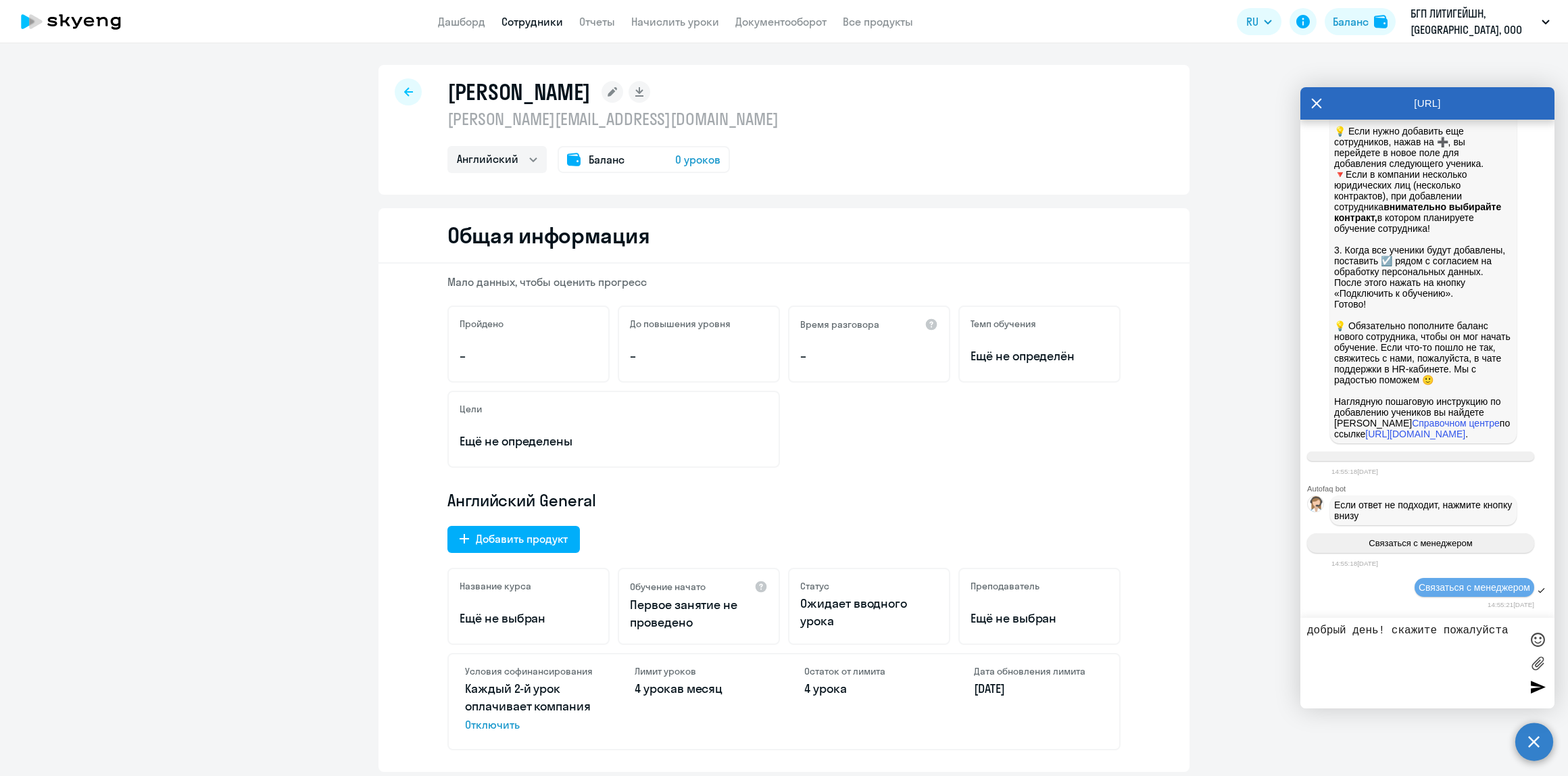
click at [1508, 636] on textarea "добрый день! скажите пожалуйста" at bounding box center [1415, 663] width 214 height 77
type textarea "добрый день! скажите пожалуйста как понять по какому телефону подключена [PERSO…"
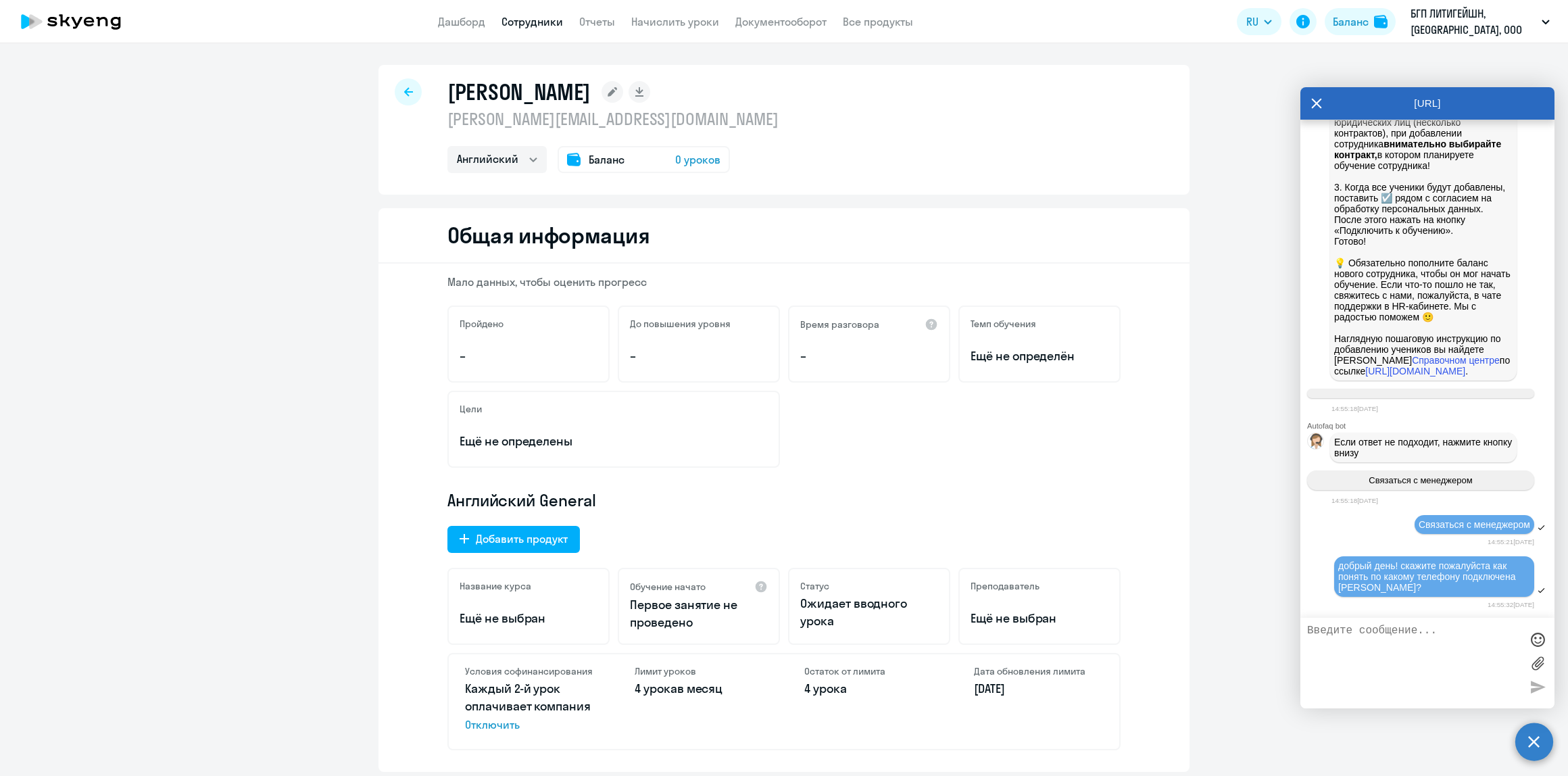
scroll to position [2767, 0]
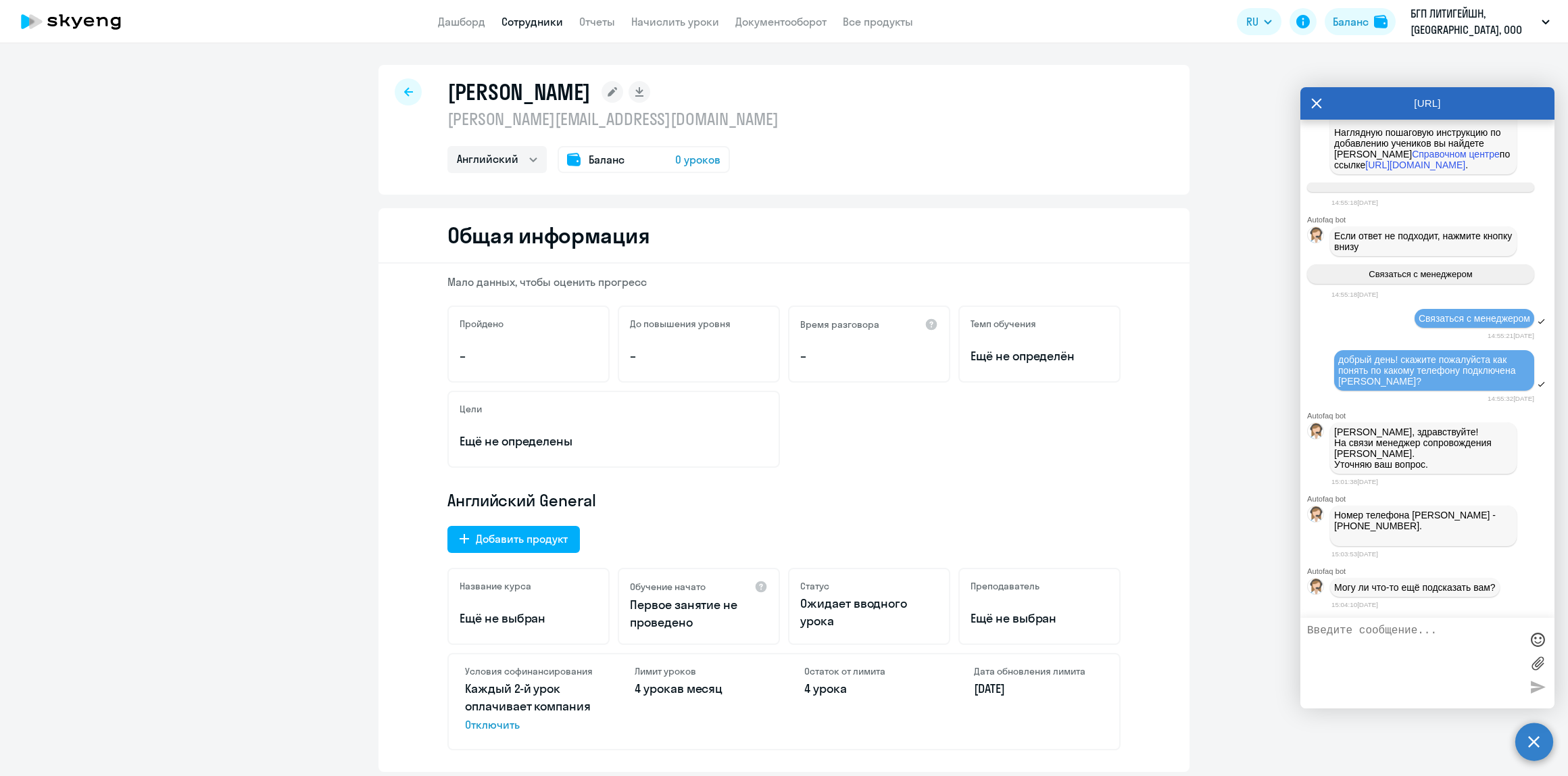
scroll to position [2970, 0]
click at [1400, 675] on textarea at bounding box center [1415, 663] width 214 height 77
type textarea "а как поменять ее номер?"
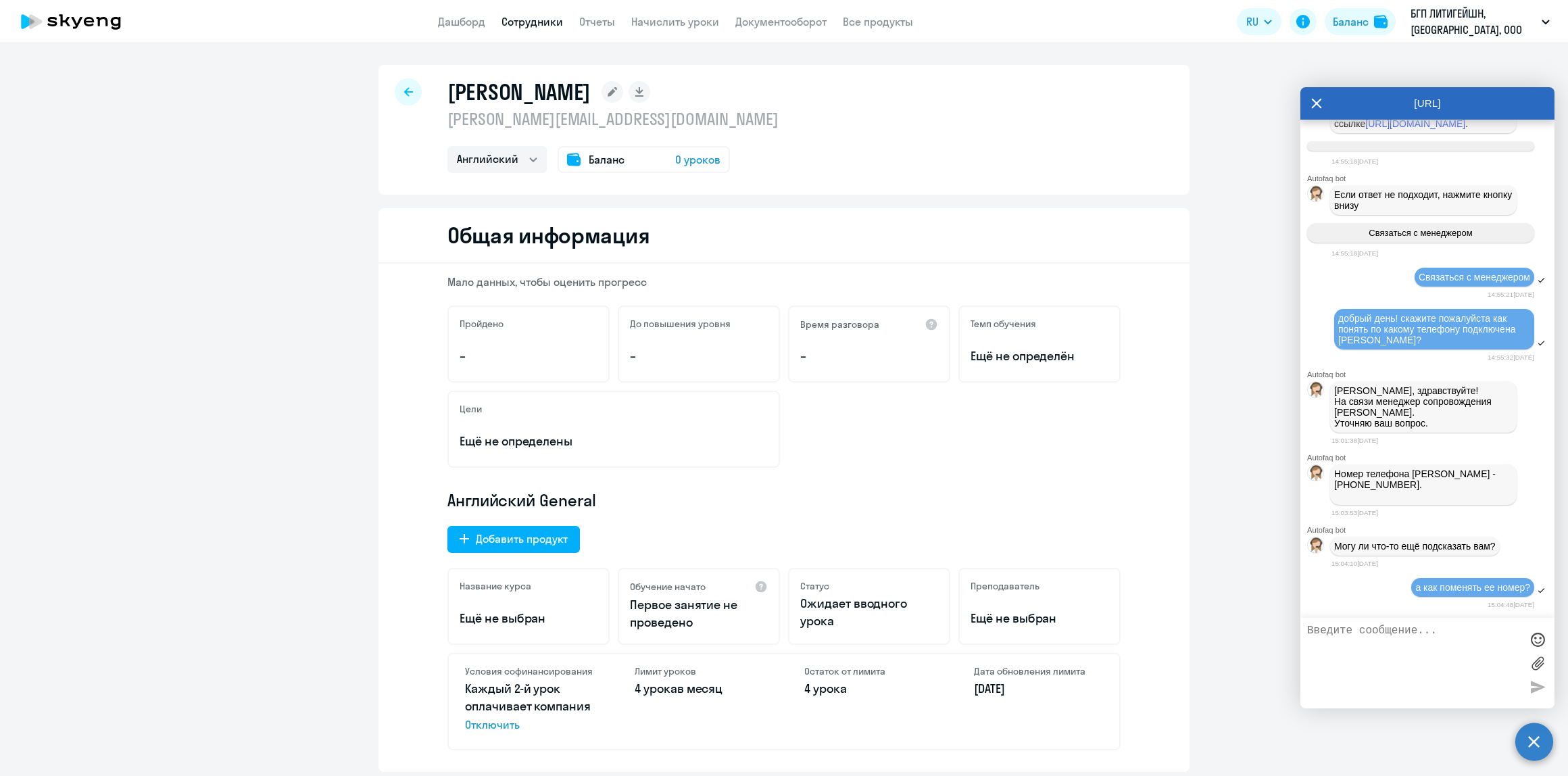
click at [1407, 627] on textarea at bounding box center [1415, 663] width 214 height 77
paste textarea "[PHONE_NUMBER]?"
type textarea "[PHONE_NUMBER]?"
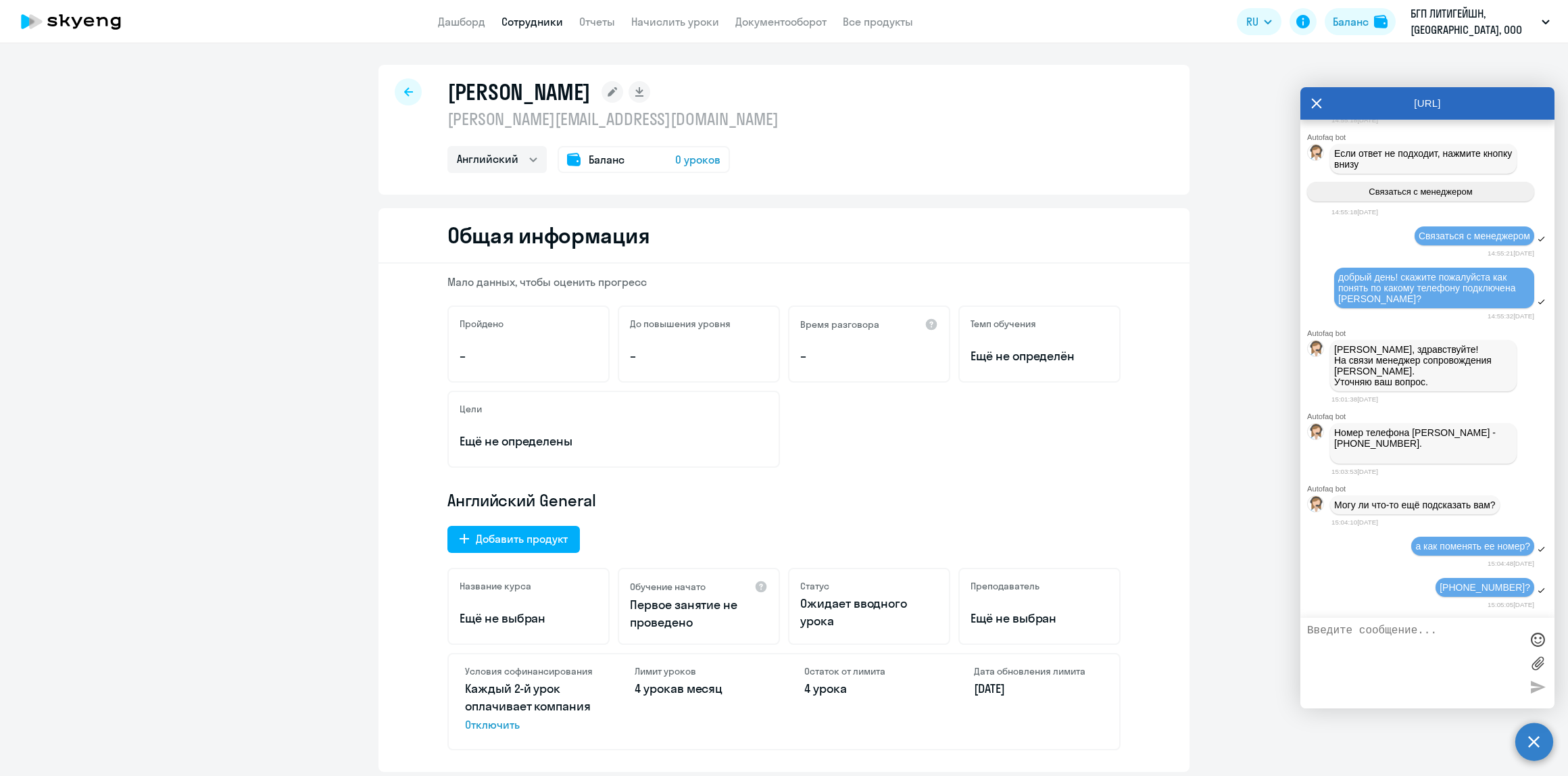
scroll to position [3102, 0]
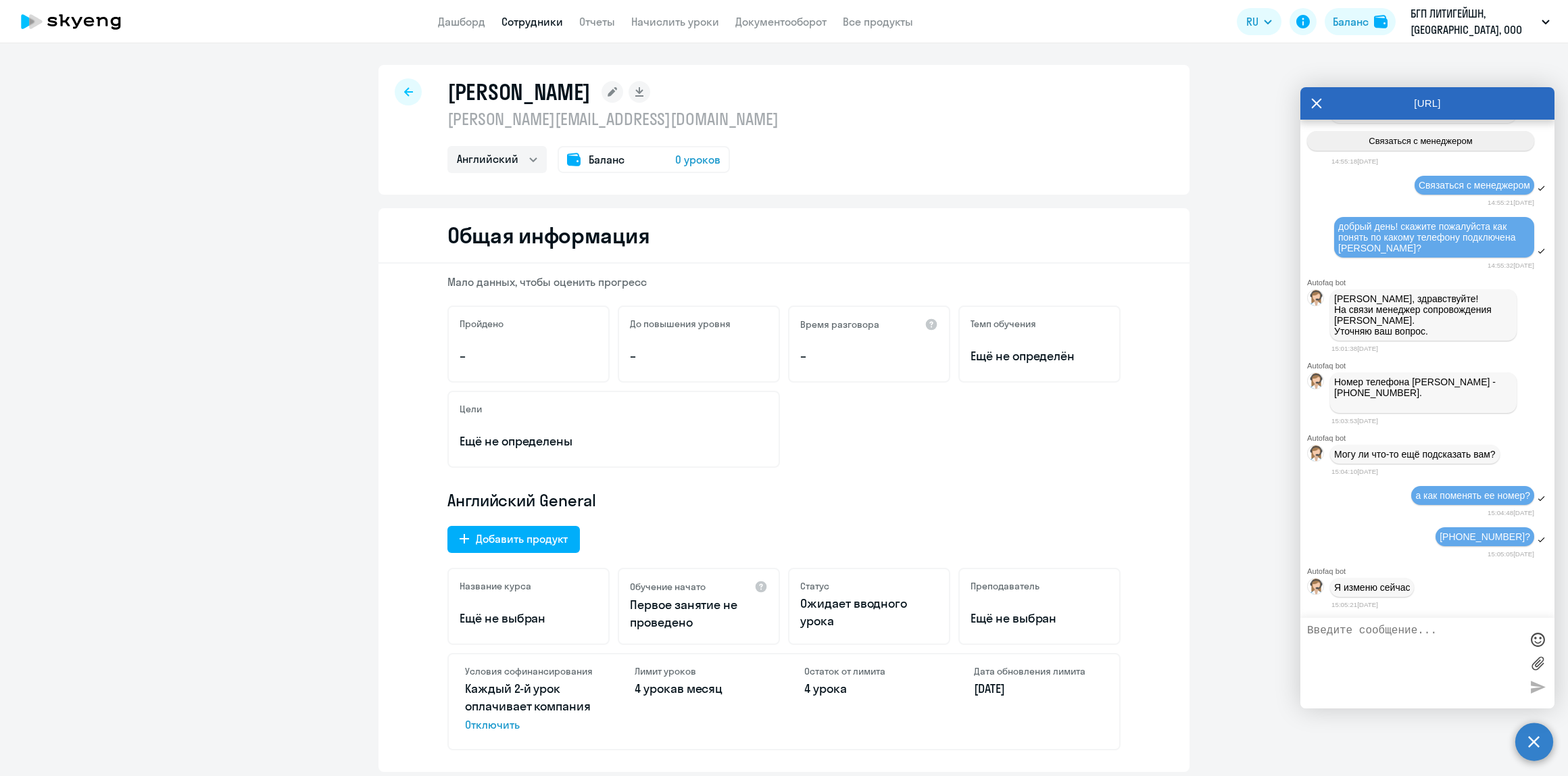
click at [1387, 633] on textarea at bounding box center [1415, 663] width 214 height 77
type textarea "спасибо большое!"
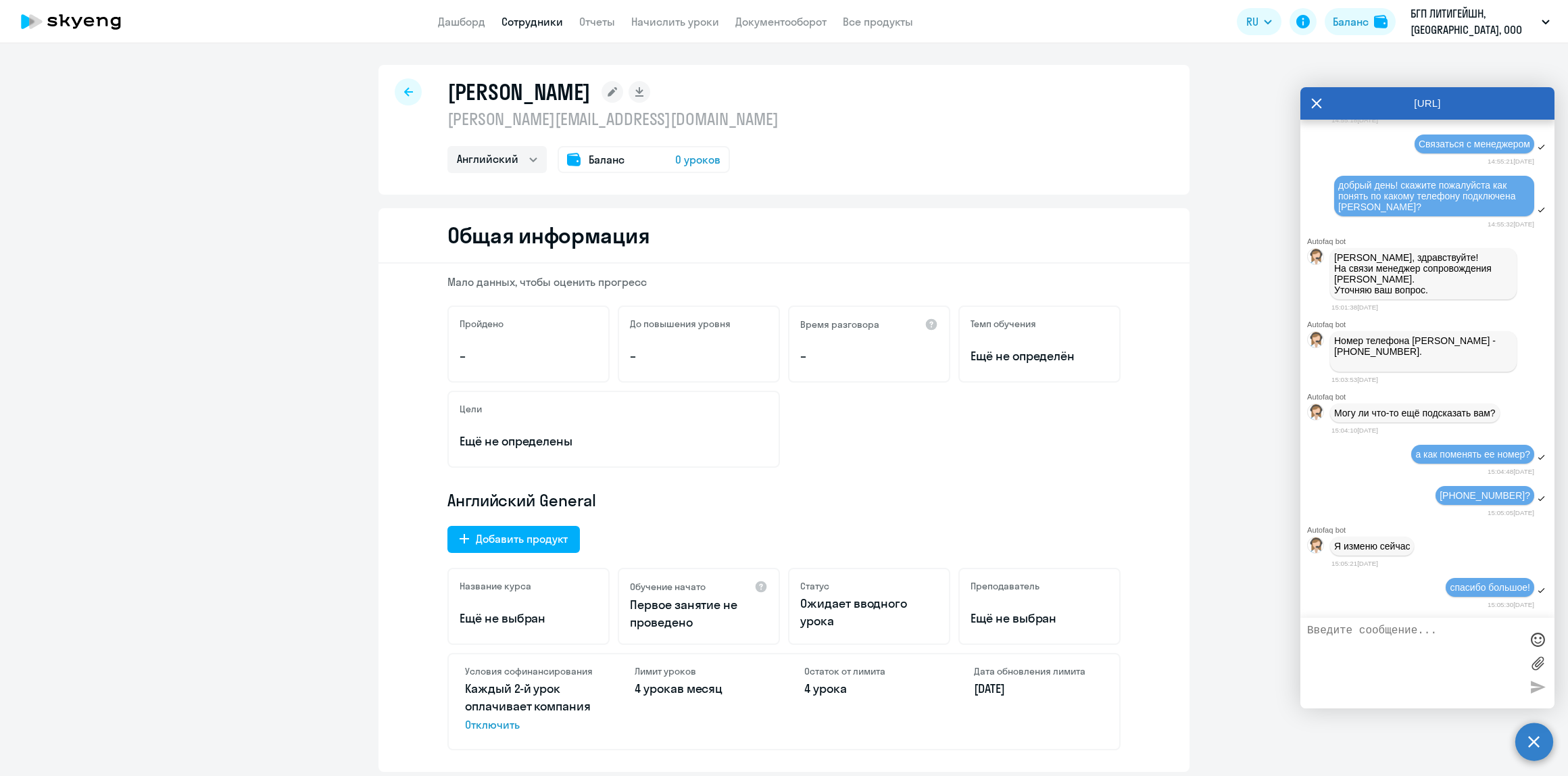
scroll to position [3194, 0]
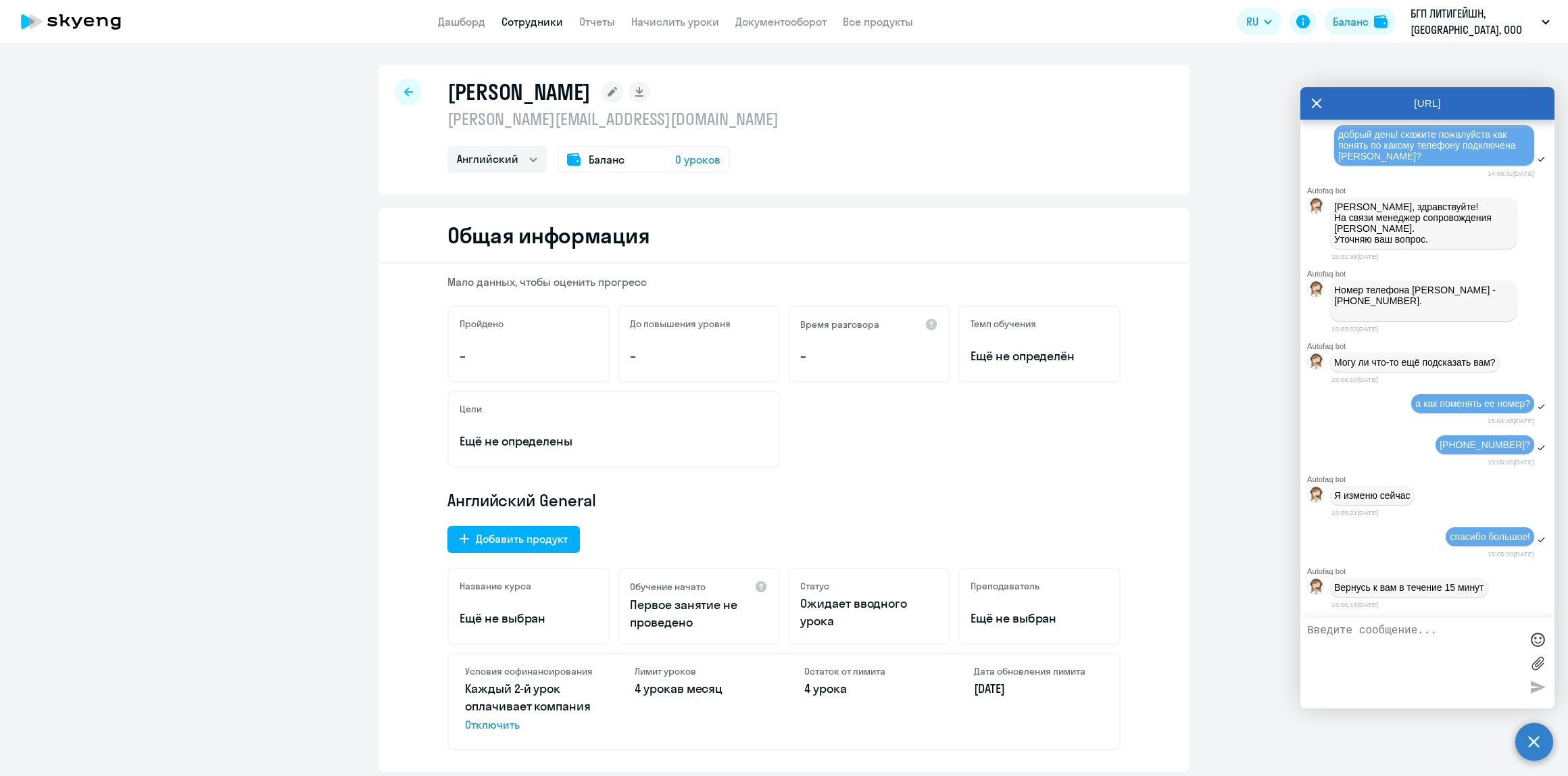
drag, startPoint x: 298, startPoint y: 582, endPoint x: 223, endPoint y: 764, distance: 196.8
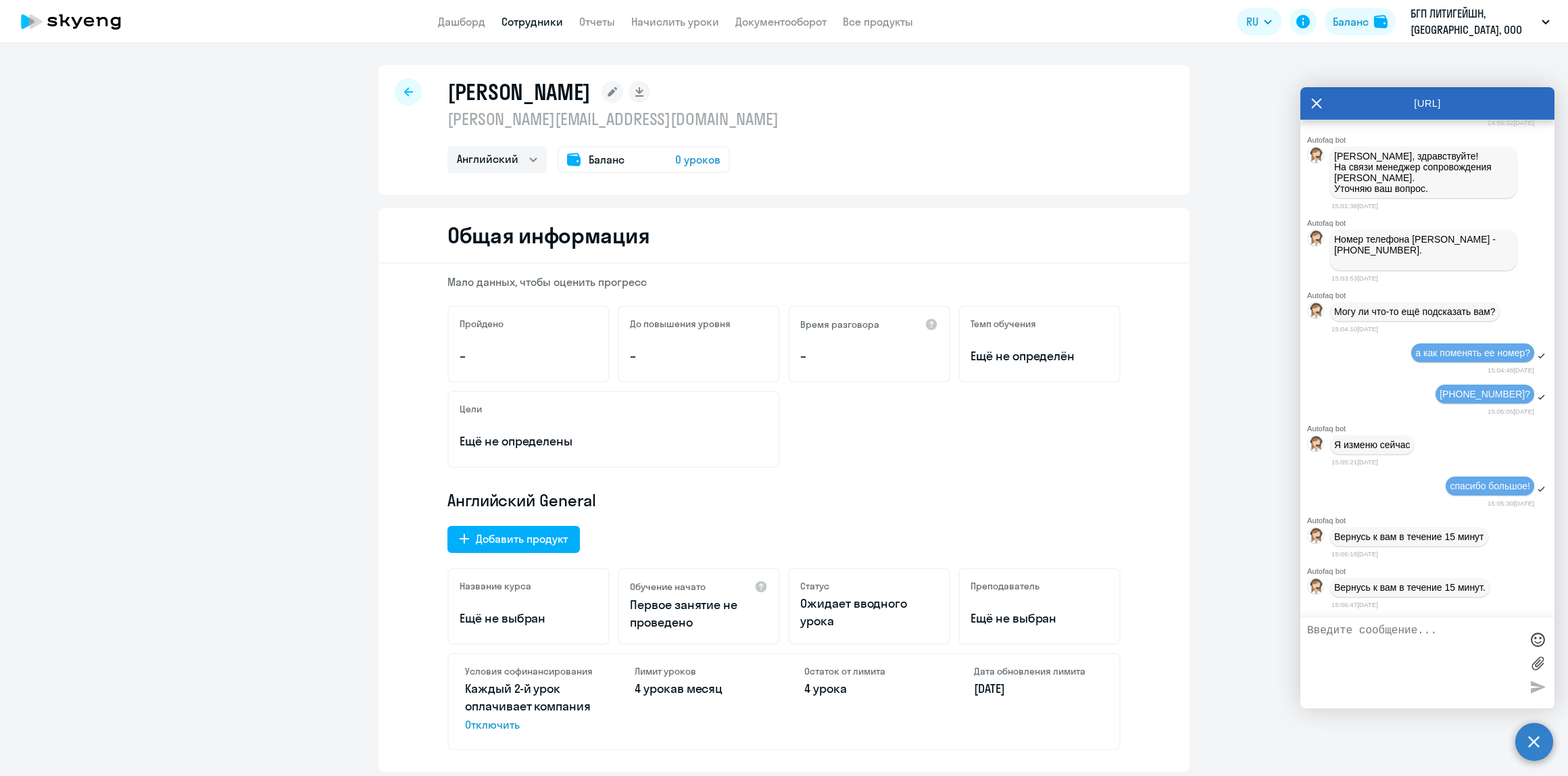
scroll to position [3244, 0]
